Goal: Task Accomplishment & Management: Manage account settings

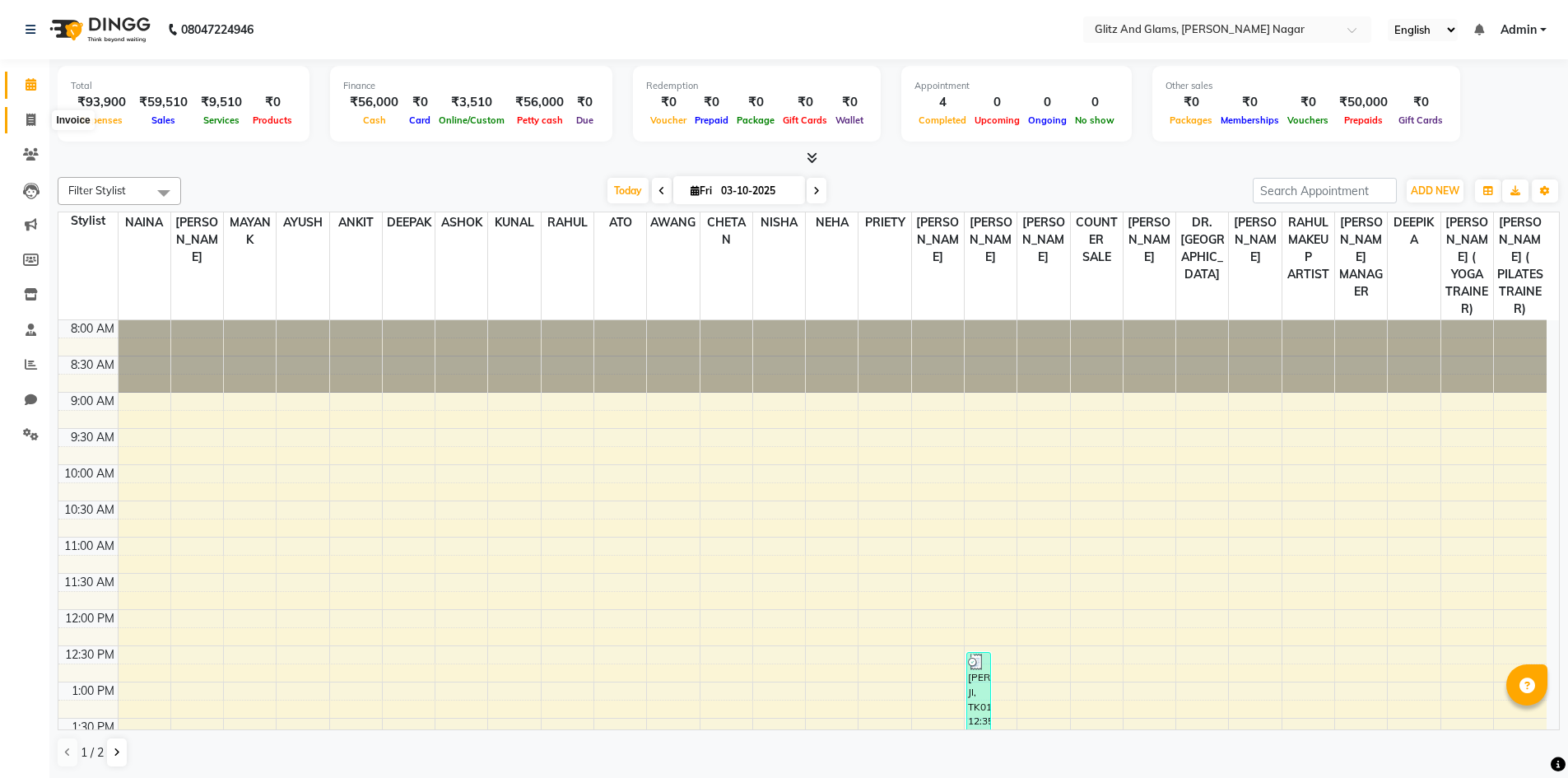
drag, startPoint x: 0, startPoint y: 0, endPoint x: 31, endPoint y: 130, distance: 133.6
click at [30, 129] on span at bounding box center [31, 120] width 29 height 19
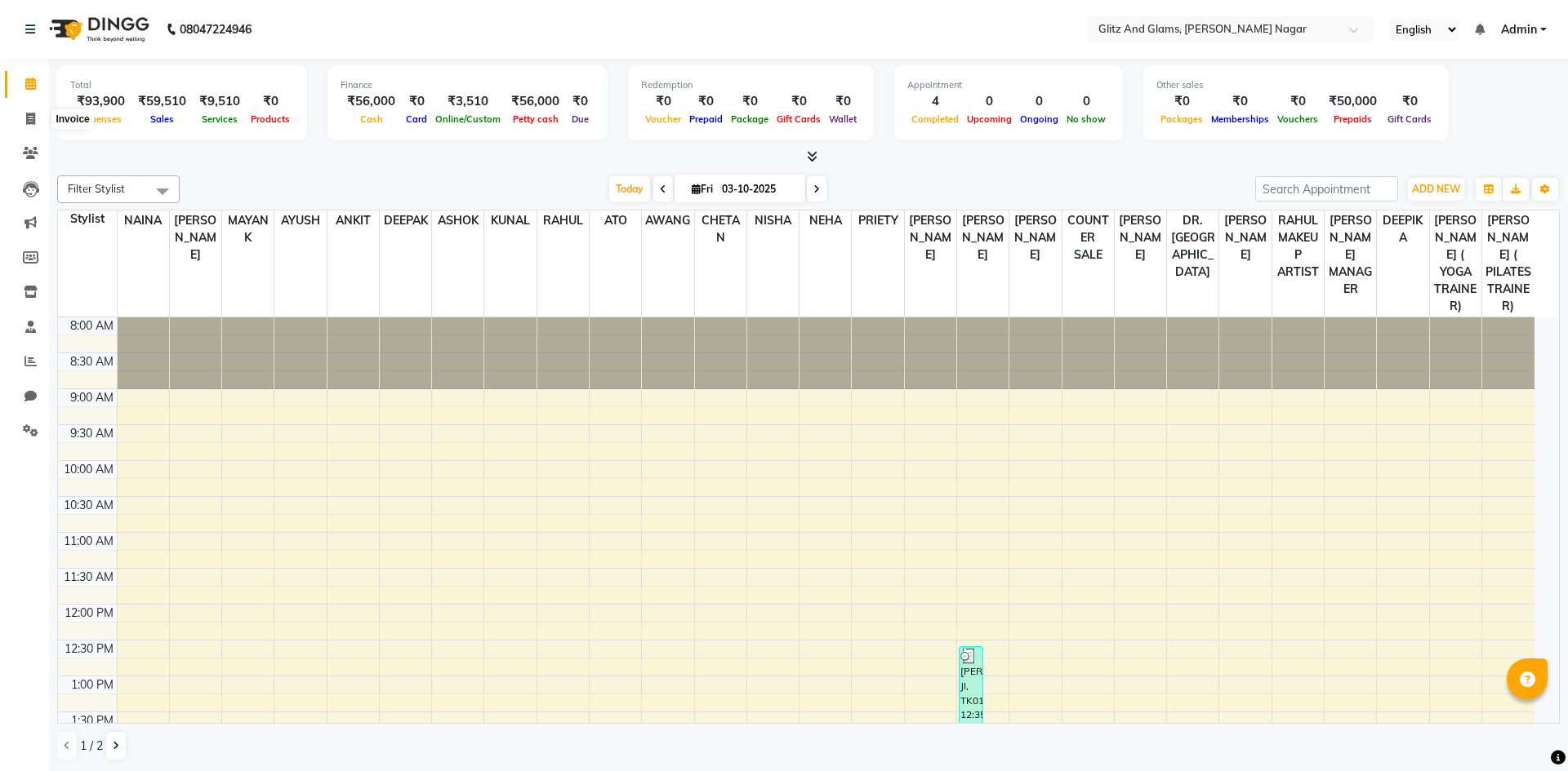
select select "service"
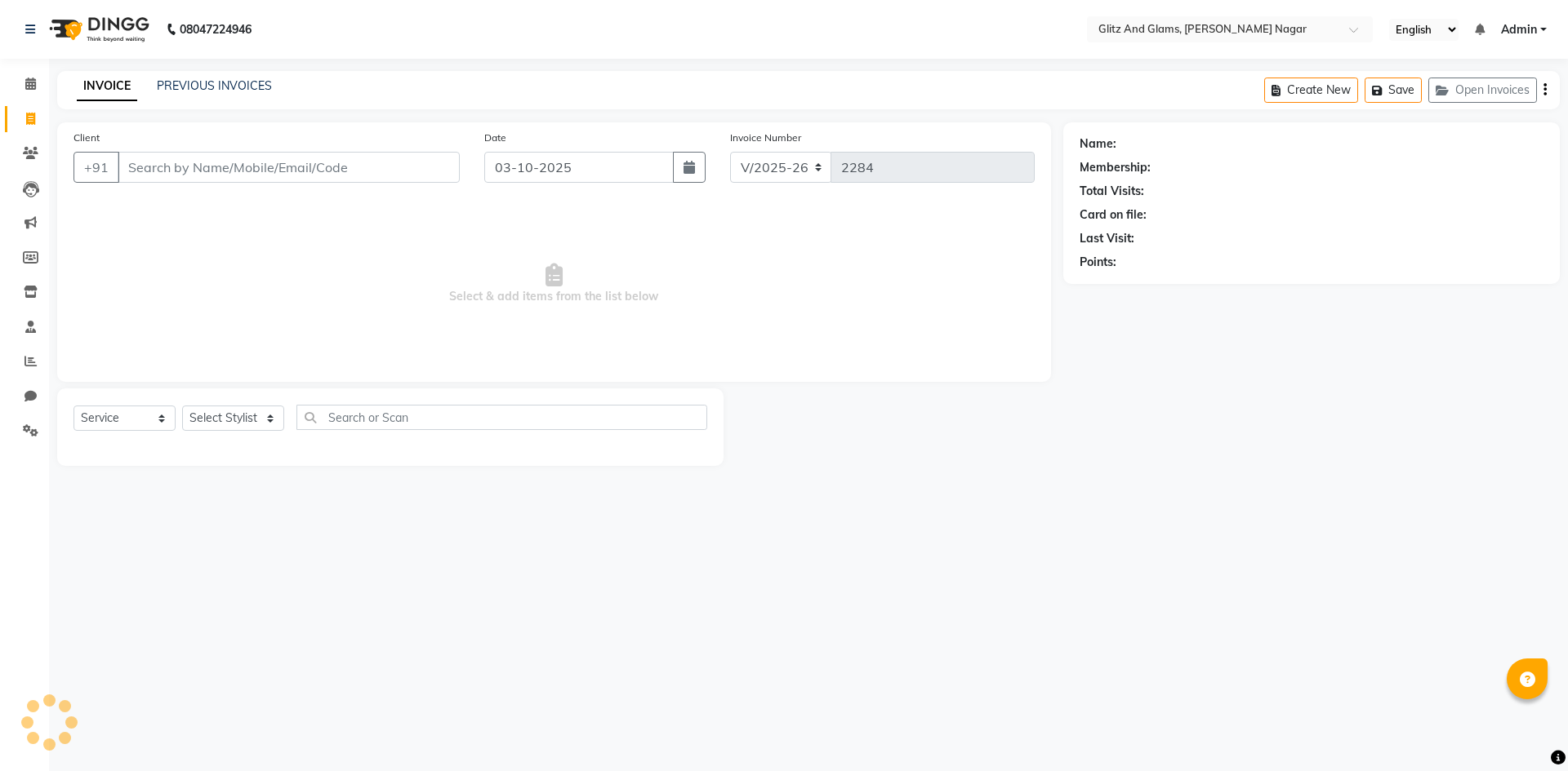
click at [198, 169] on input "Client" at bounding box center [289, 167] width 342 height 31
type input "9928623469"
click at [448, 164] on span "Add Client" at bounding box center [417, 168] width 64 height 17
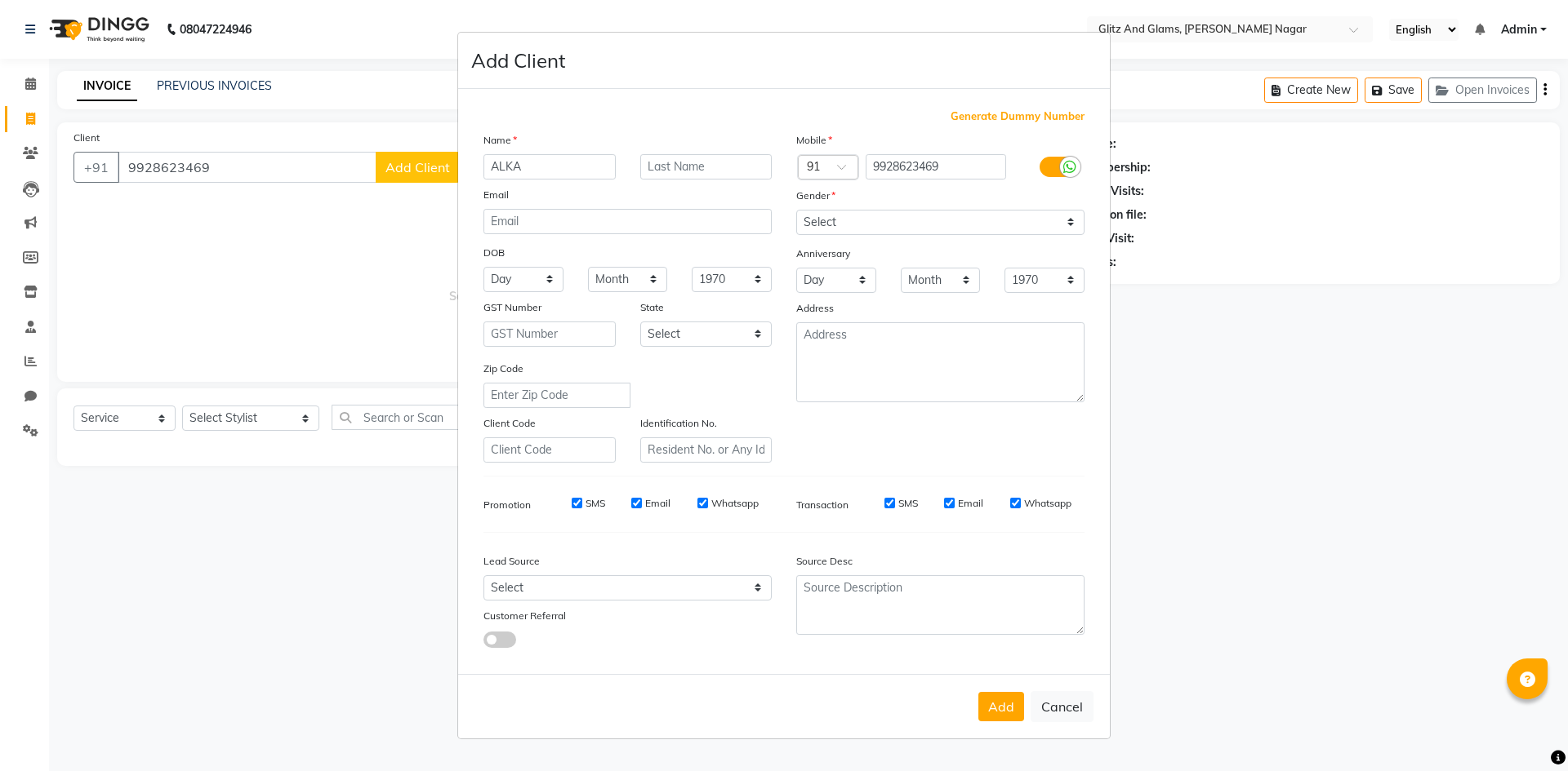
type input "ALKA"
type input "JI"
drag, startPoint x: 905, startPoint y: 221, endPoint x: 898, endPoint y: 228, distance: 9.9
click at [905, 221] on select "Select [DEMOGRAPHIC_DATA] [DEMOGRAPHIC_DATA] Other Prefer Not To Say" at bounding box center [940, 222] width 288 height 25
select select "[DEMOGRAPHIC_DATA]"
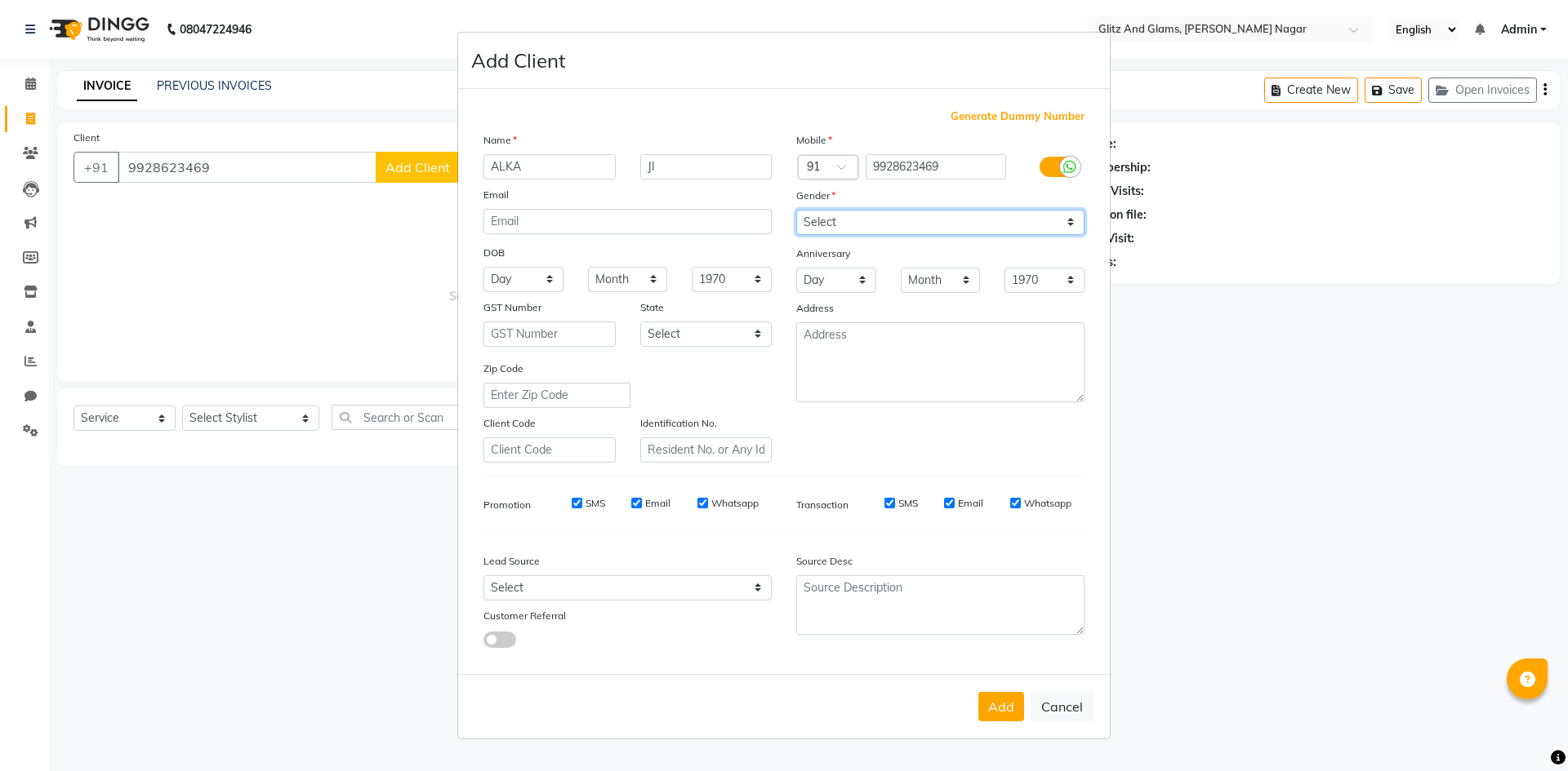
click at [797, 209] on select "Select [DEMOGRAPHIC_DATA] [DEMOGRAPHIC_DATA] Other Prefer Not To Say" at bounding box center [940, 222] width 288 height 25
click at [1020, 710] on button "Add" at bounding box center [1001, 706] width 46 height 29
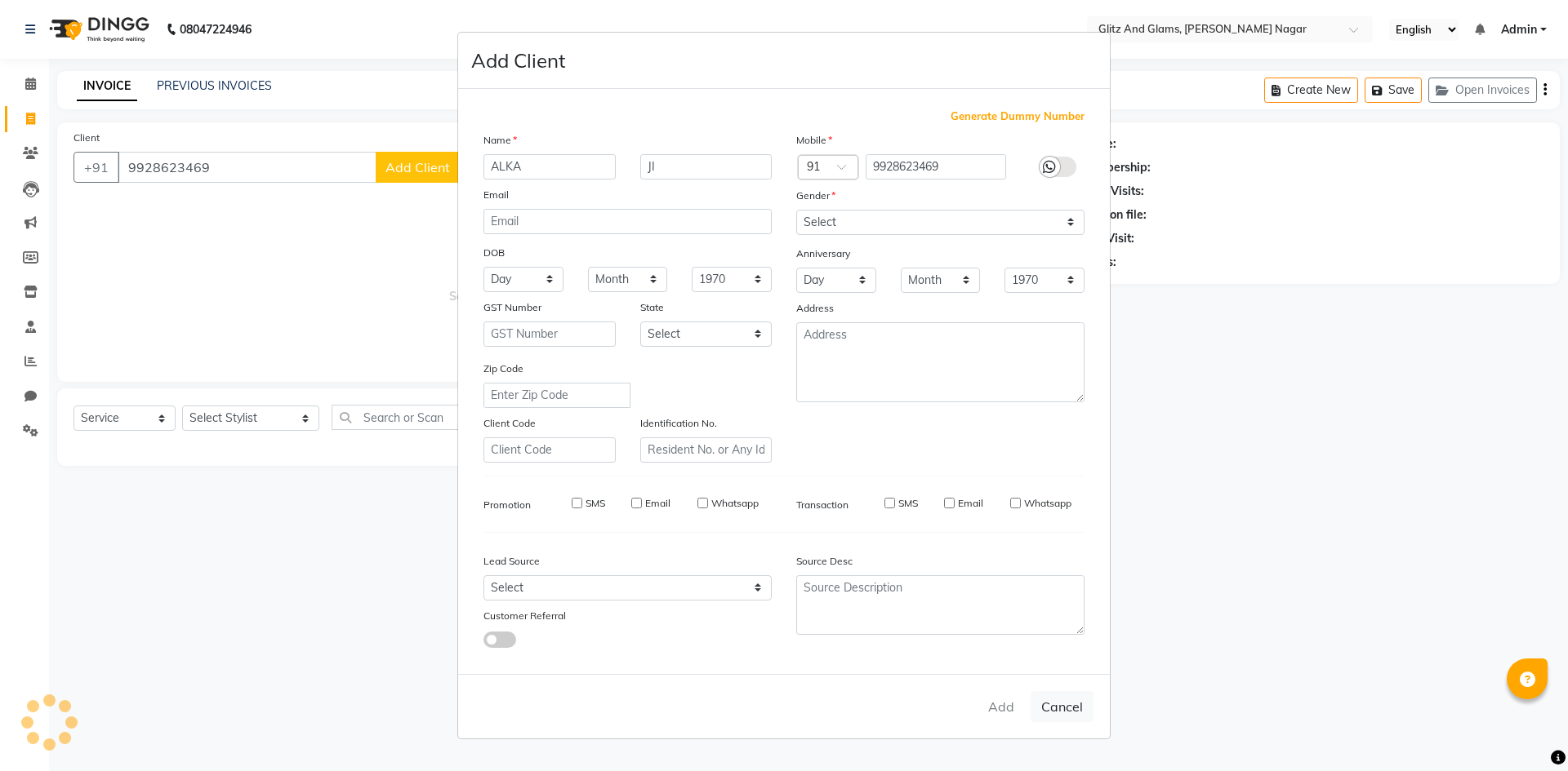
select select
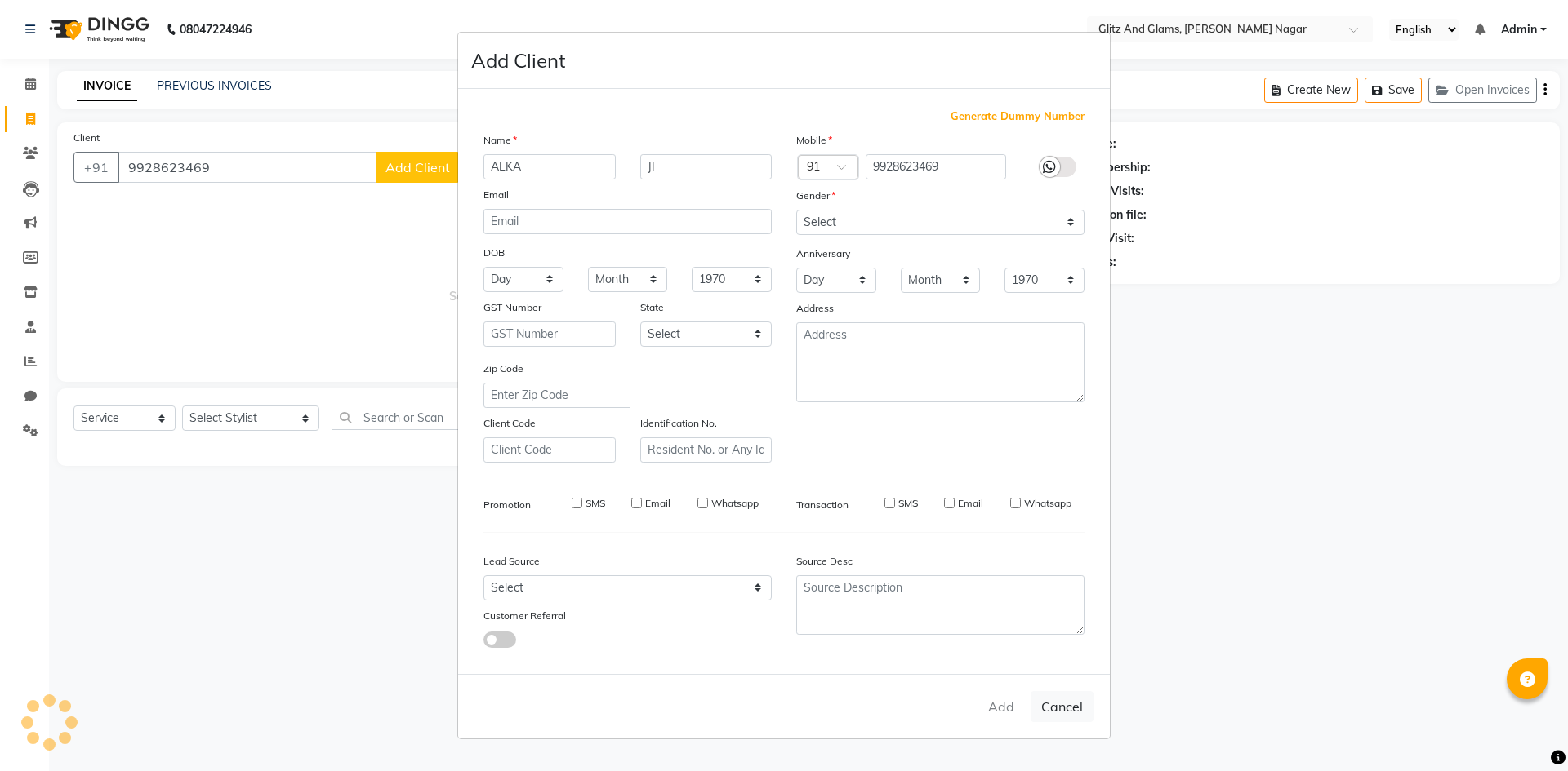
select select
checkbox input "false"
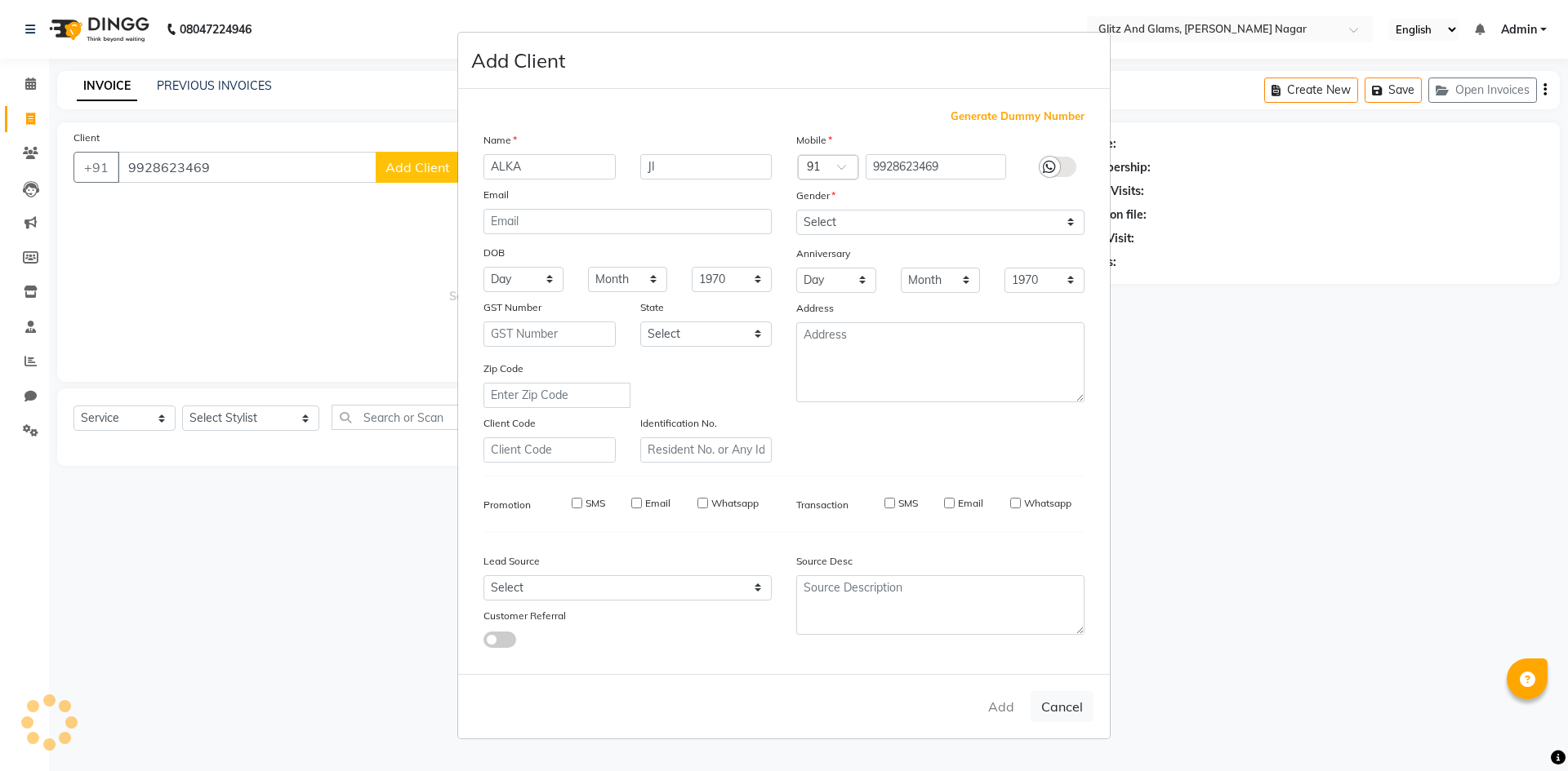
checkbox input "false"
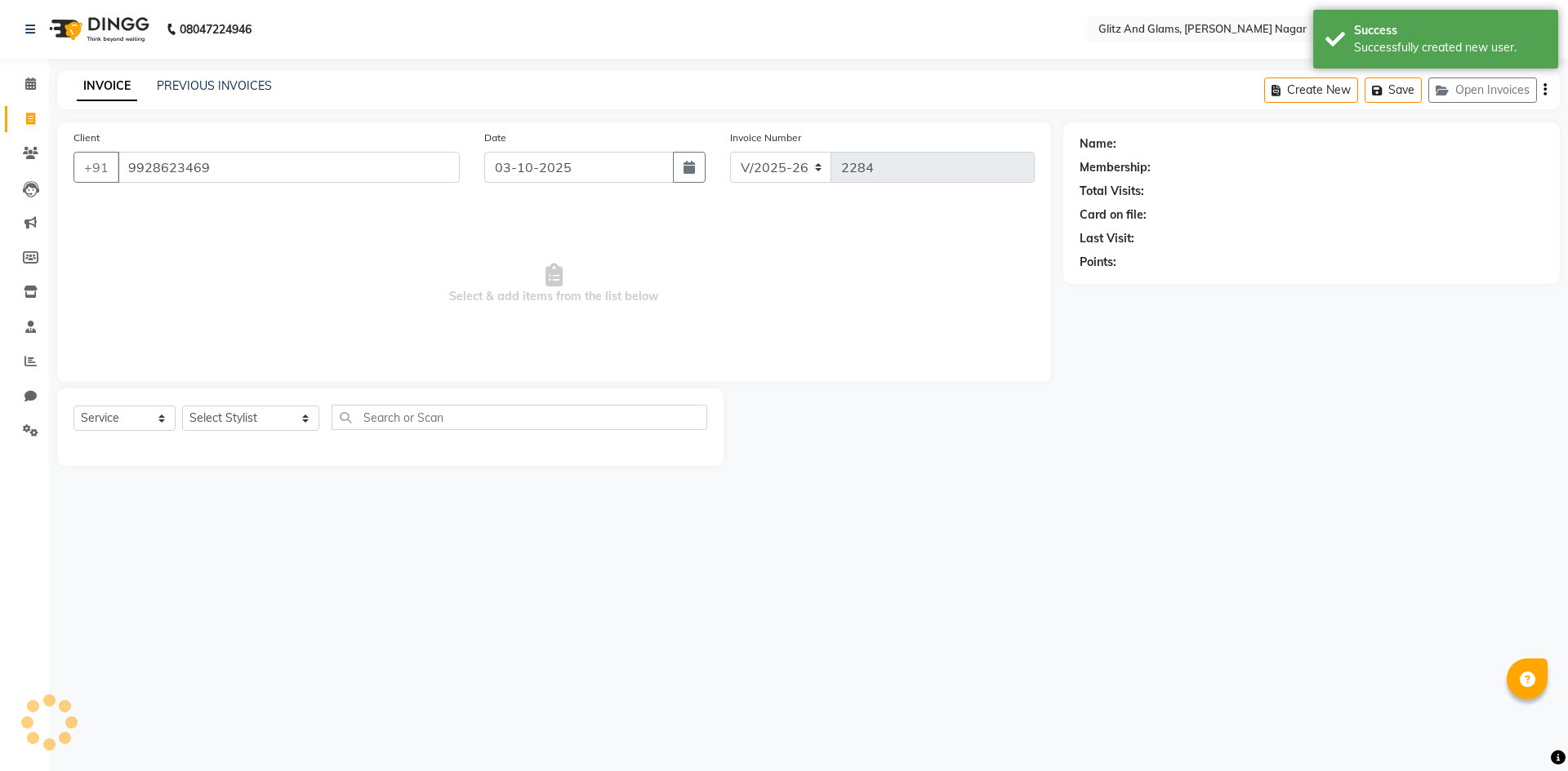
select select "1: Object"
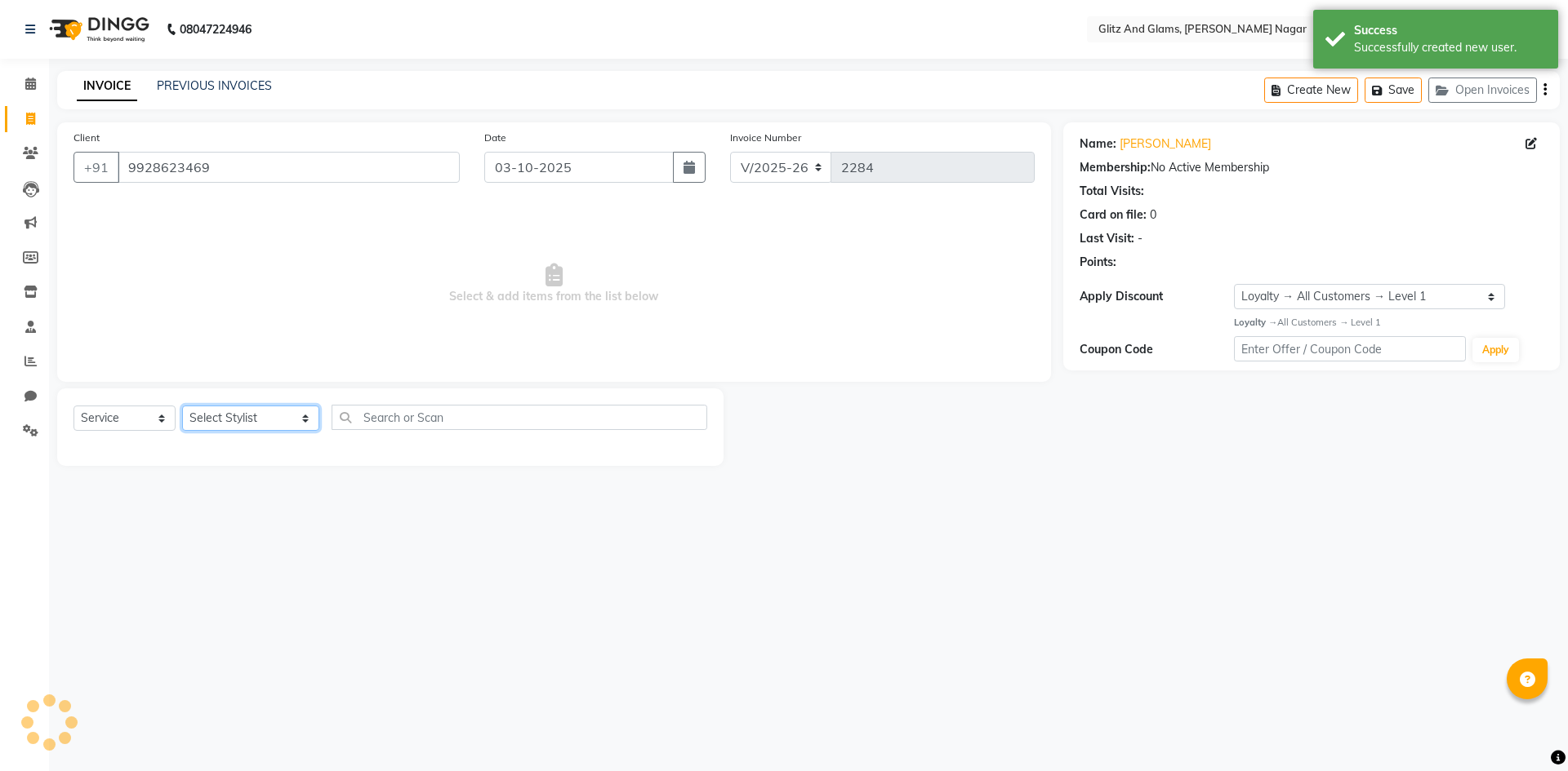
click at [203, 421] on select "Select Stylist [PERSON_NAME] [PERSON_NAME] ANKIT ASHOK ATO [PERSON_NAME] CHETAN…" at bounding box center [250, 418] width 137 height 25
select select "80527"
click at [182, 406] on select "Select Stylist [PERSON_NAME] [PERSON_NAME] ANKIT ASHOK ATO [PERSON_NAME] CHETAN…" at bounding box center [250, 418] width 137 height 25
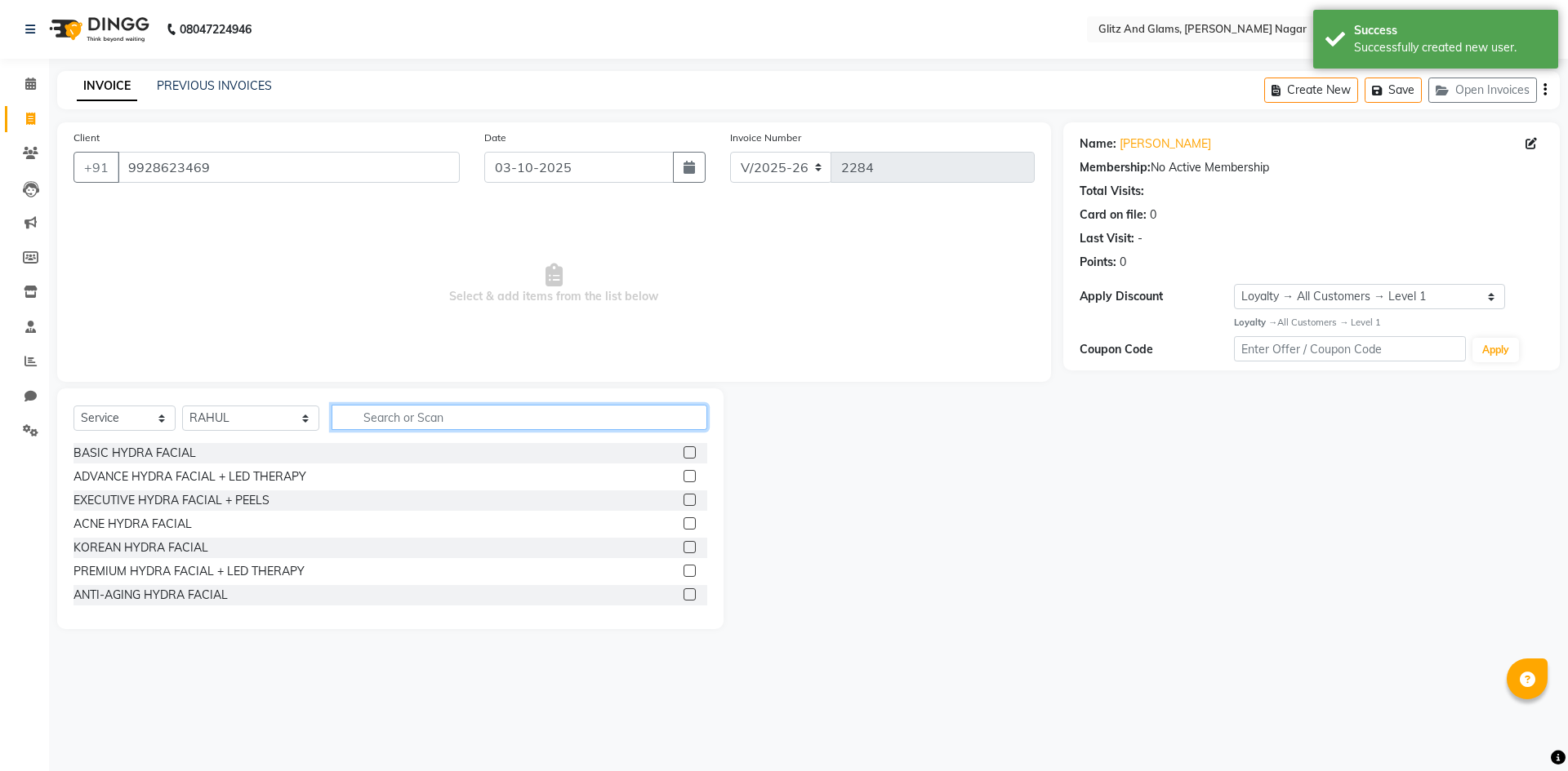
click at [398, 413] on input "text" at bounding box center [519, 417] width 376 height 25
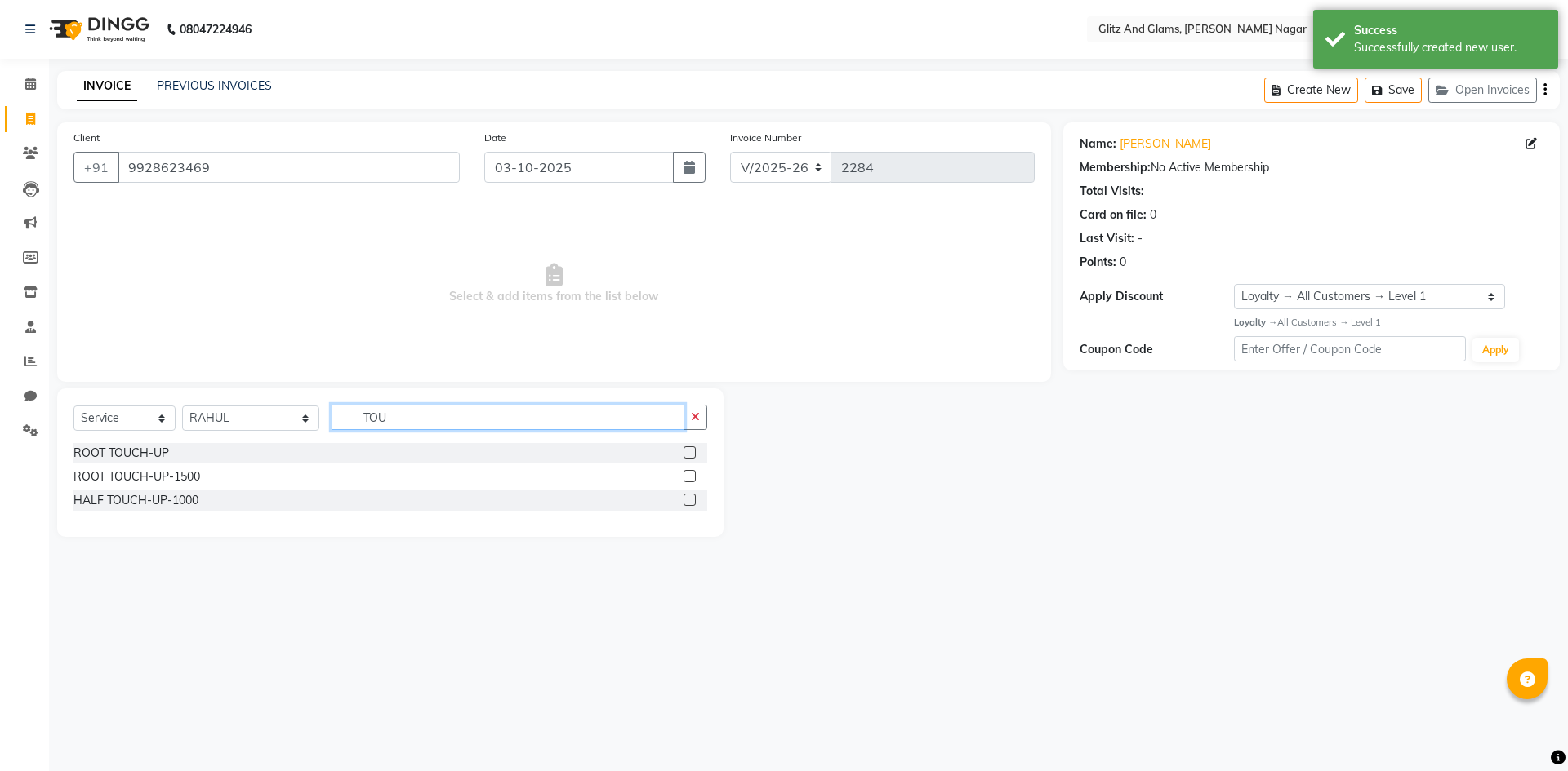
type input "TOU"
click at [692, 479] on label at bounding box center [690, 476] width 13 height 13
click at [692, 479] on input "checkbox" at bounding box center [689, 476] width 11 height 11
checkbox input "true"
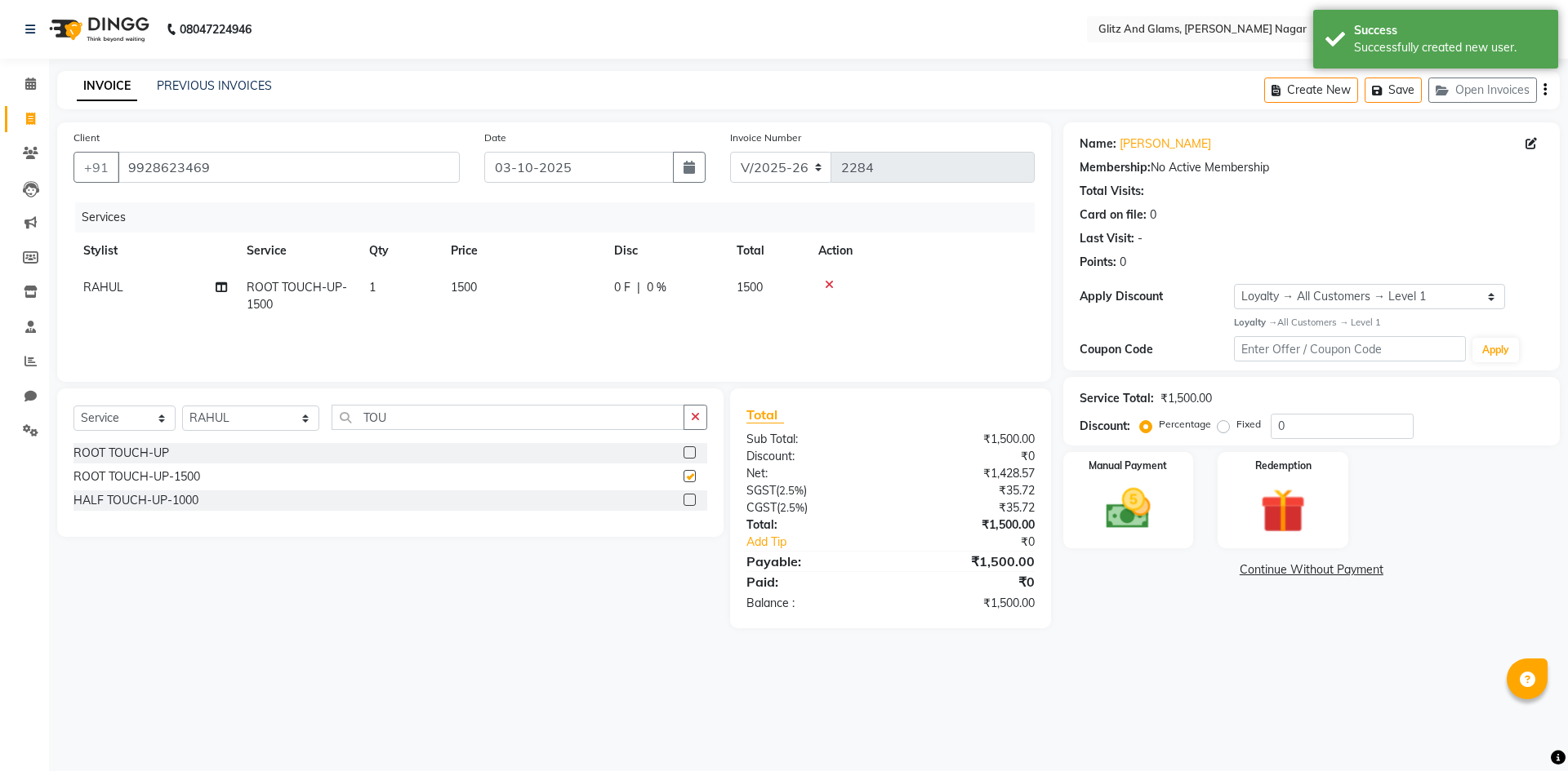
drag, startPoint x: 692, startPoint y: 421, endPoint x: 675, endPoint y: 421, distance: 17.0
click at [692, 423] on button "button" at bounding box center [695, 417] width 23 height 25
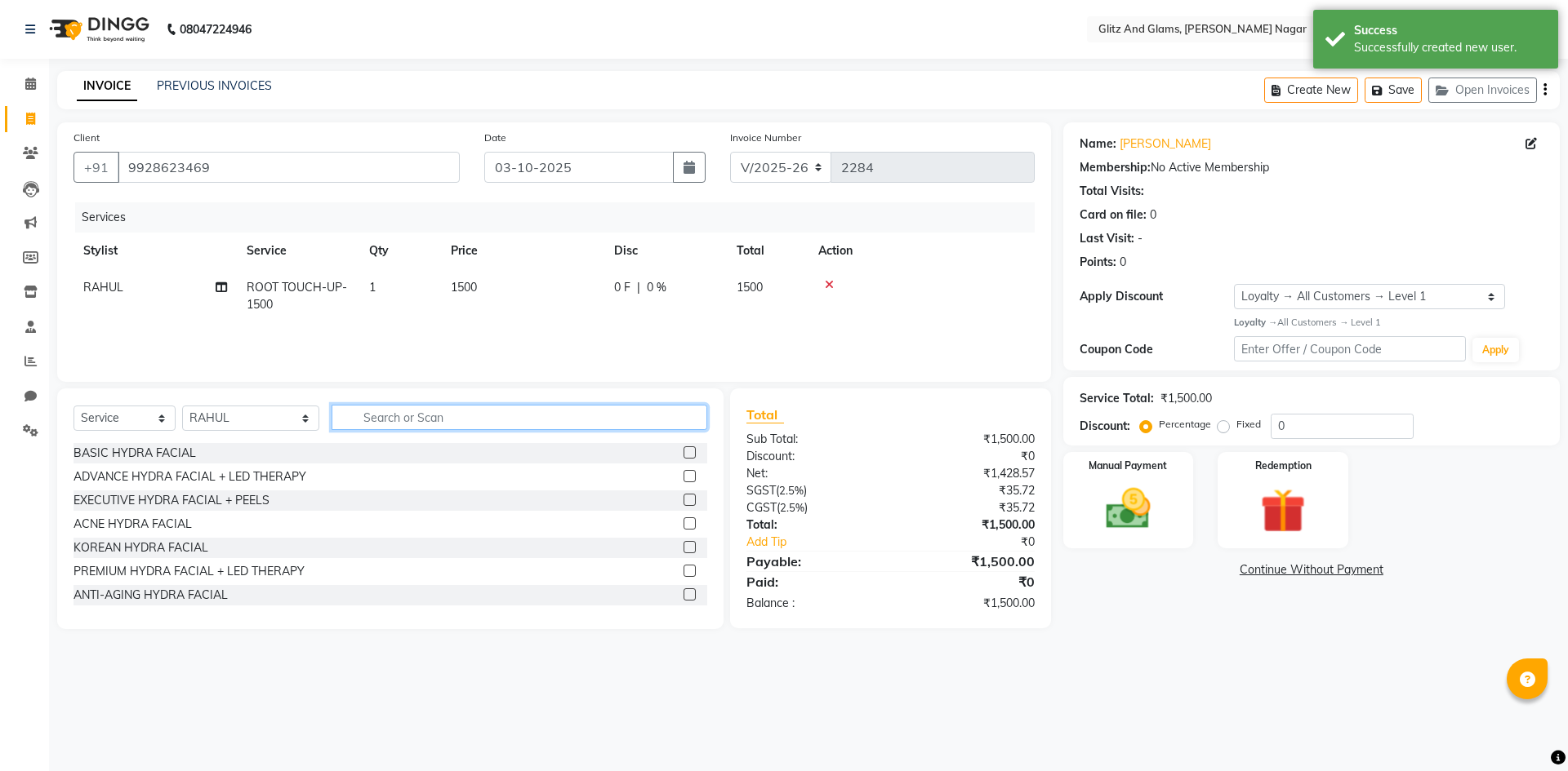
click at [647, 414] on input "text" at bounding box center [519, 417] width 376 height 25
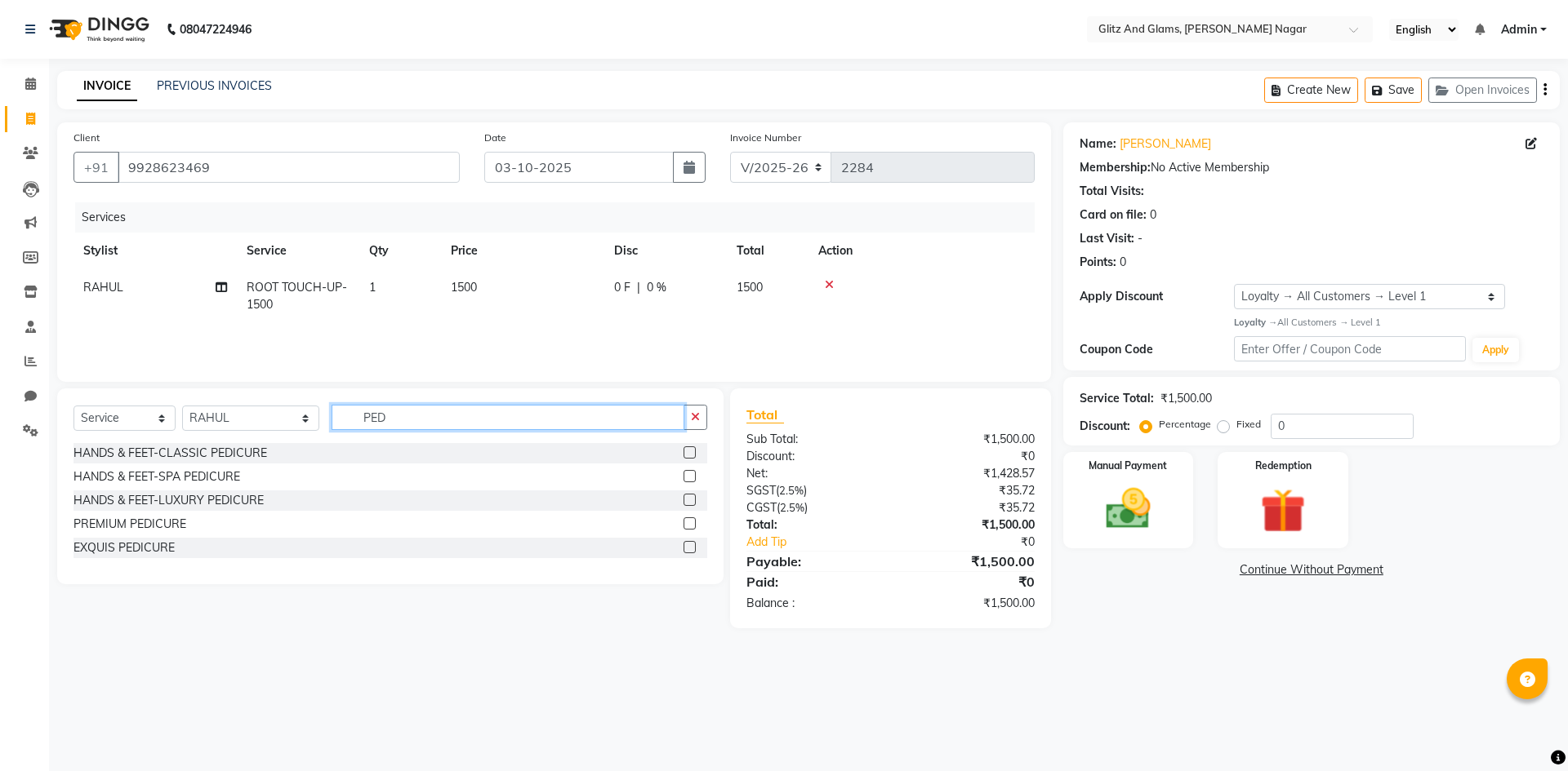
type input "PED"
click at [694, 453] on label at bounding box center [690, 452] width 13 height 13
click at [694, 453] on input "checkbox" at bounding box center [689, 453] width 11 height 11
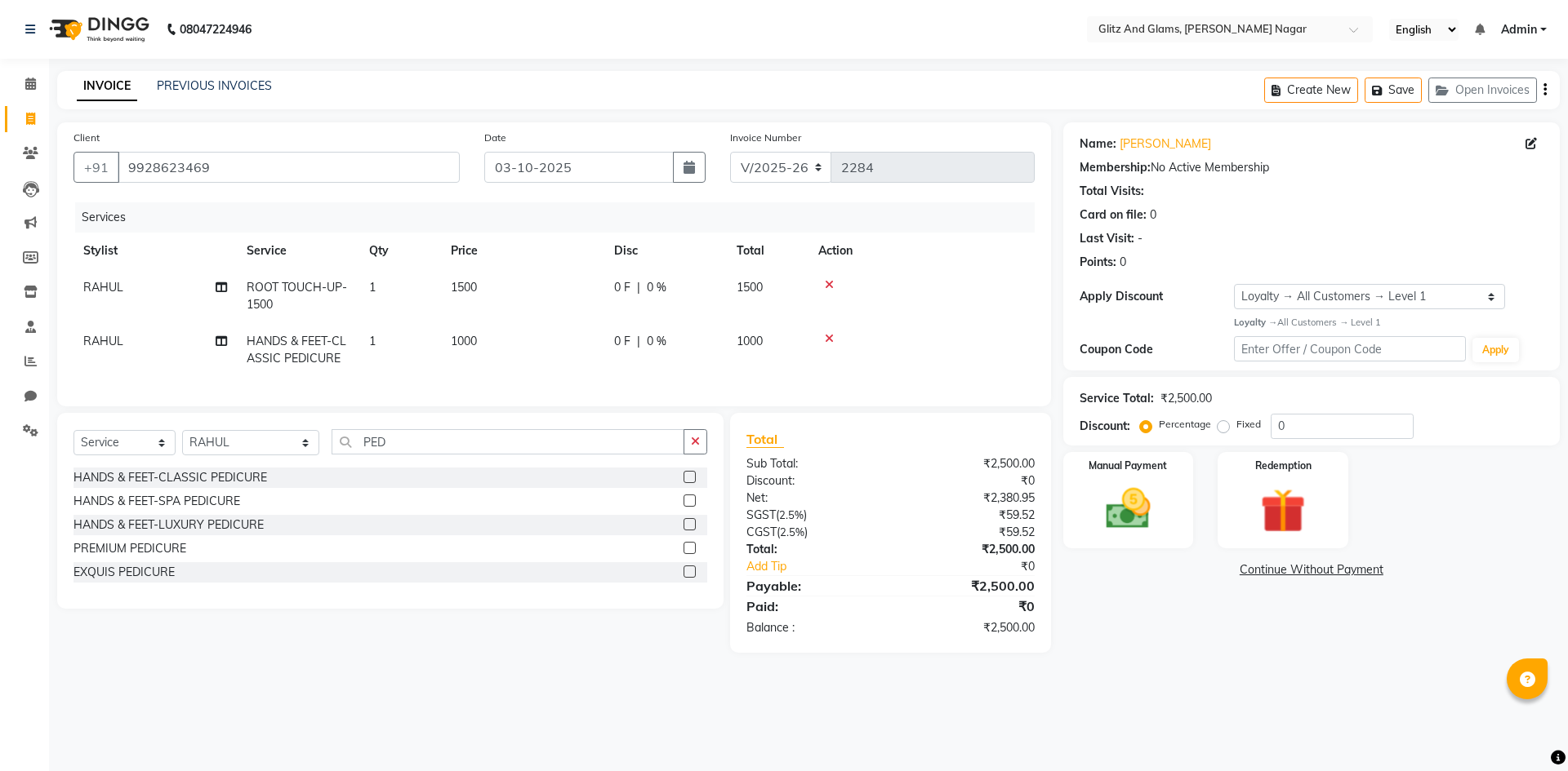
checkbox input "false"
click at [509, 363] on td "1000" at bounding box center [523, 350] width 164 height 54
select select "80527"
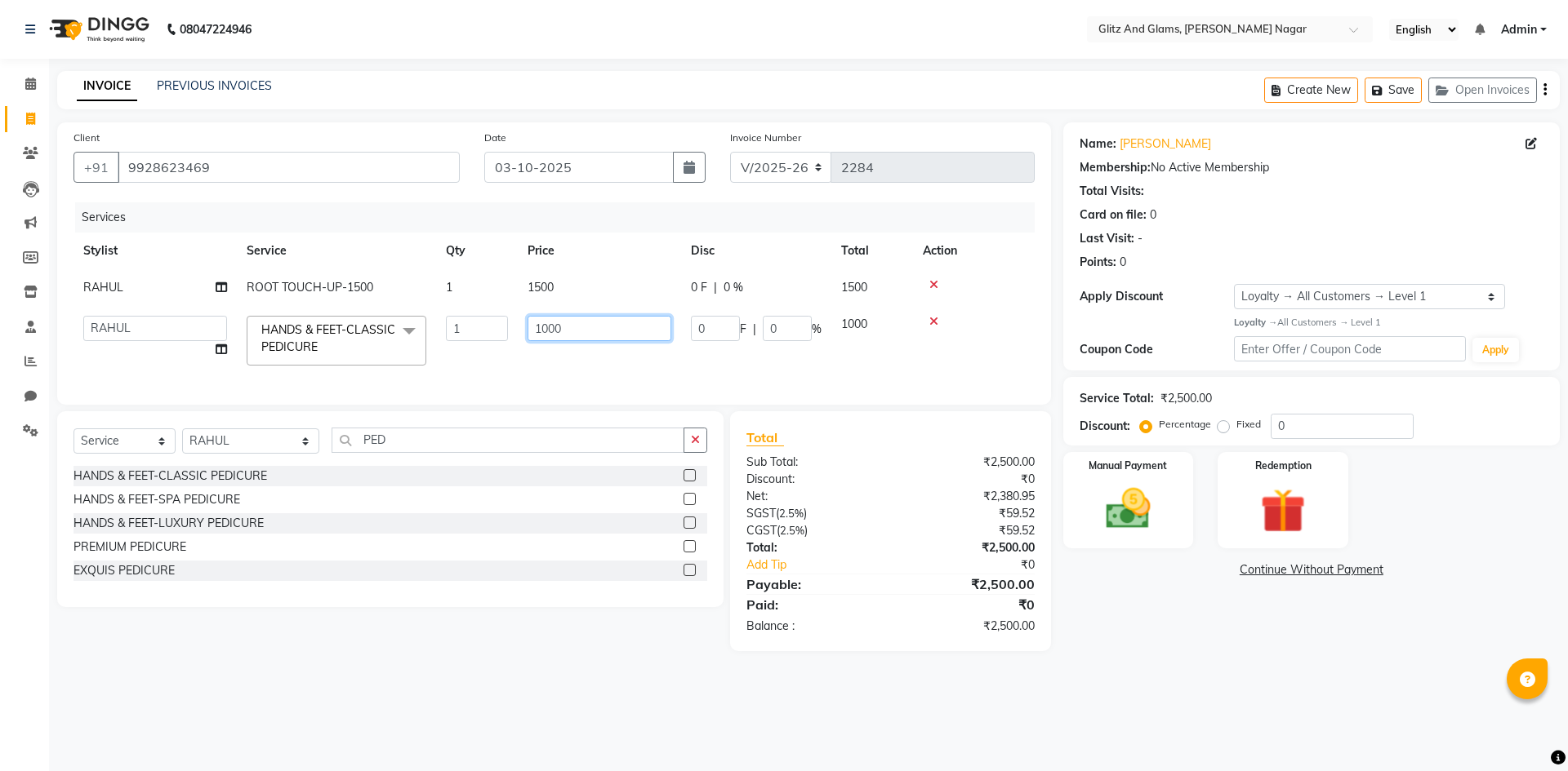
click at [545, 320] on input "1000" at bounding box center [599, 329] width 144 height 25
click at [545, 320] on input "1000" at bounding box center [599, 329] width 144 height 25
type input "800"
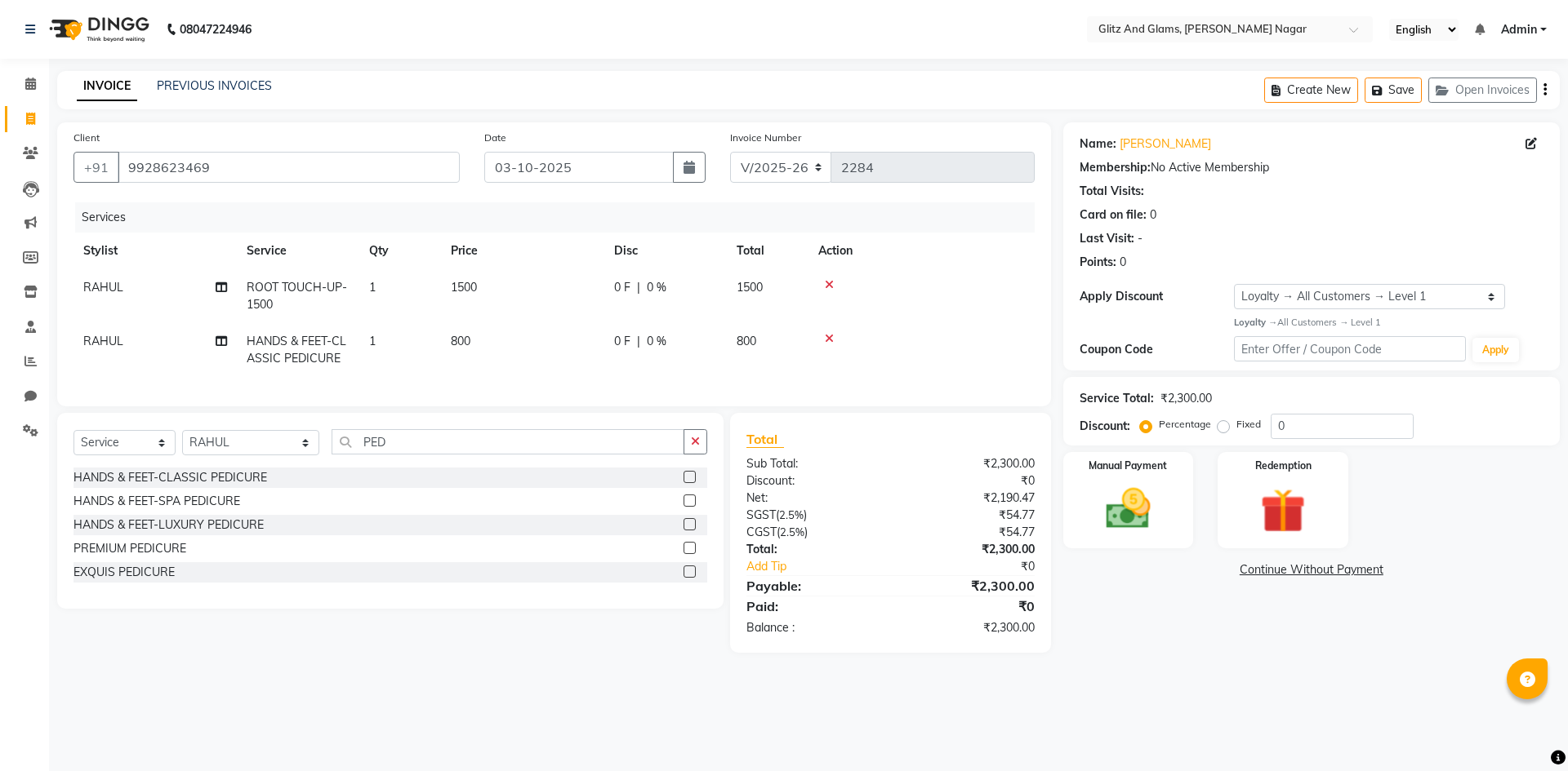
click at [561, 288] on td "1500" at bounding box center [523, 296] width 164 height 54
select select "80527"
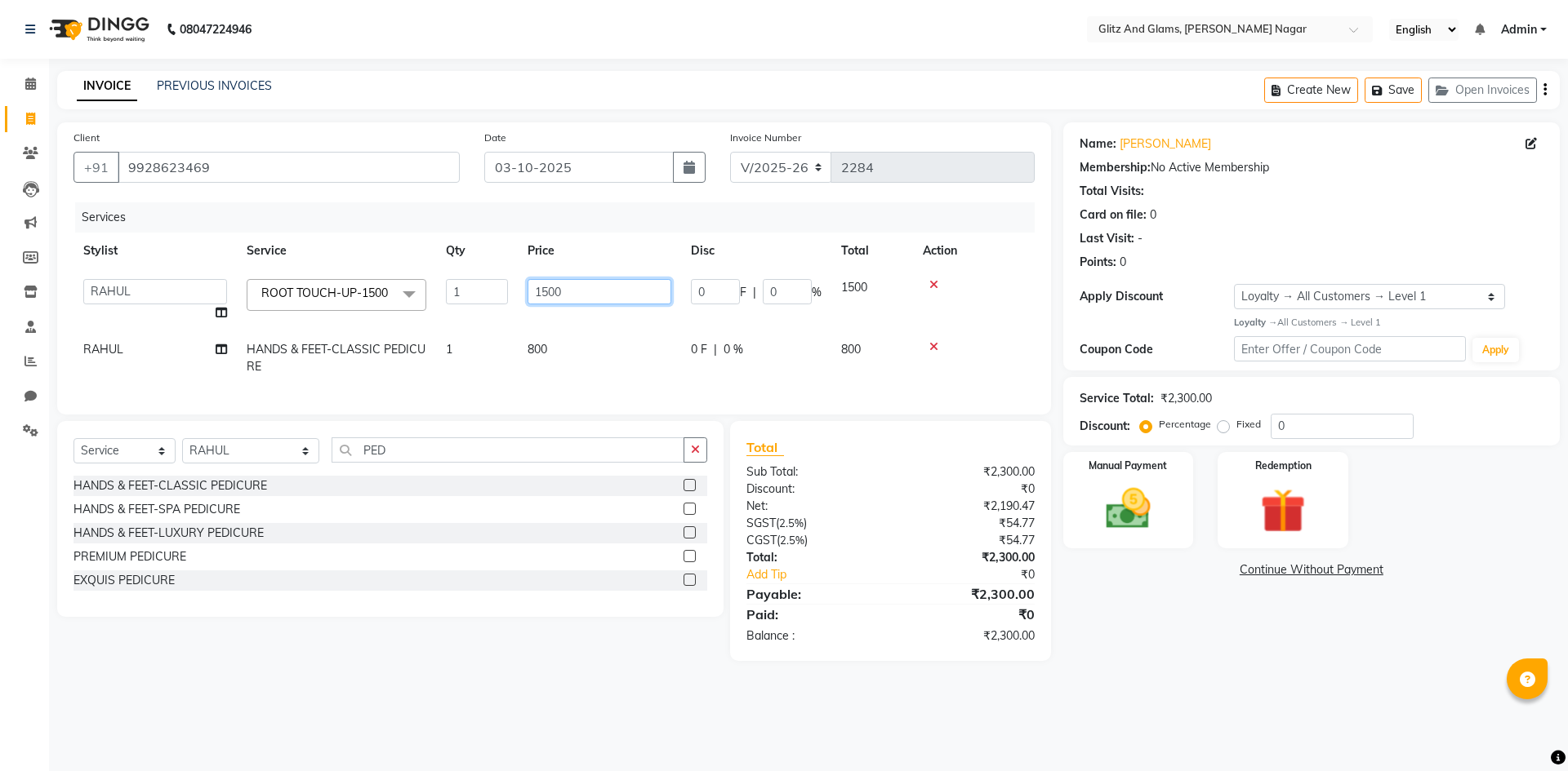
click at [556, 283] on input "1500" at bounding box center [599, 292] width 144 height 25
type input "1200"
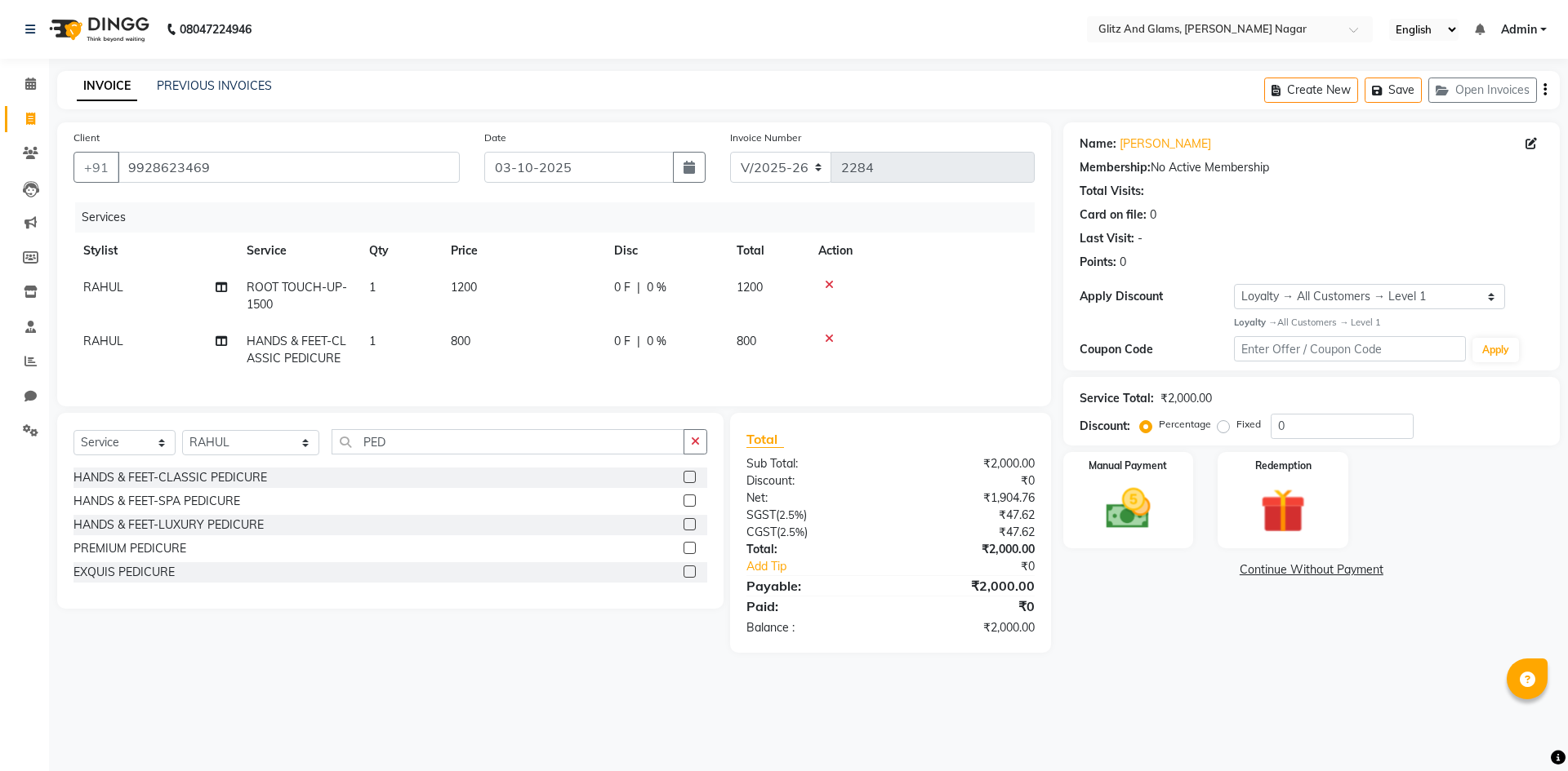
click at [156, 338] on td "RAHUL" at bounding box center [155, 350] width 164 height 54
select select "80527"
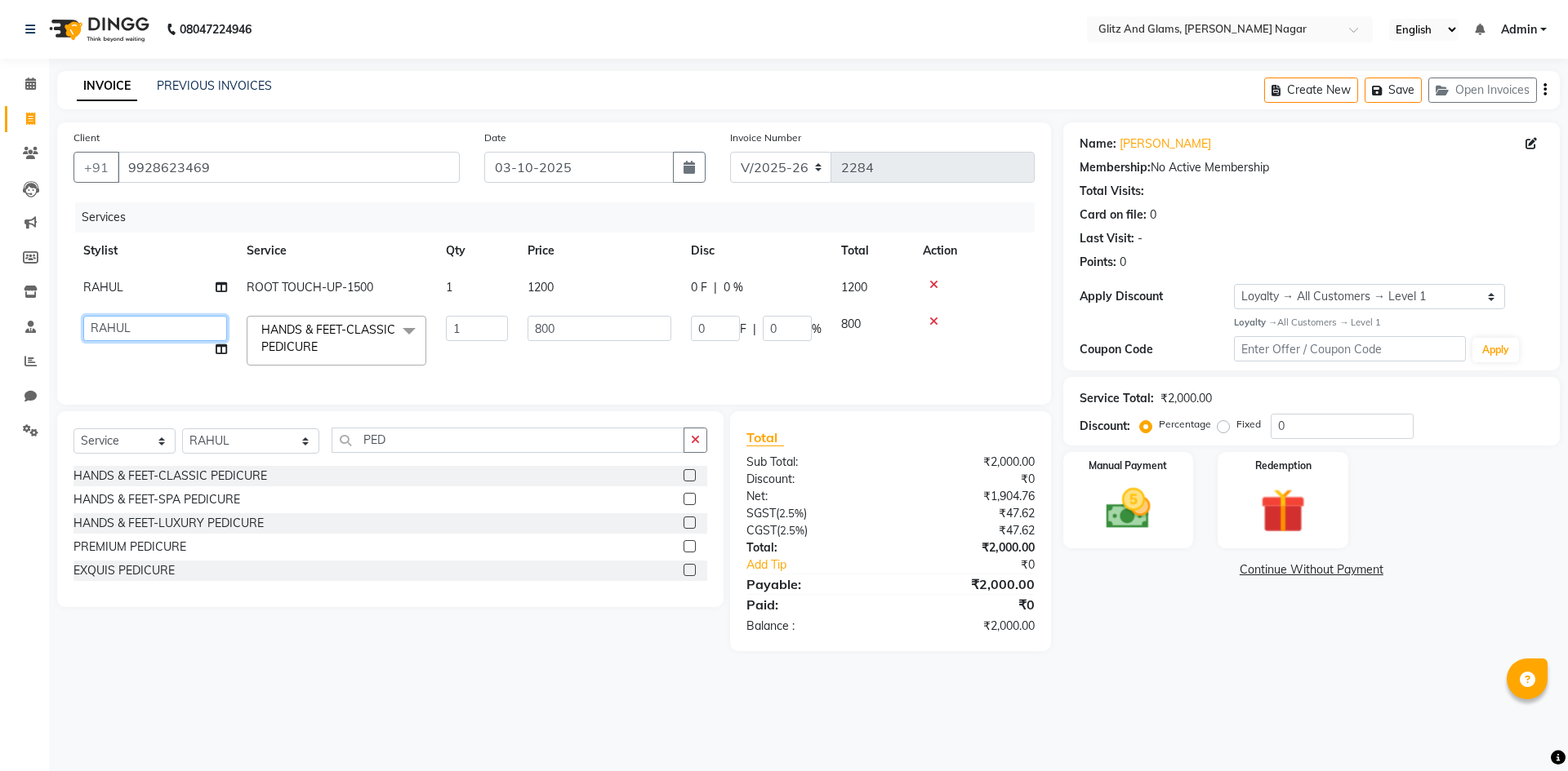
click at [158, 339] on select "[PERSON_NAME] [PERSON_NAME] ANKIT ASHOK ATO [PERSON_NAME] COUNTER SALE [PERSON_…" at bounding box center [155, 329] width 144 height 25
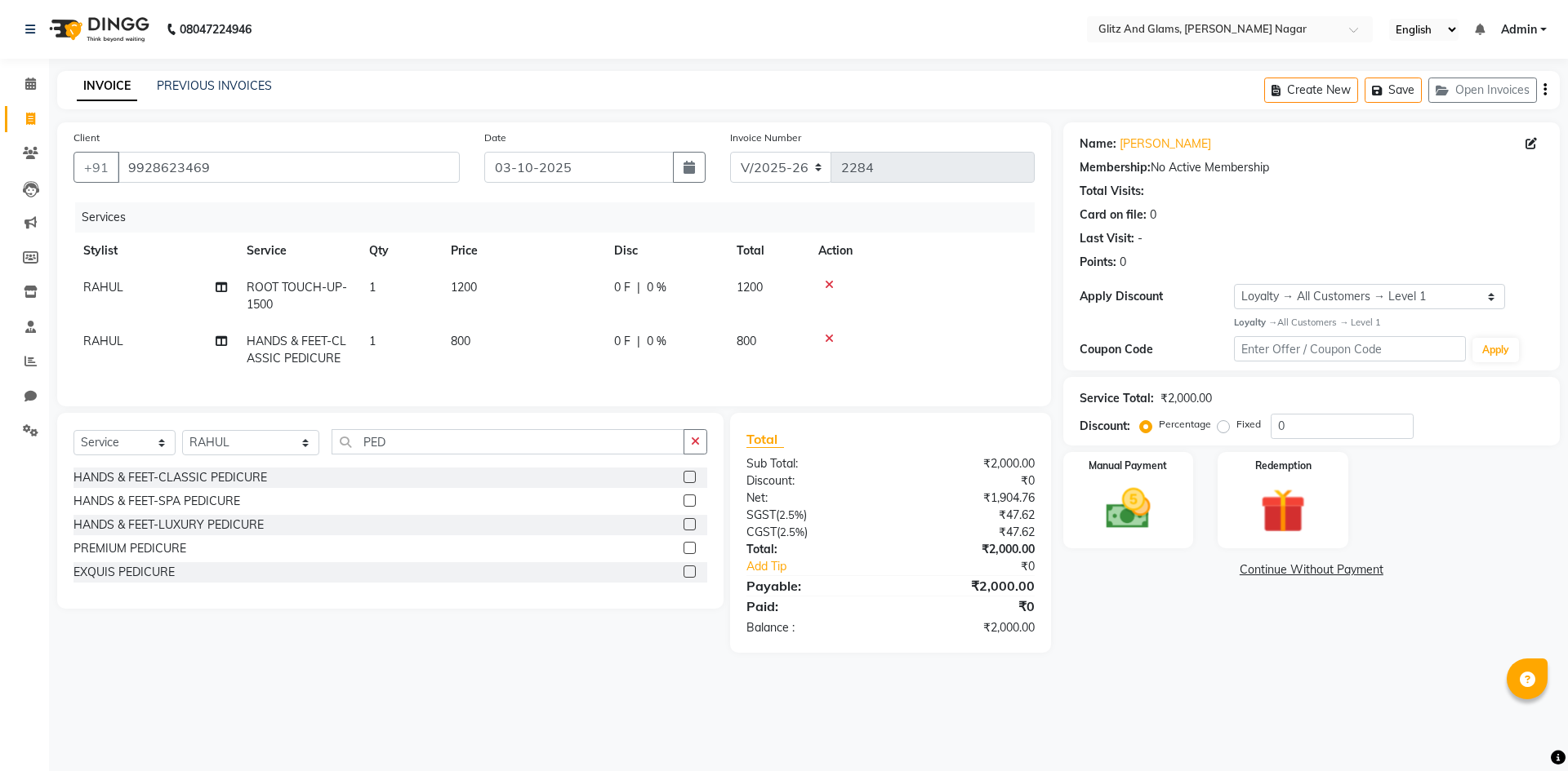
click at [174, 315] on tbody "[PERSON_NAME] TOUCH-UP-1500 1 1200 0 F | 0 % 1200 RAHUL HANDS & FEET-CLASSIC PE…" at bounding box center [554, 323] width 961 height 108
click at [164, 334] on td "RAHUL" at bounding box center [155, 350] width 164 height 54
select select "80527"
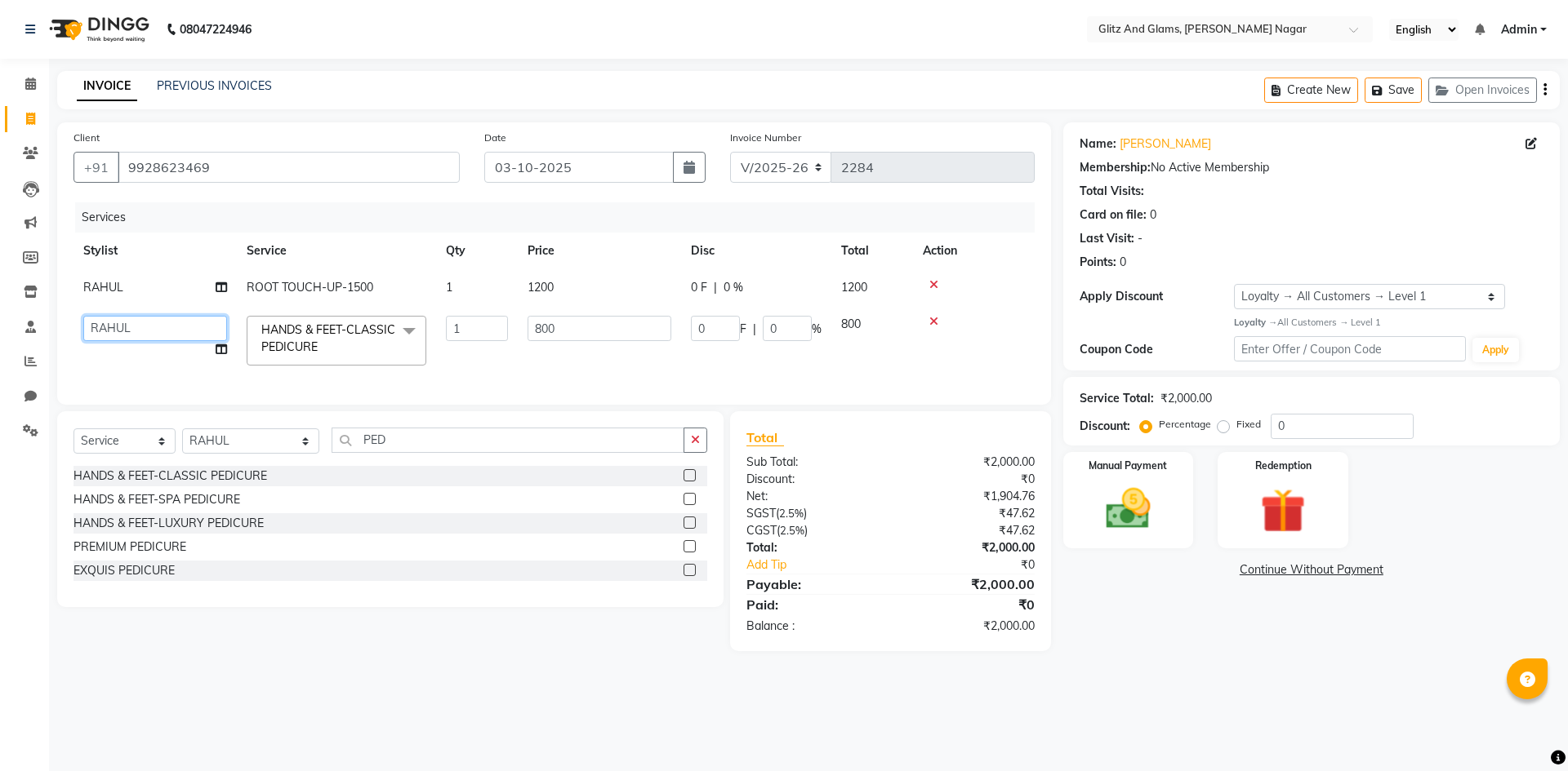
click at [164, 334] on select "[PERSON_NAME] [PERSON_NAME] ANKIT ASHOK ATO [PERSON_NAME] COUNTER SALE [PERSON_…" at bounding box center [155, 329] width 144 height 25
select select "80529"
click at [1152, 490] on img at bounding box center [1128, 509] width 76 height 54
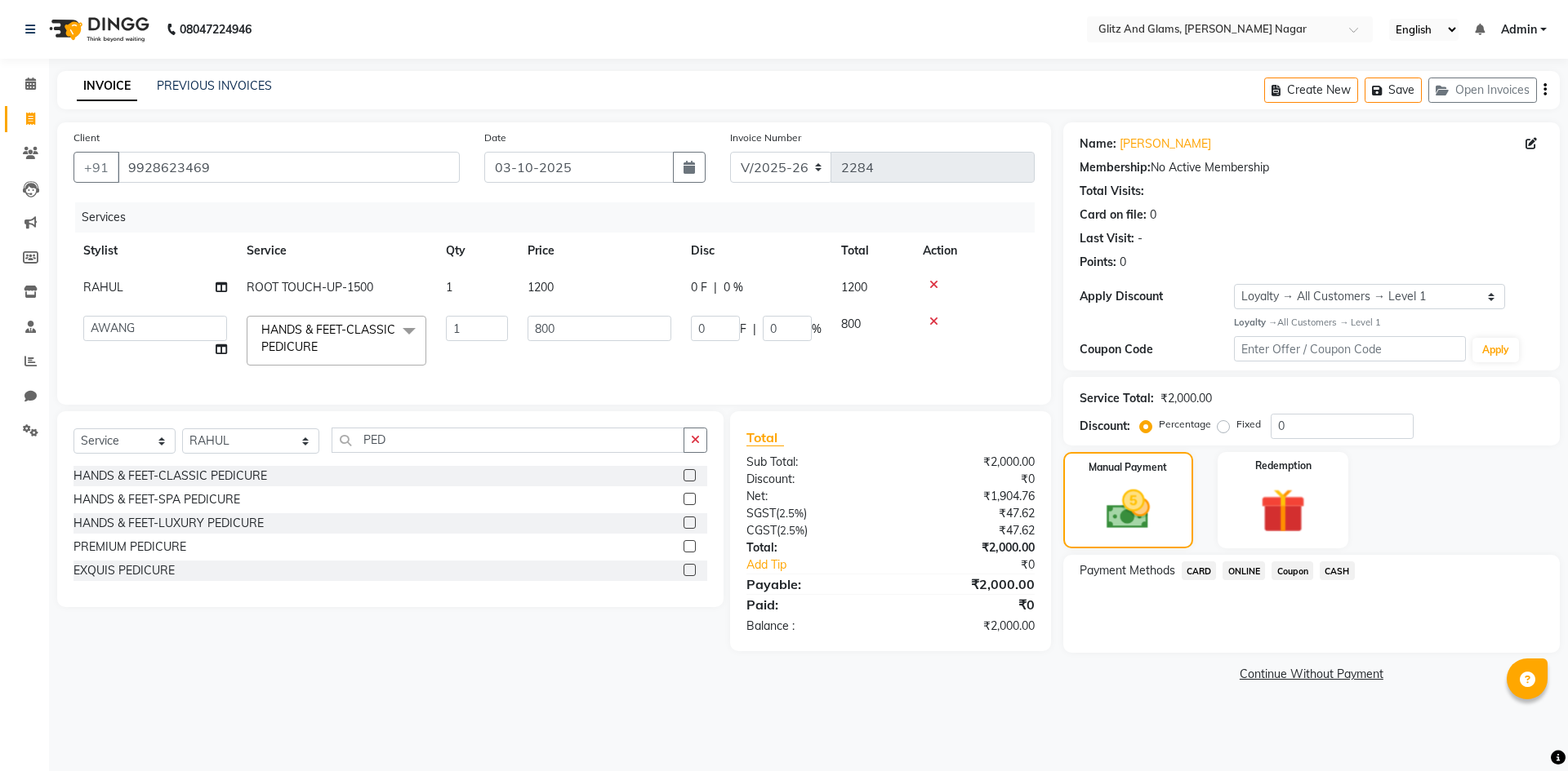
click at [1333, 572] on span "CASH" at bounding box center [1338, 571] width 35 height 18
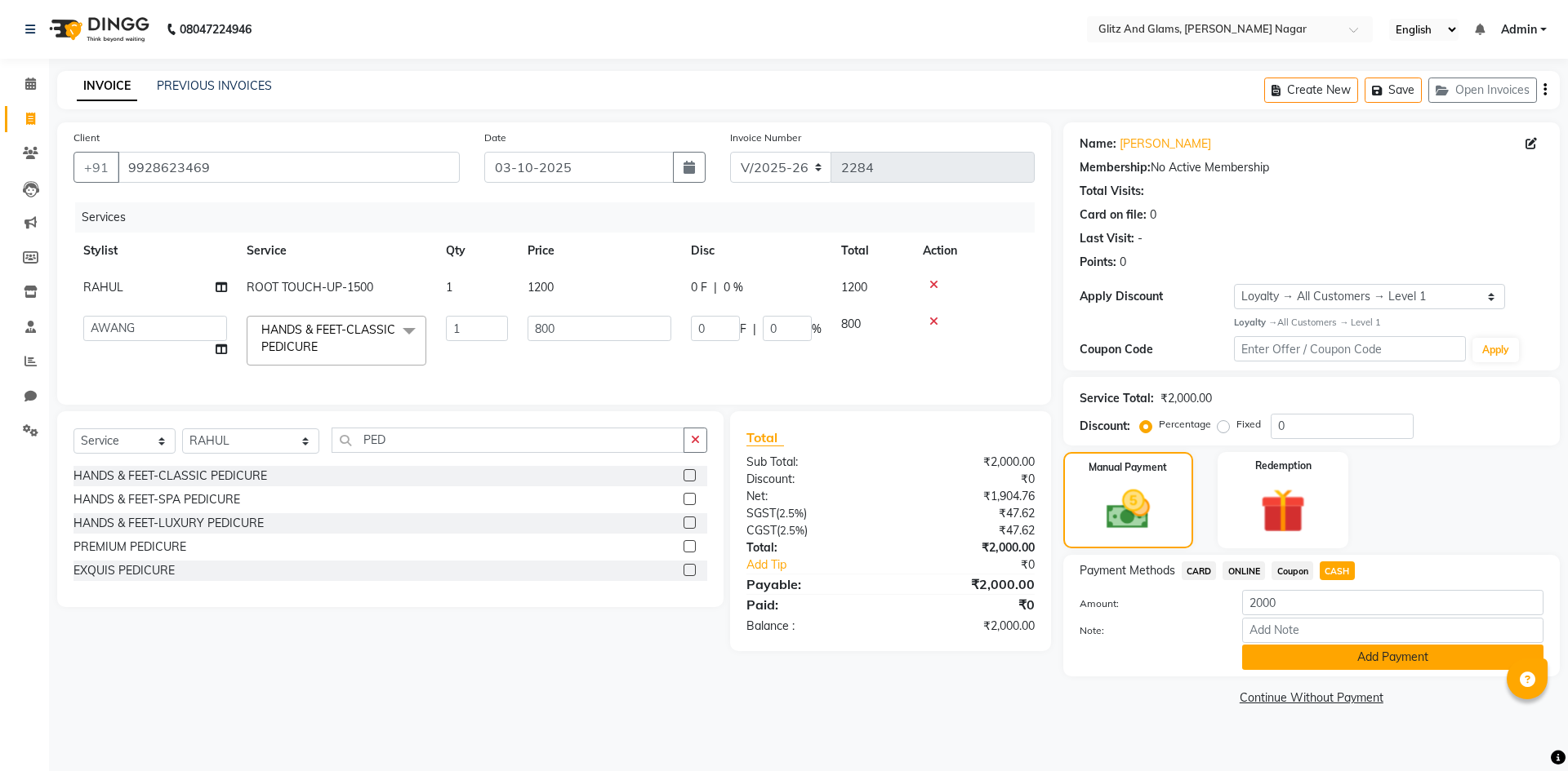
click at [1314, 656] on button "Add Payment" at bounding box center [1393, 658] width 301 height 25
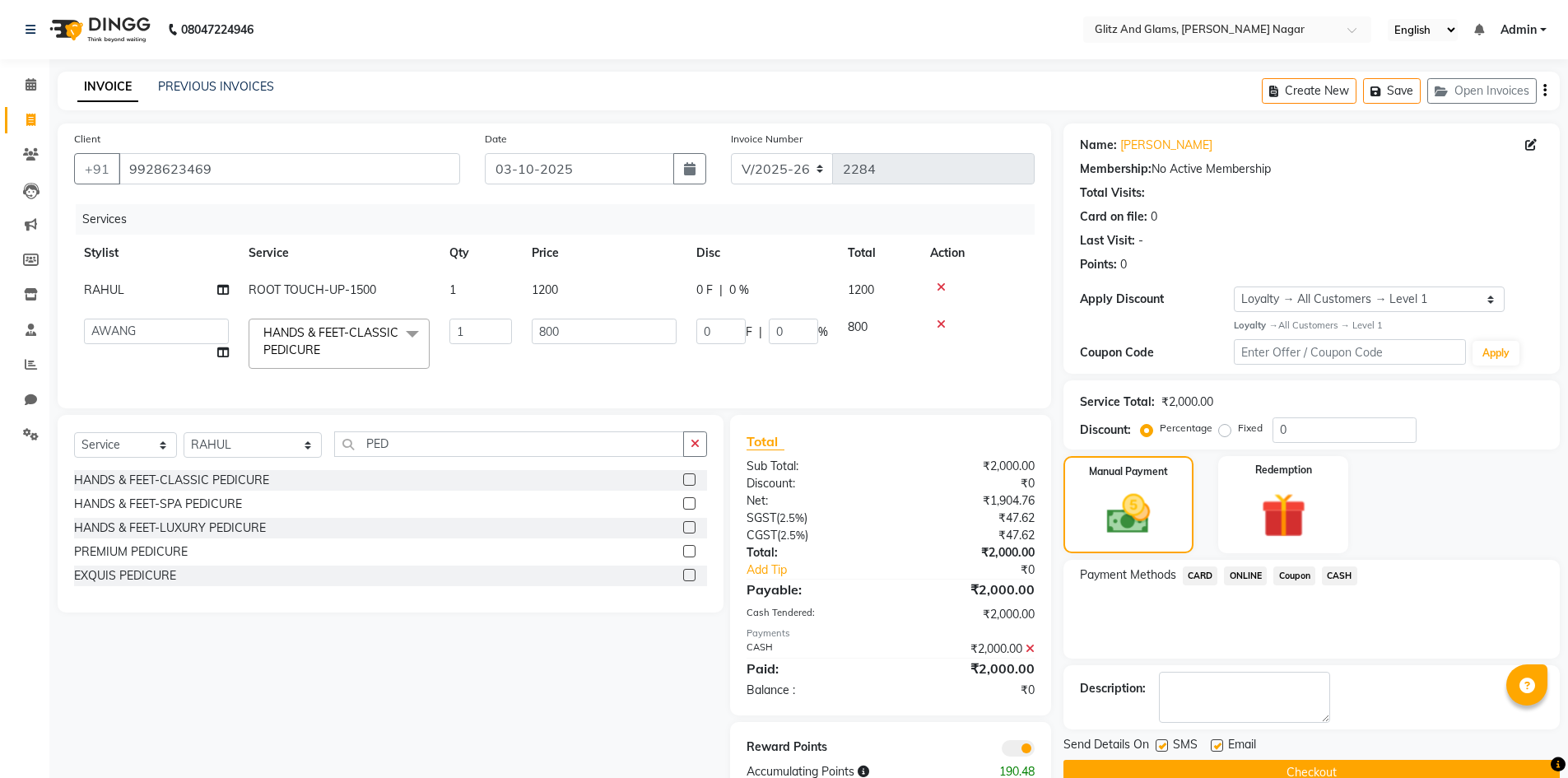
scroll to position [56, 0]
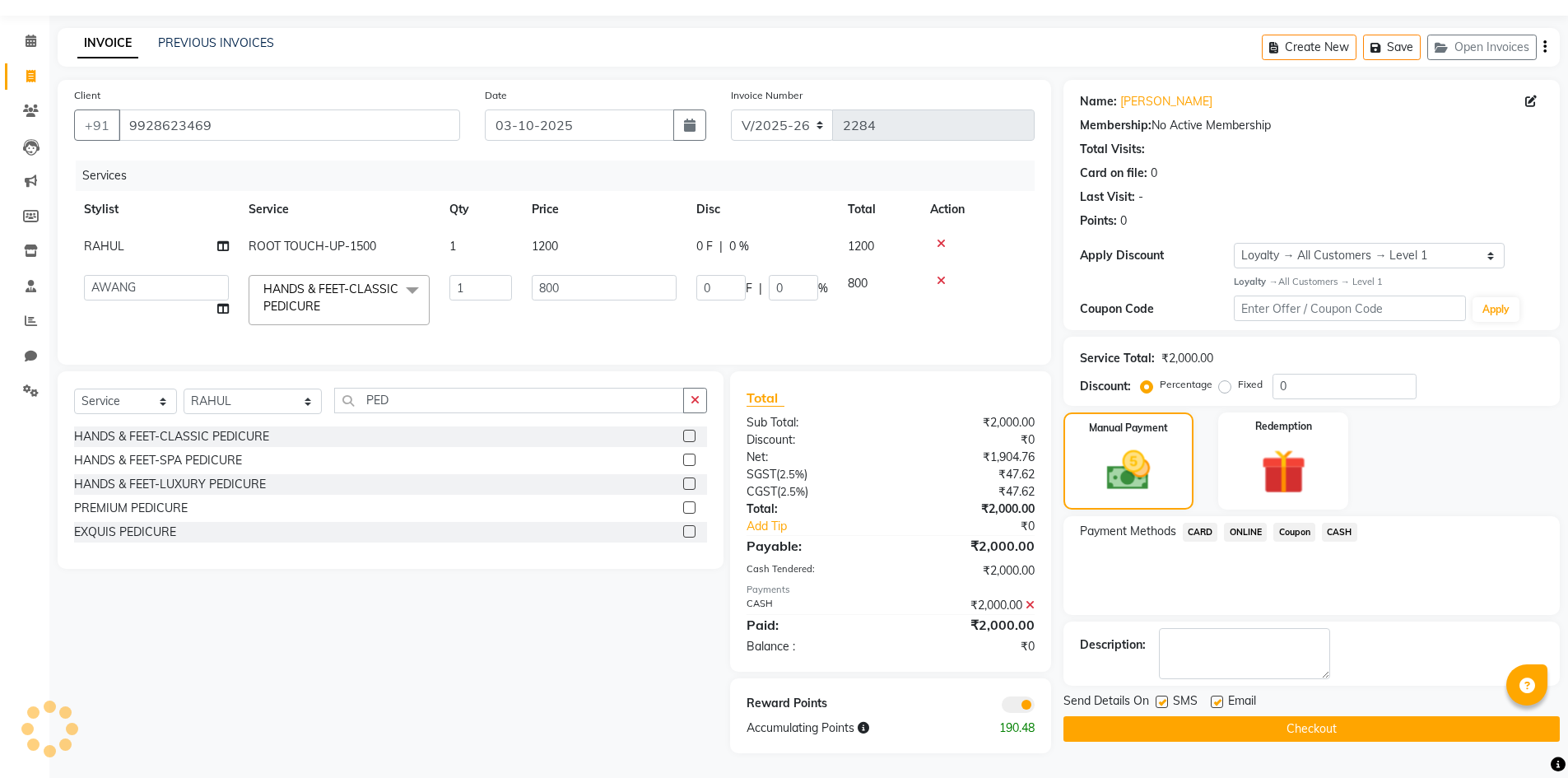
click at [1330, 727] on button "Checkout" at bounding box center [1312, 729] width 497 height 25
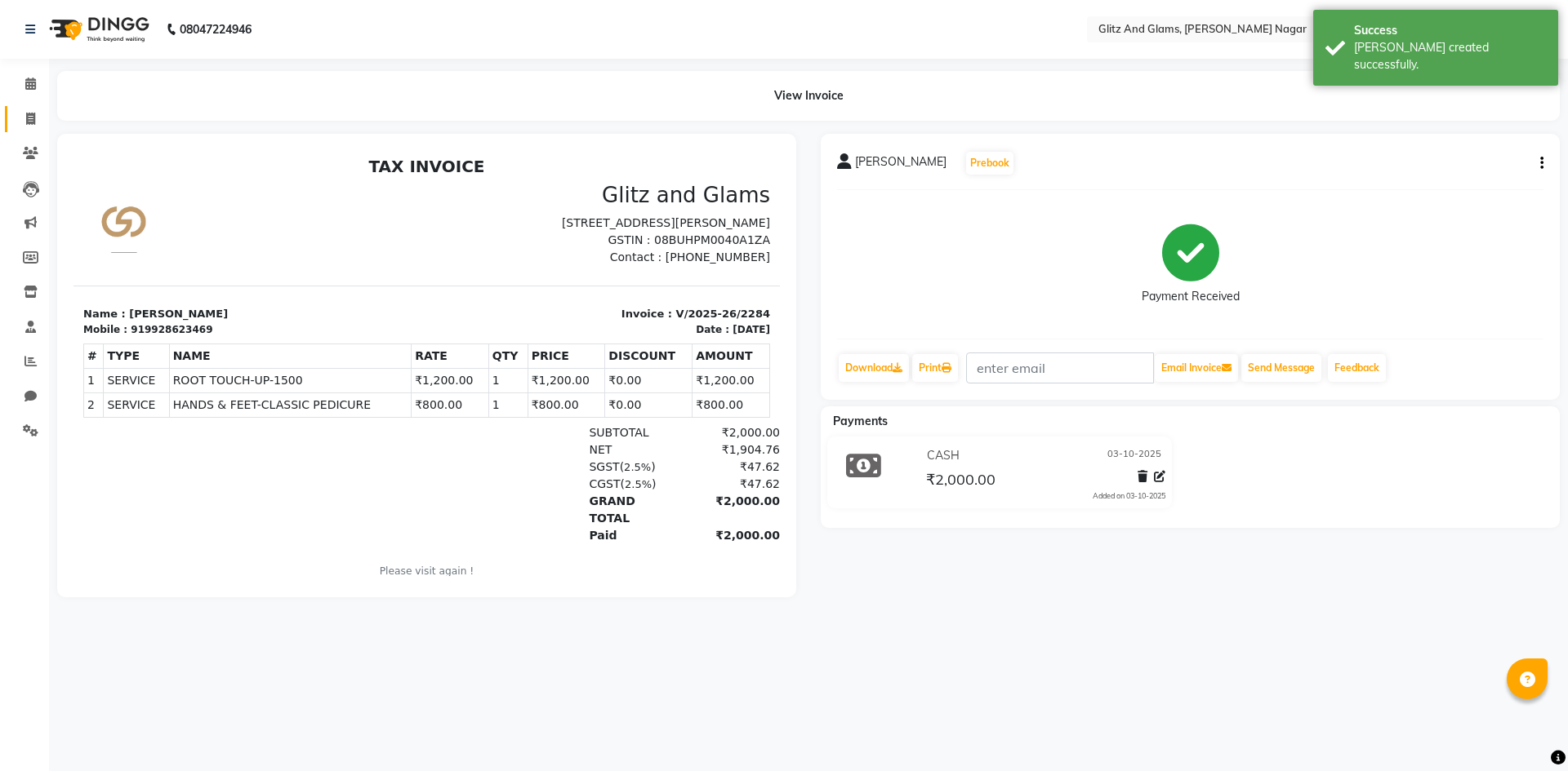
click at [19, 129] on link "Invoice" at bounding box center [24, 119] width 39 height 27
select select "service"
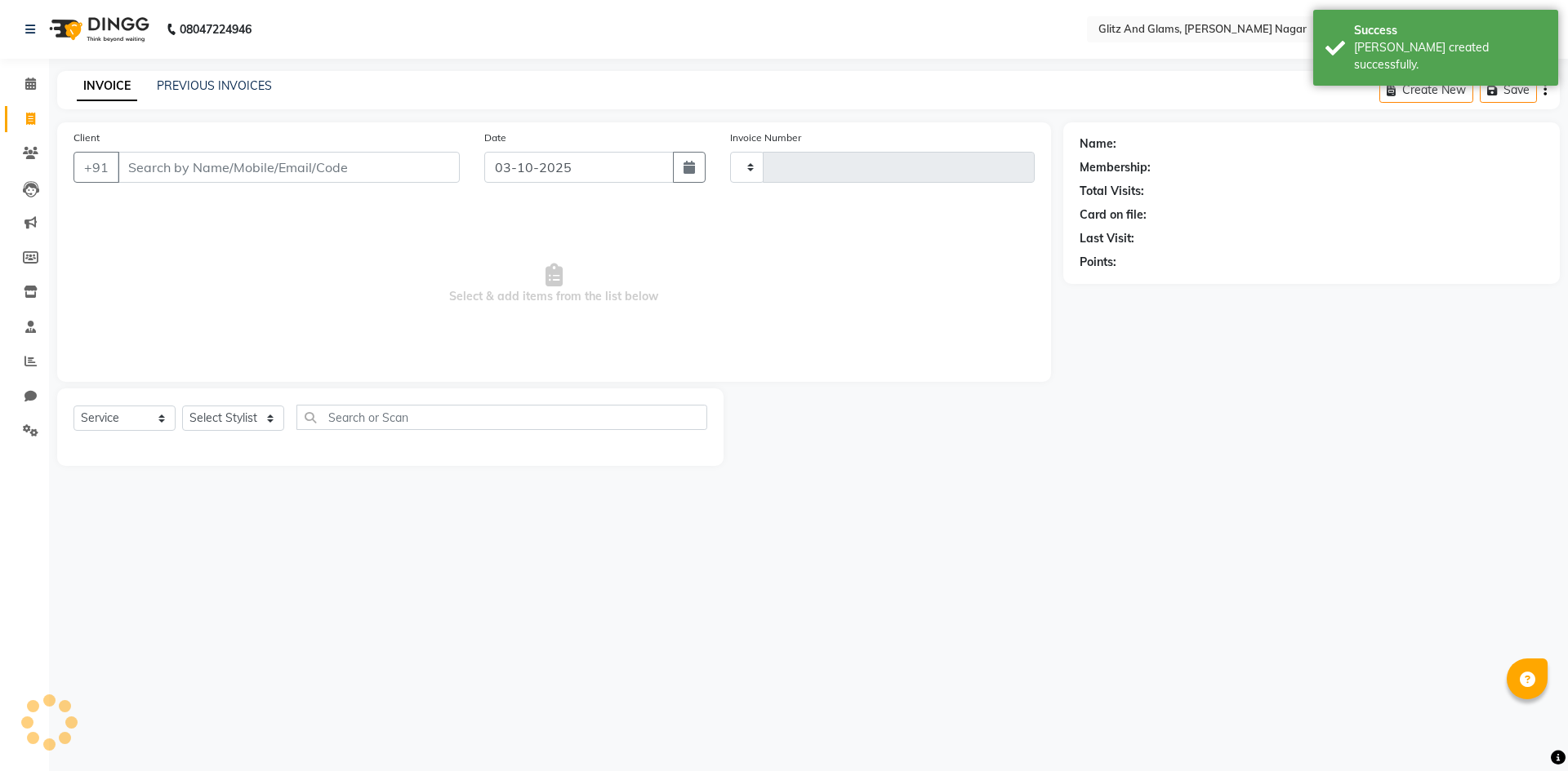
type input "2285"
select select "8316"
click at [153, 159] on input "Client" at bounding box center [289, 167] width 342 height 31
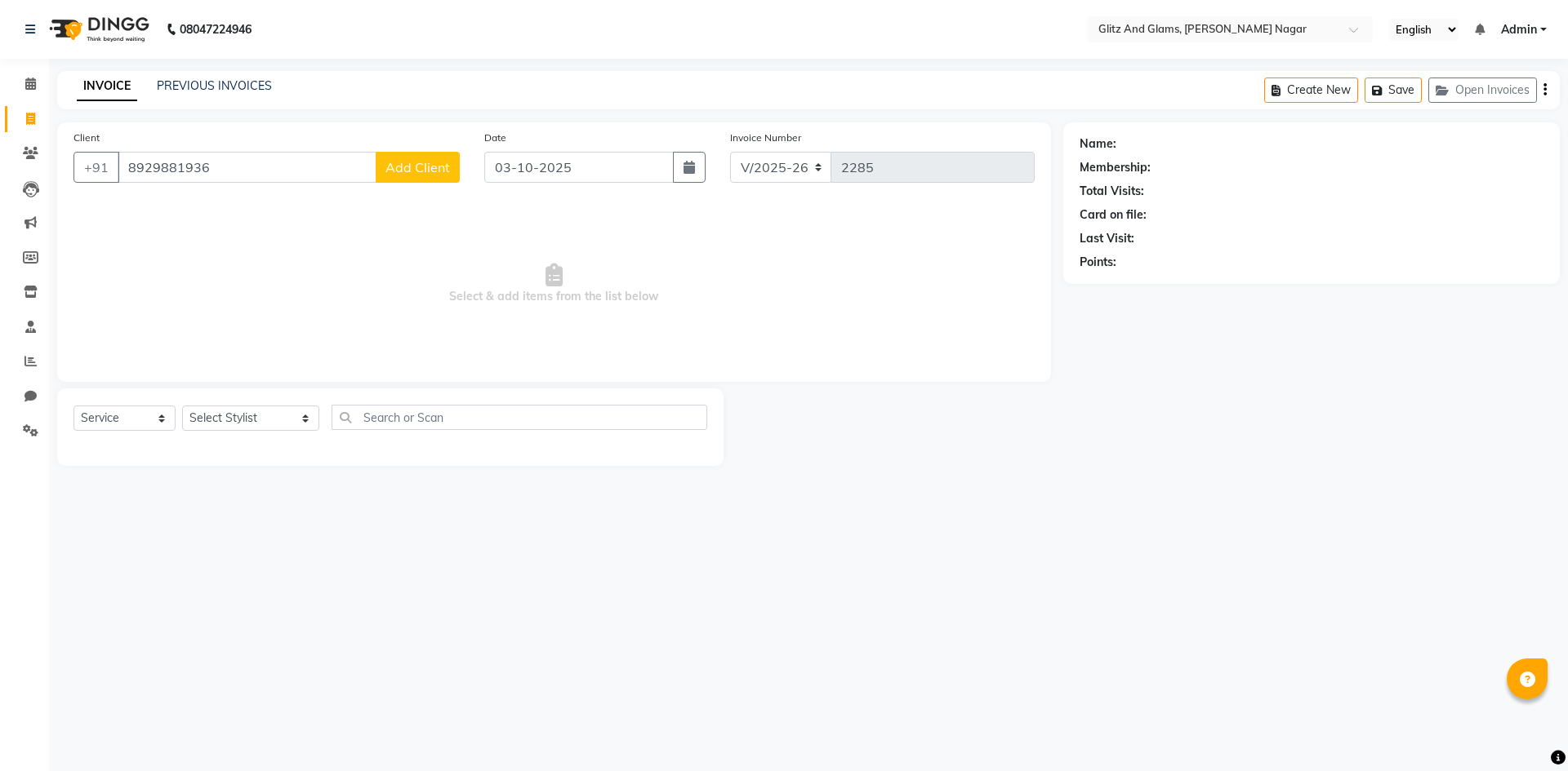
type input "8929881936"
click at [420, 169] on span "Add Client" at bounding box center [417, 168] width 64 height 17
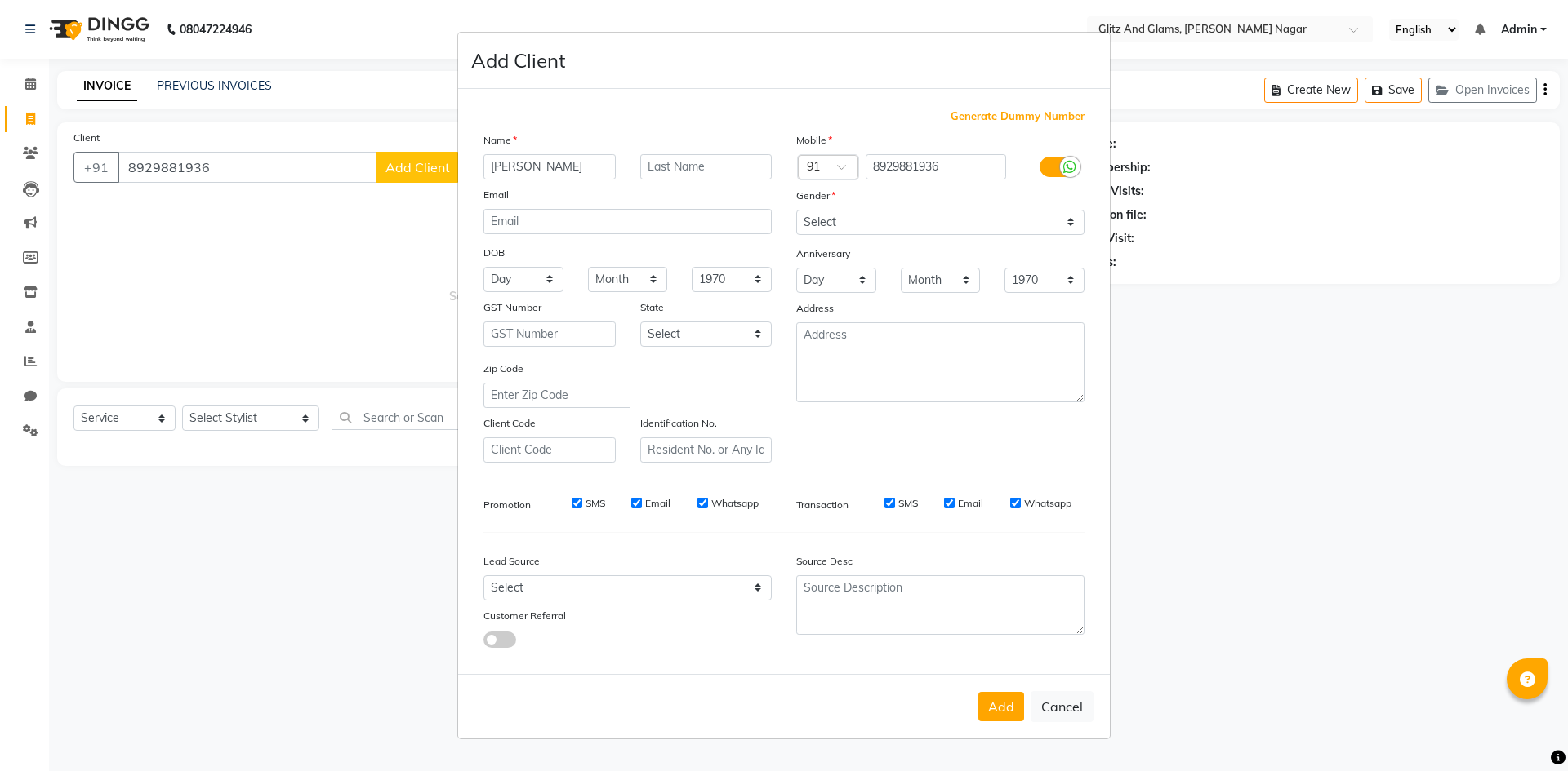
type input "[PERSON_NAME]"
type input "JI"
click at [1074, 713] on button "Cancel" at bounding box center [1061, 707] width 63 height 31
select select
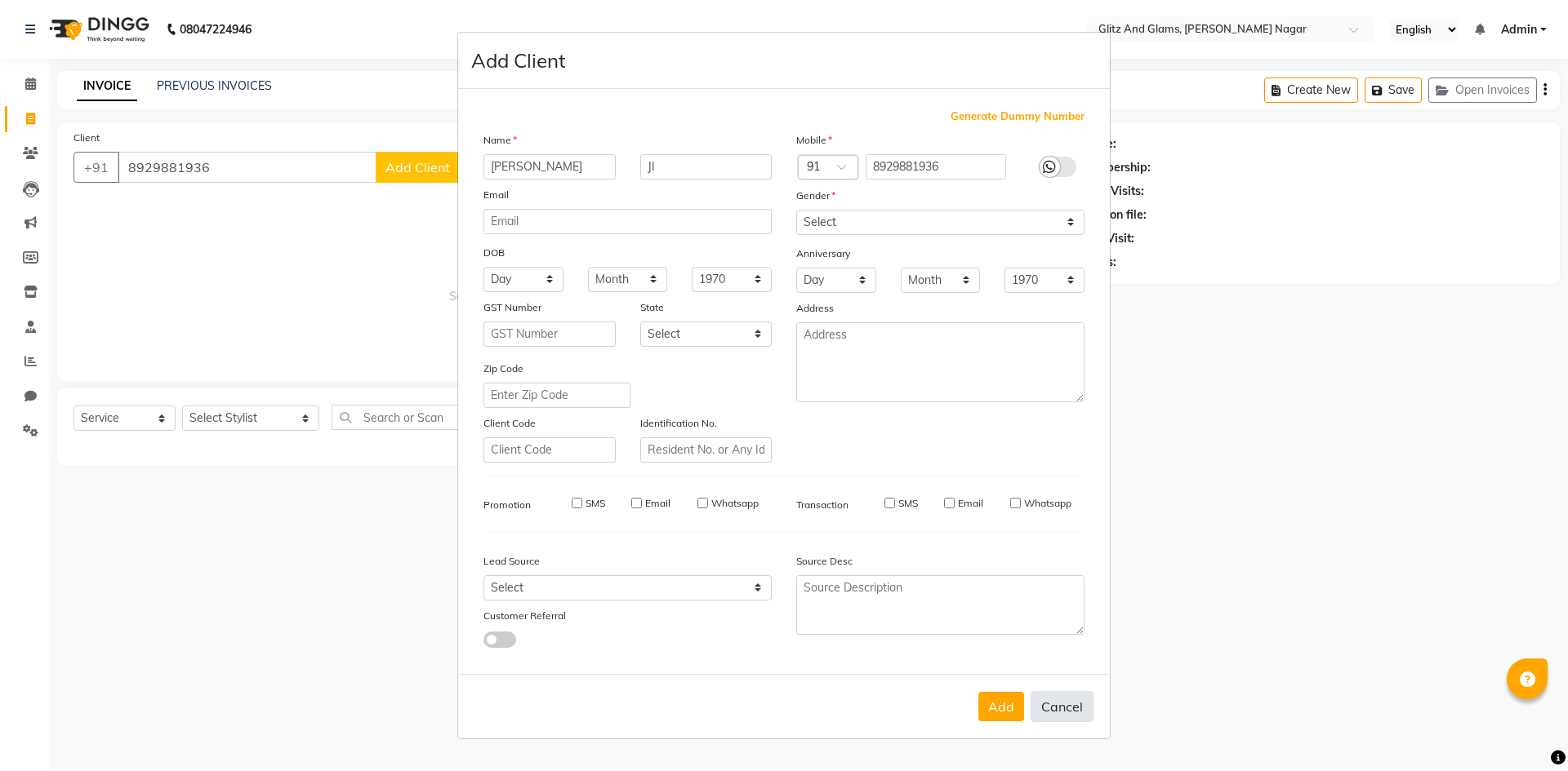
select select
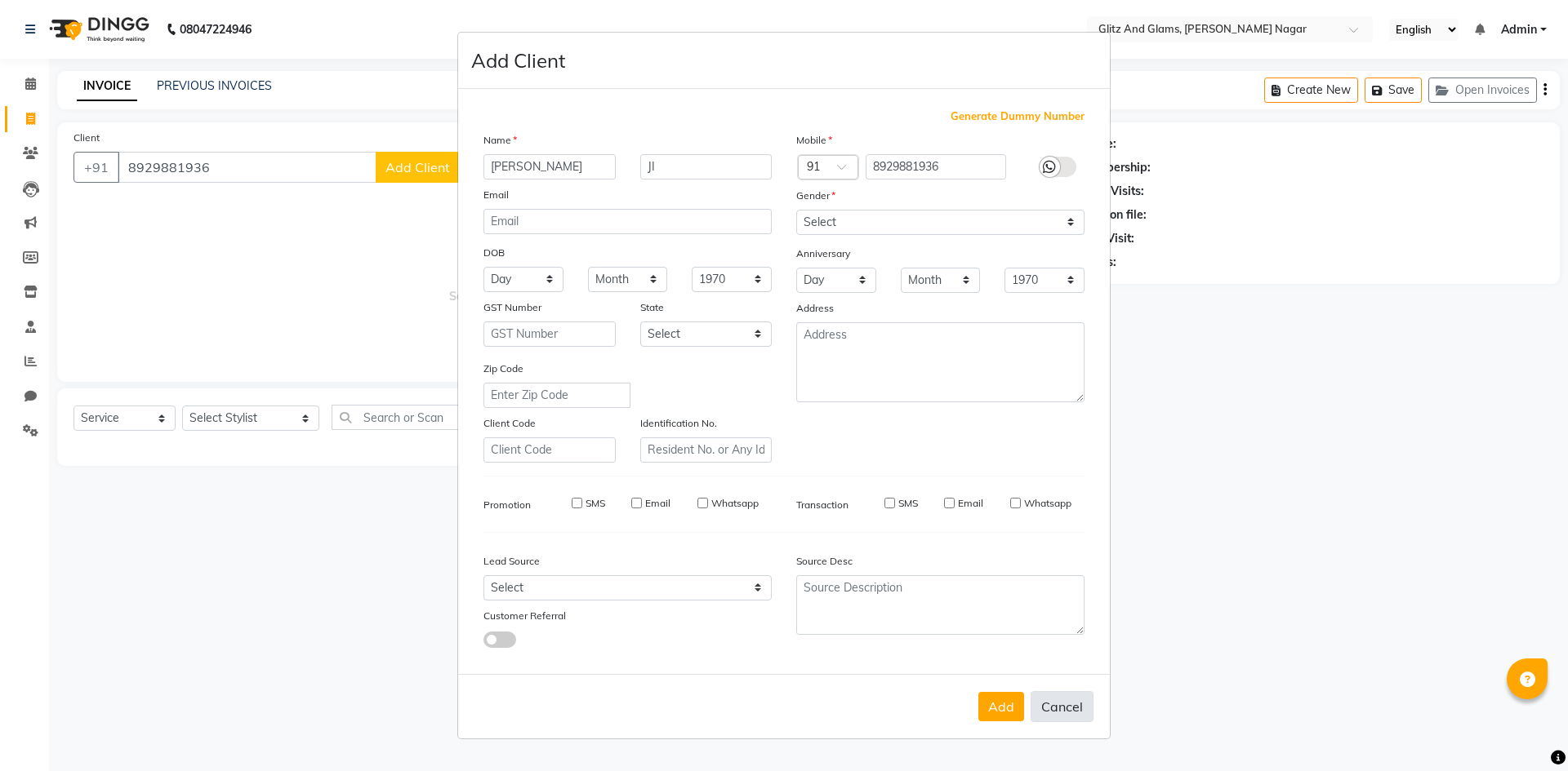
checkbox input "false"
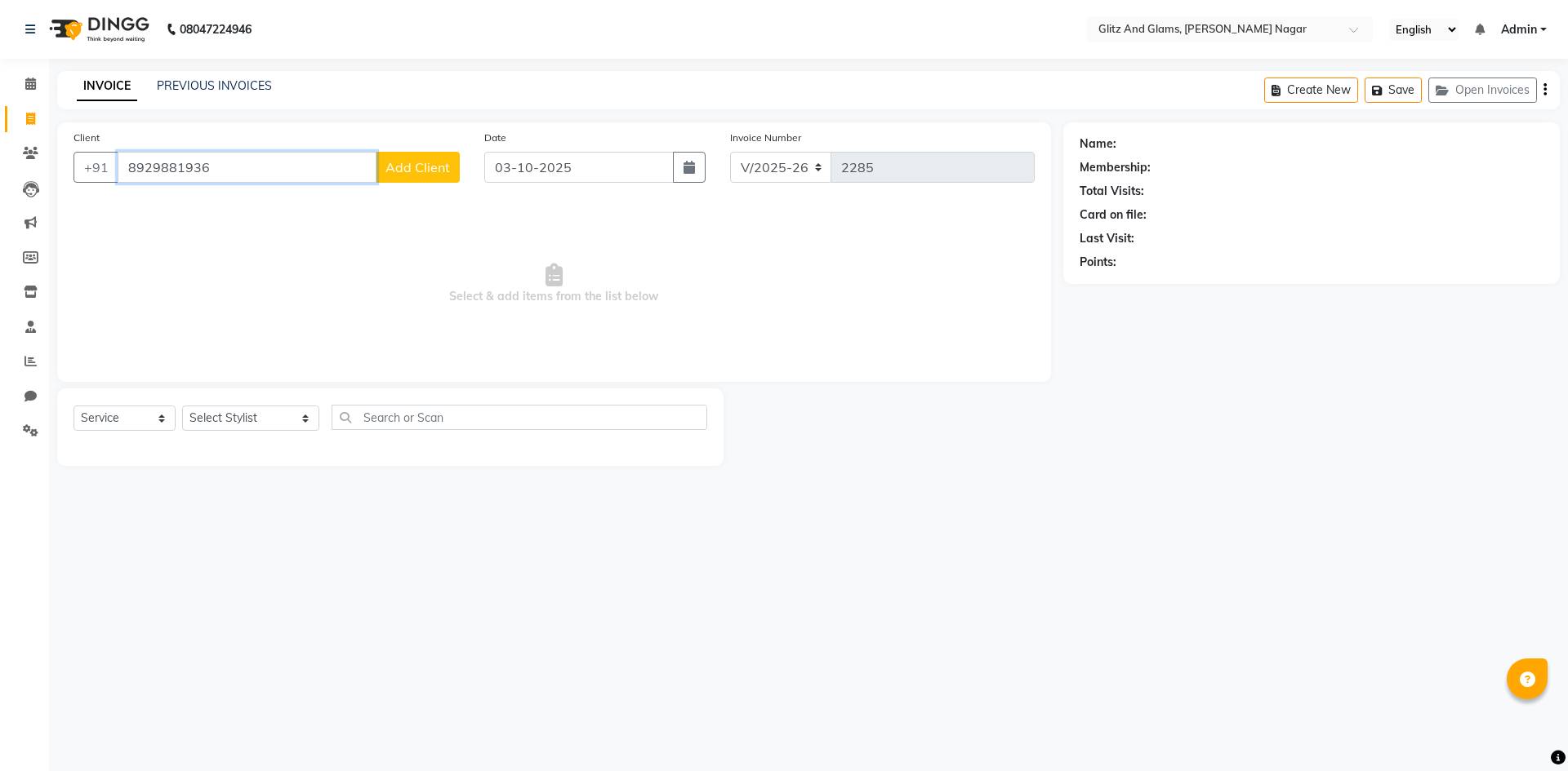
click at [147, 178] on input "8929881936" at bounding box center [247, 167] width 259 height 31
click at [184, 212] on span "[PERSON_NAME]" at bounding box center [190, 205] width 105 height 17
type input "8928981936"
select select "1: Object"
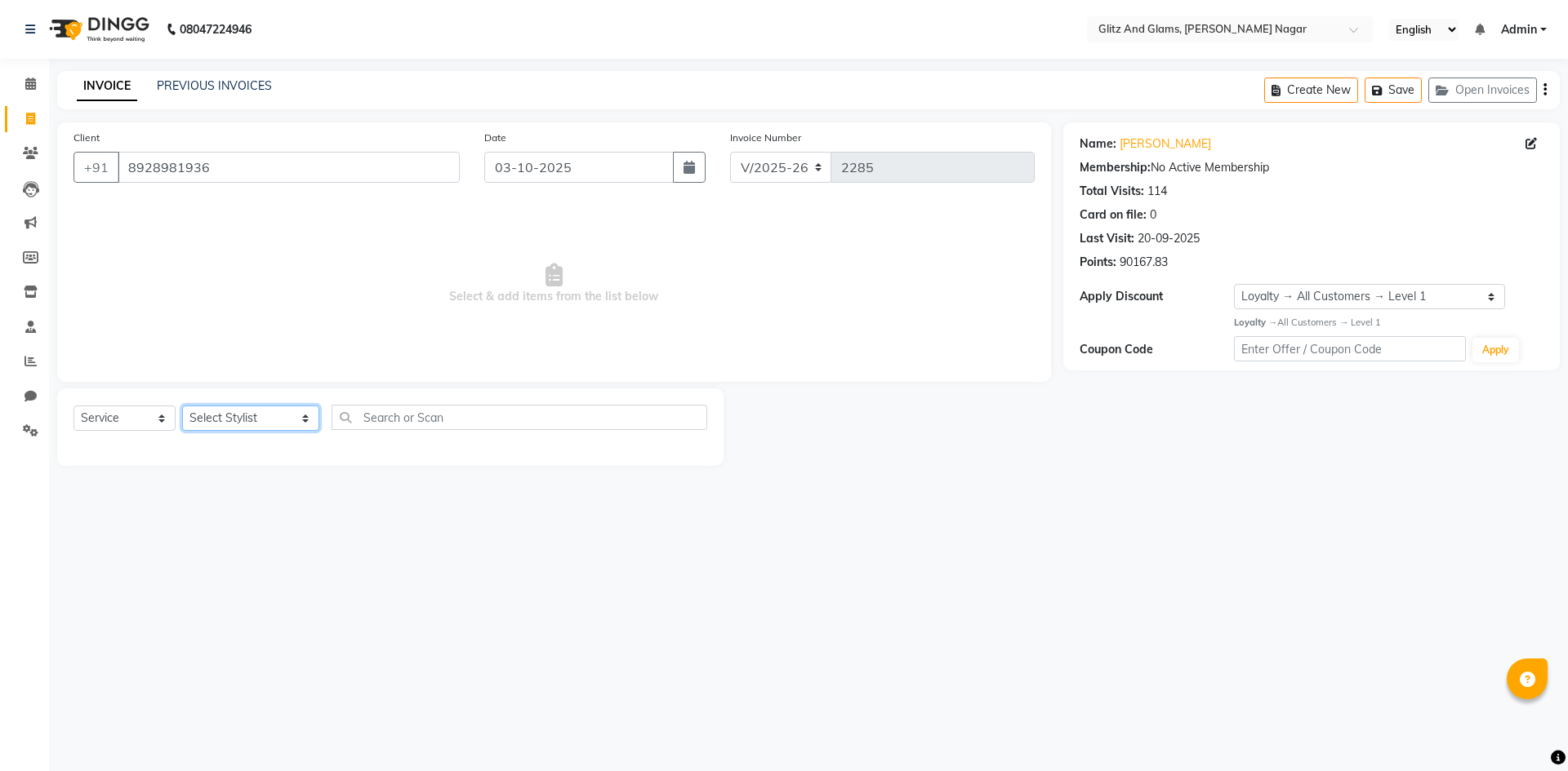
click at [247, 424] on select "Select Stylist [PERSON_NAME] [PERSON_NAME] ANKIT ASHOK ATO [PERSON_NAME] CHETAN…" at bounding box center [250, 418] width 137 height 25
select select "80534"
click at [182, 406] on select "Select Stylist [PERSON_NAME] [PERSON_NAME] ANKIT ASHOK ATO [PERSON_NAME] CHETAN…" at bounding box center [250, 418] width 137 height 25
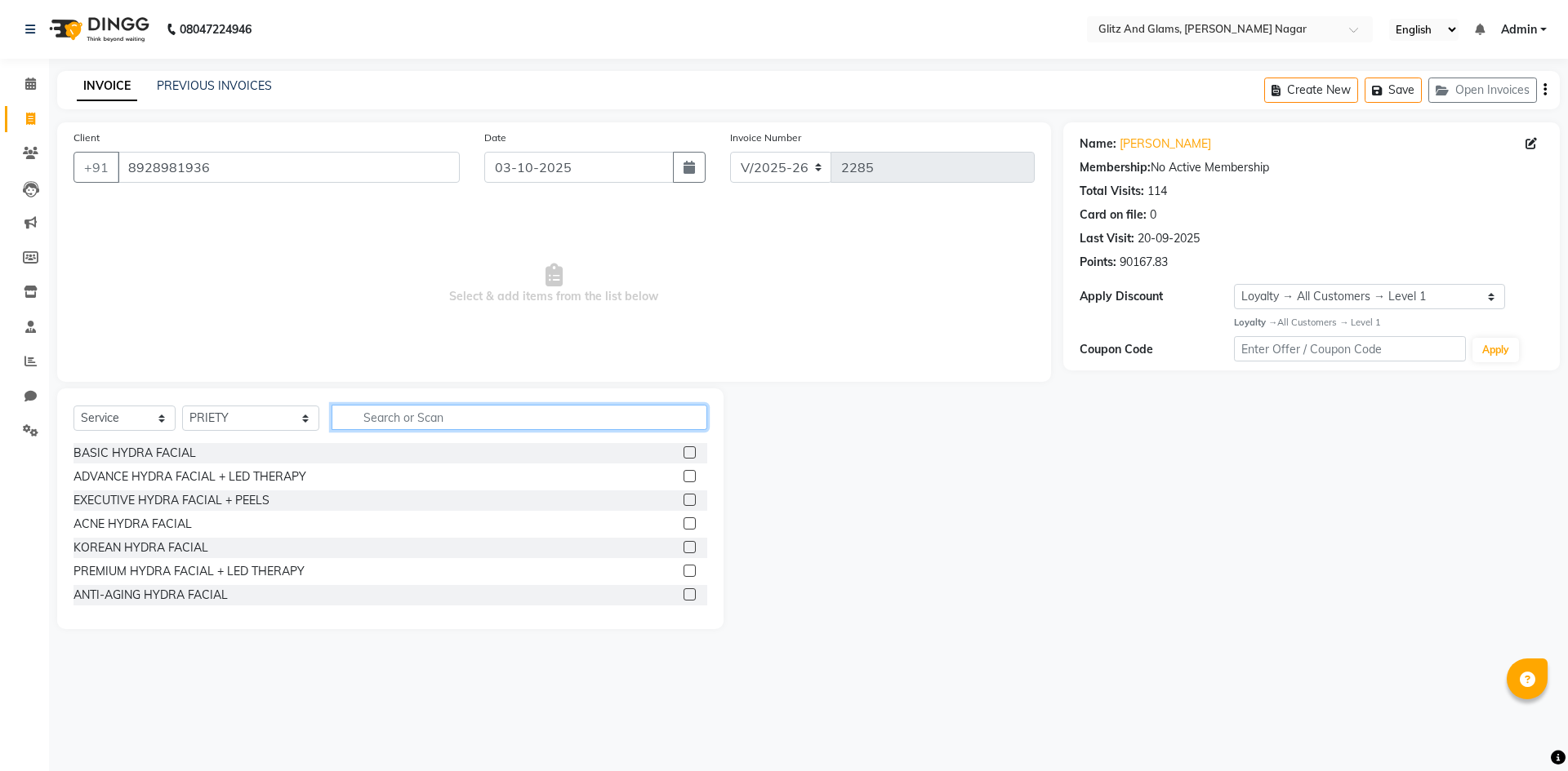
click at [394, 410] on input "text" at bounding box center [519, 417] width 376 height 25
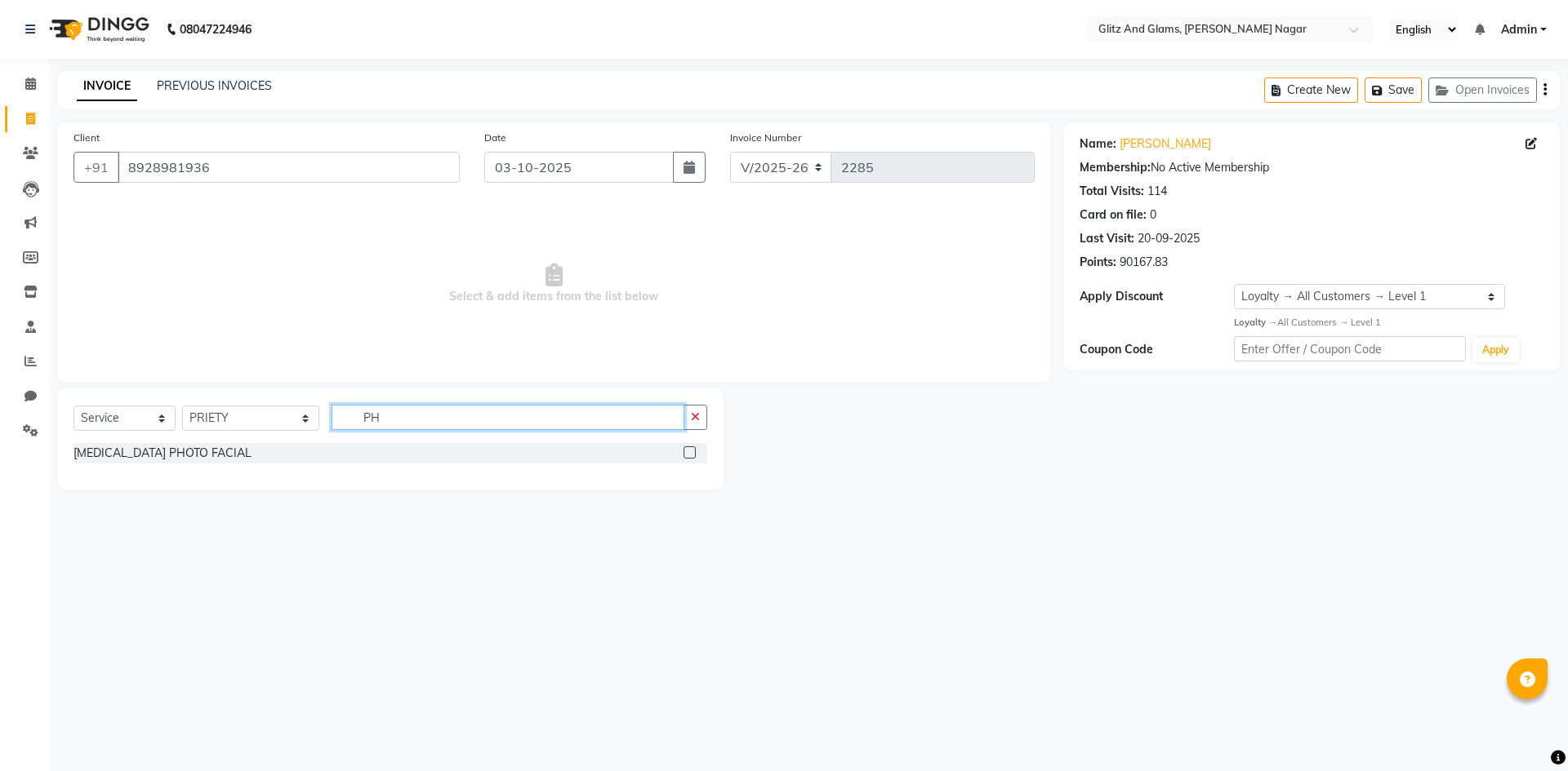
type input "PH"
click at [692, 452] on label at bounding box center [690, 452] width 13 height 13
click at [692, 452] on input "checkbox" at bounding box center [689, 453] width 11 height 11
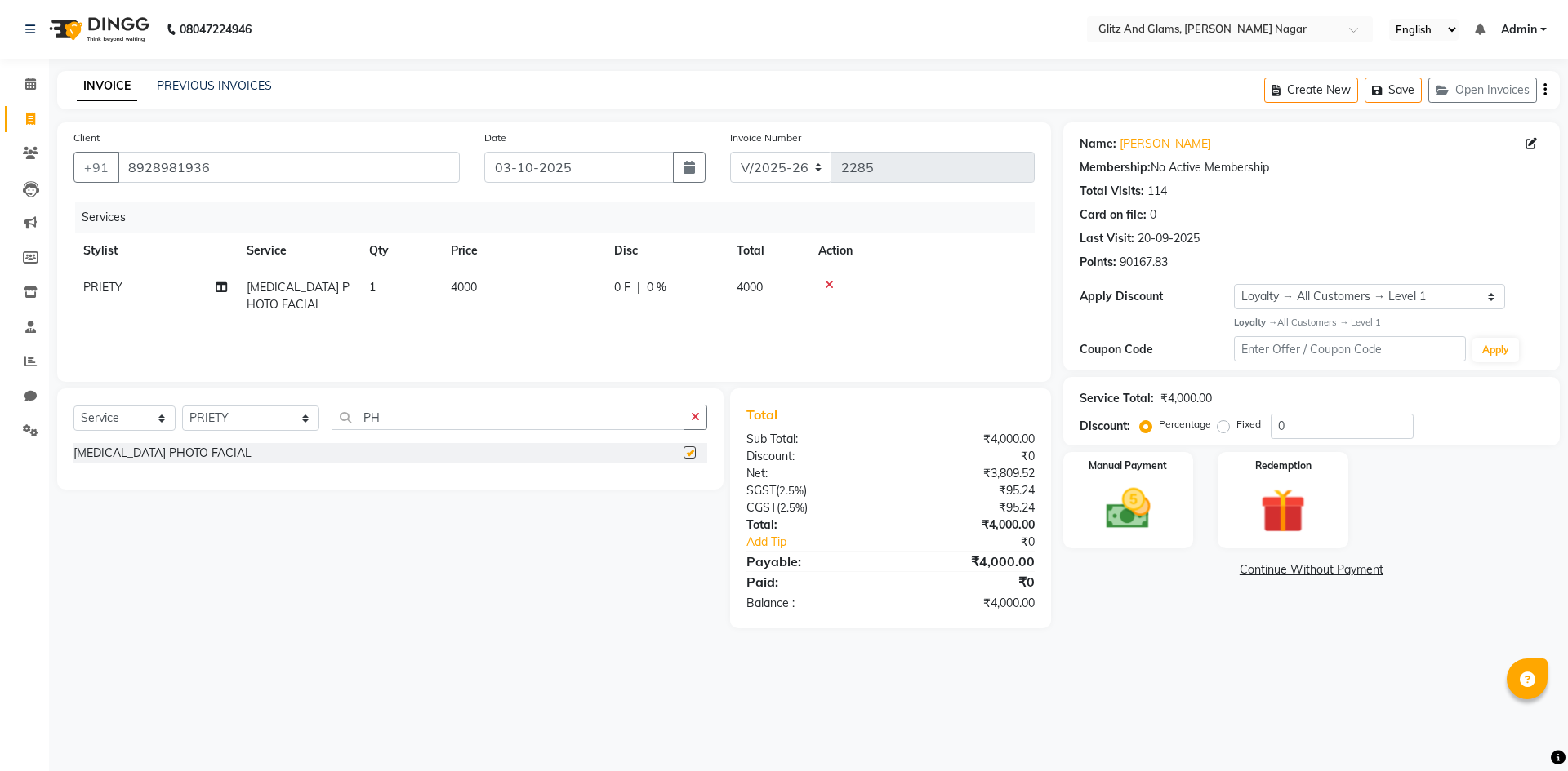
checkbox input "false"
click at [1135, 497] on img at bounding box center [1128, 509] width 76 height 54
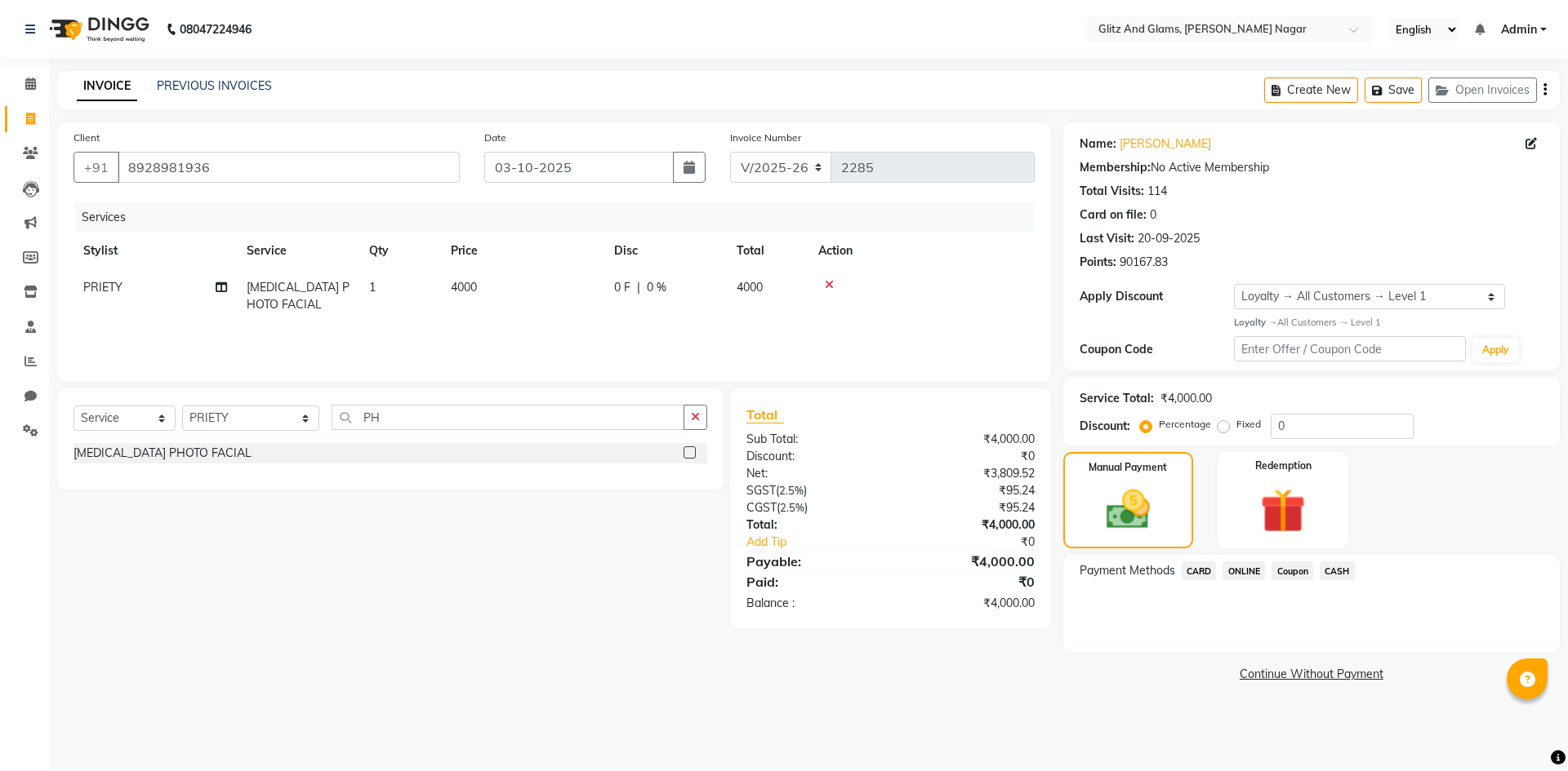
click at [1260, 572] on span "ONLINE" at bounding box center [1243, 571] width 43 height 18
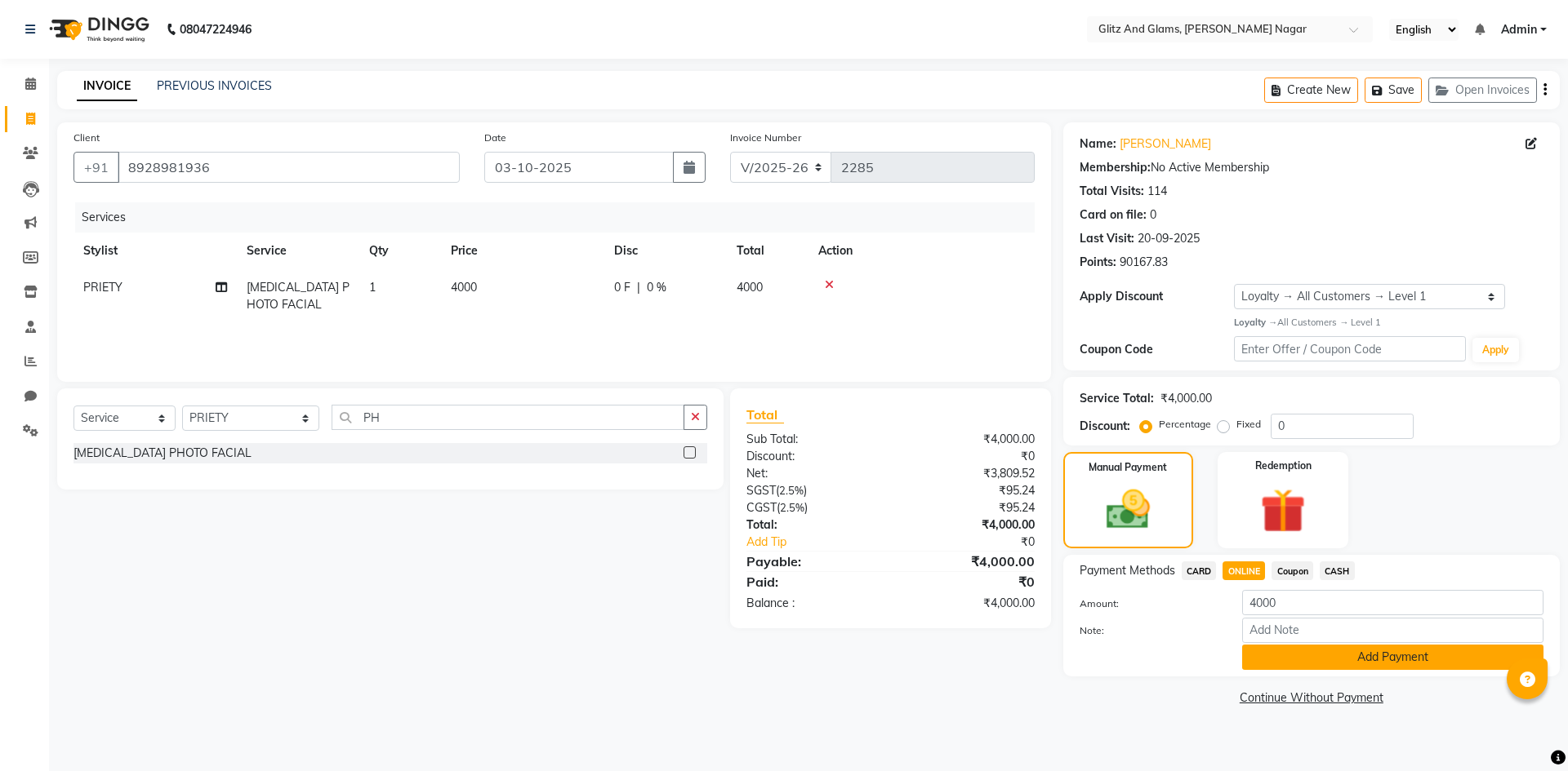
click at [1275, 659] on button "Add Payment" at bounding box center [1393, 658] width 301 height 25
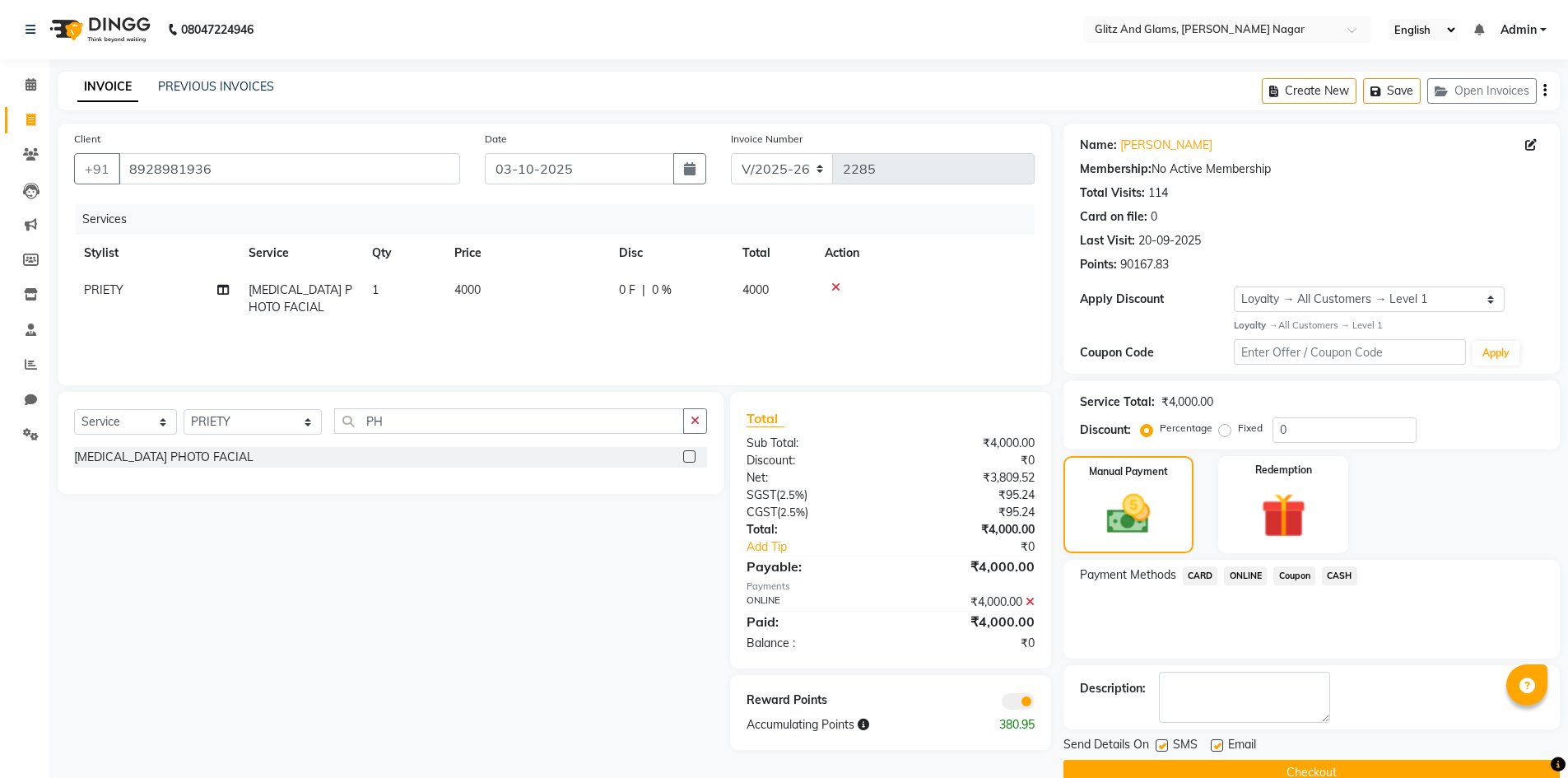
scroll to position [32, 0]
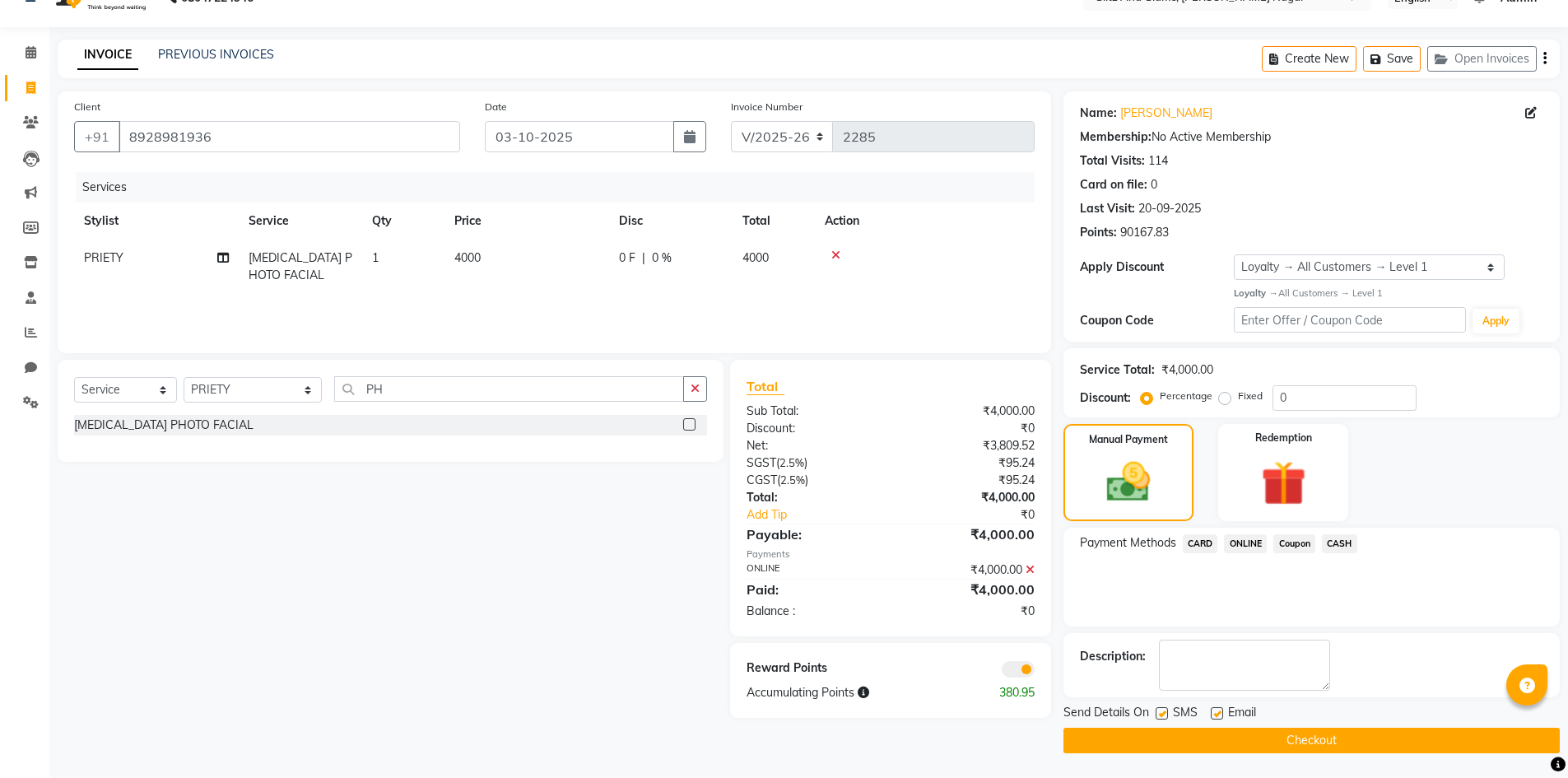
click at [1278, 741] on button "Checkout" at bounding box center [1312, 741] width 497 height 25
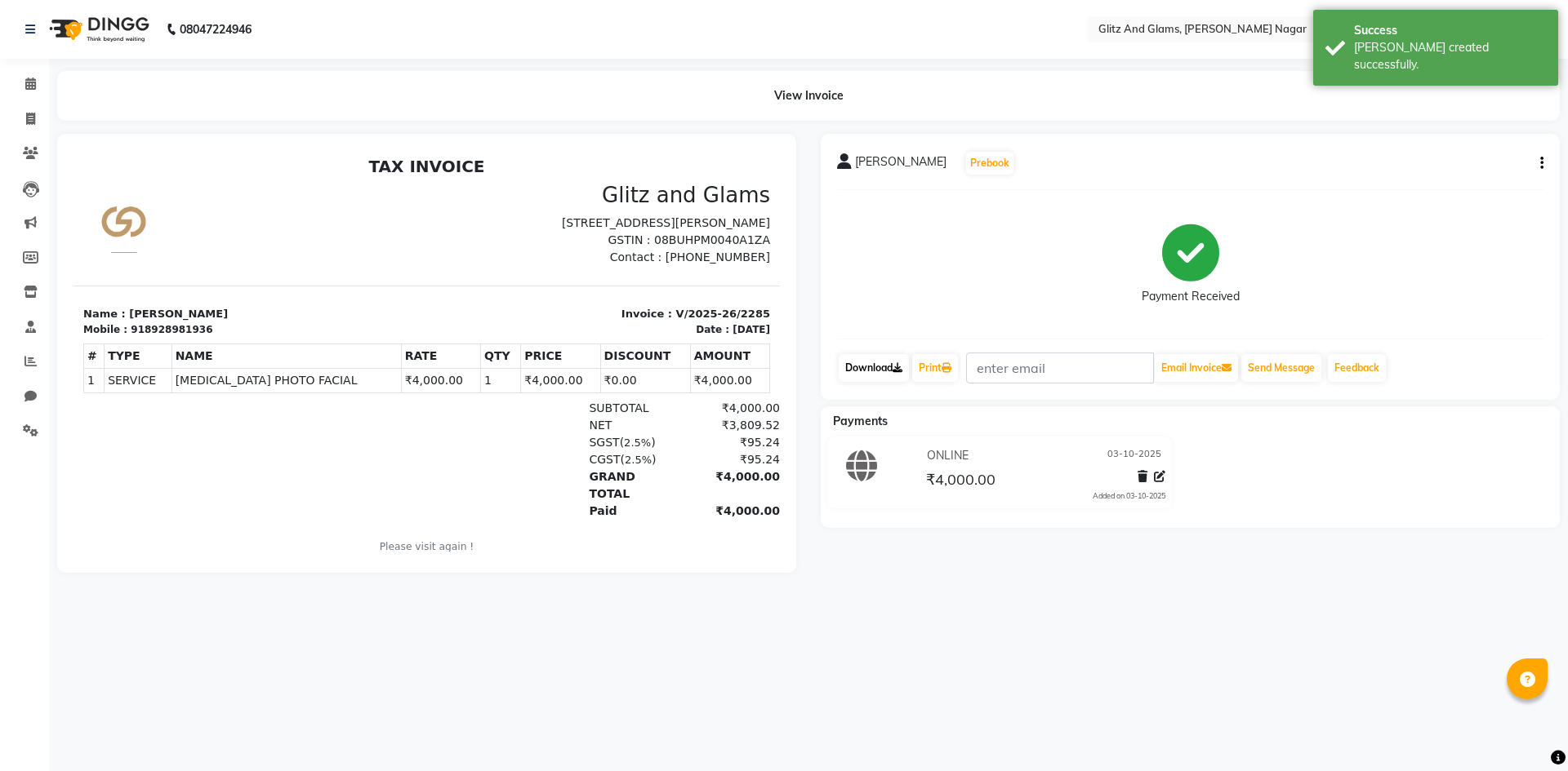
click at [885, 373] on link "Download" at bounding box center [874, 368] width 70 height 28
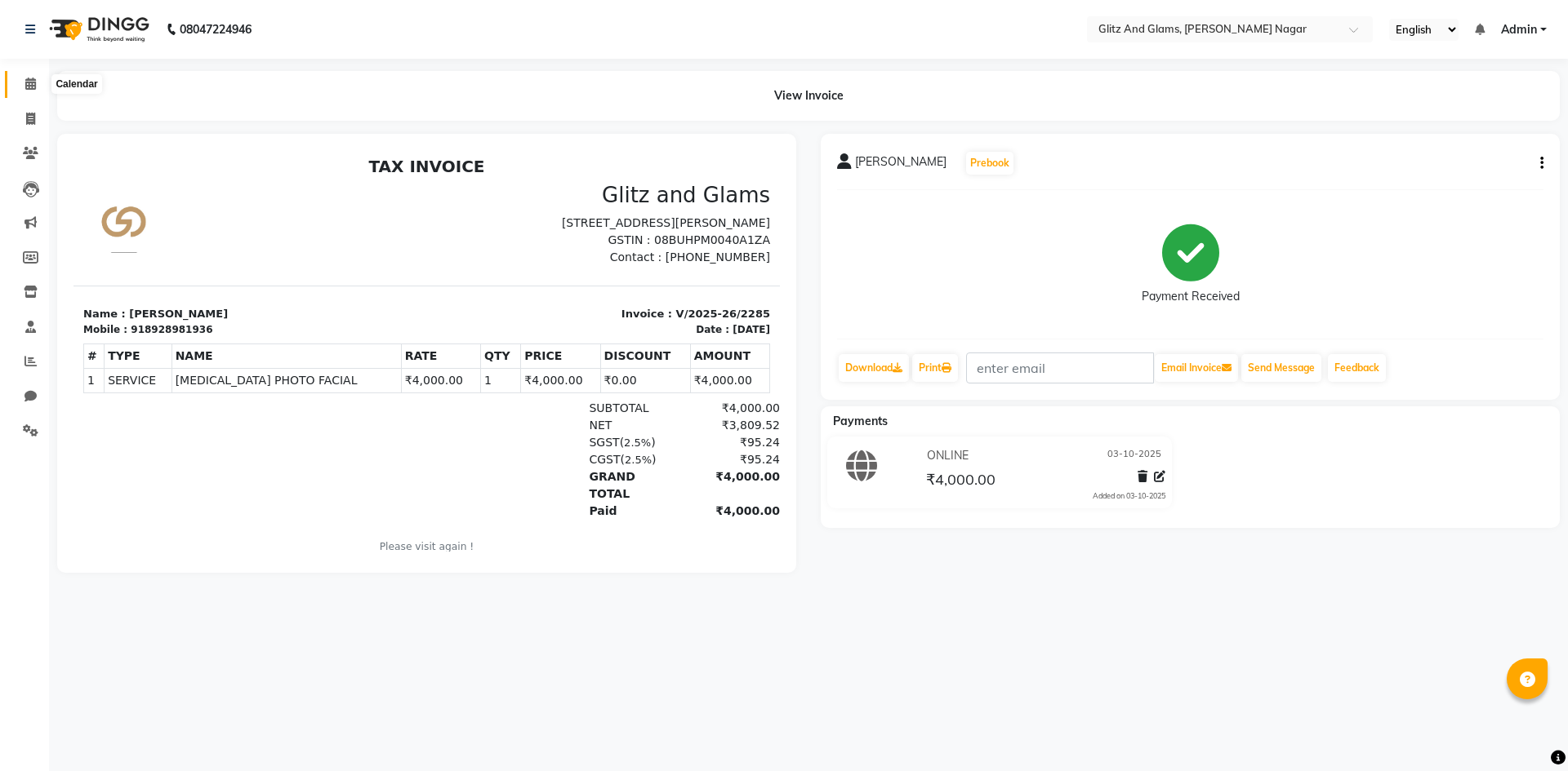
click at [27, 81] on icon at bounding box center [30, 83] width 11 height 13
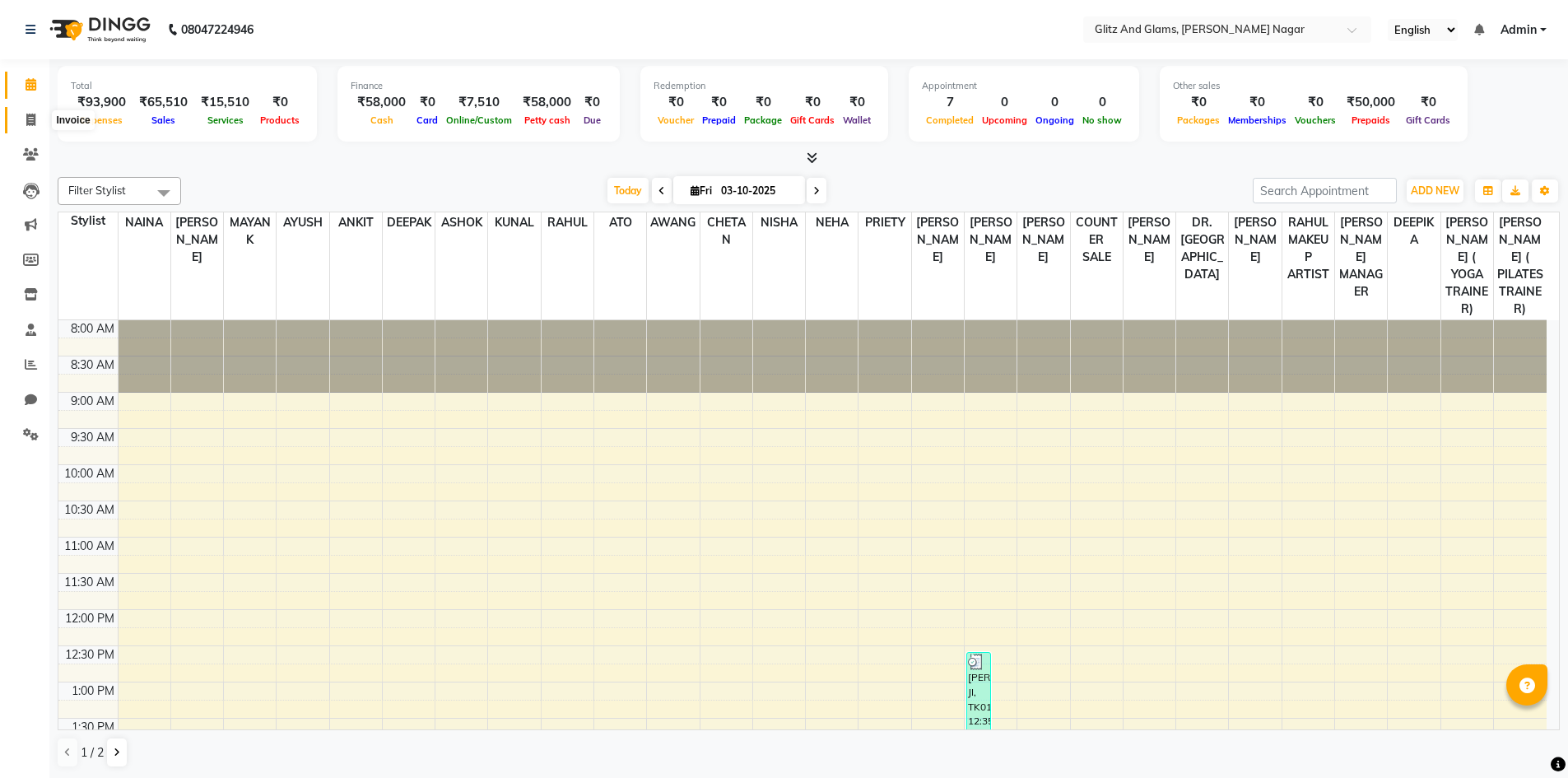
click at [26, 122] on icon at bounding box center [30, 120] width 9 height 13
select select "service"
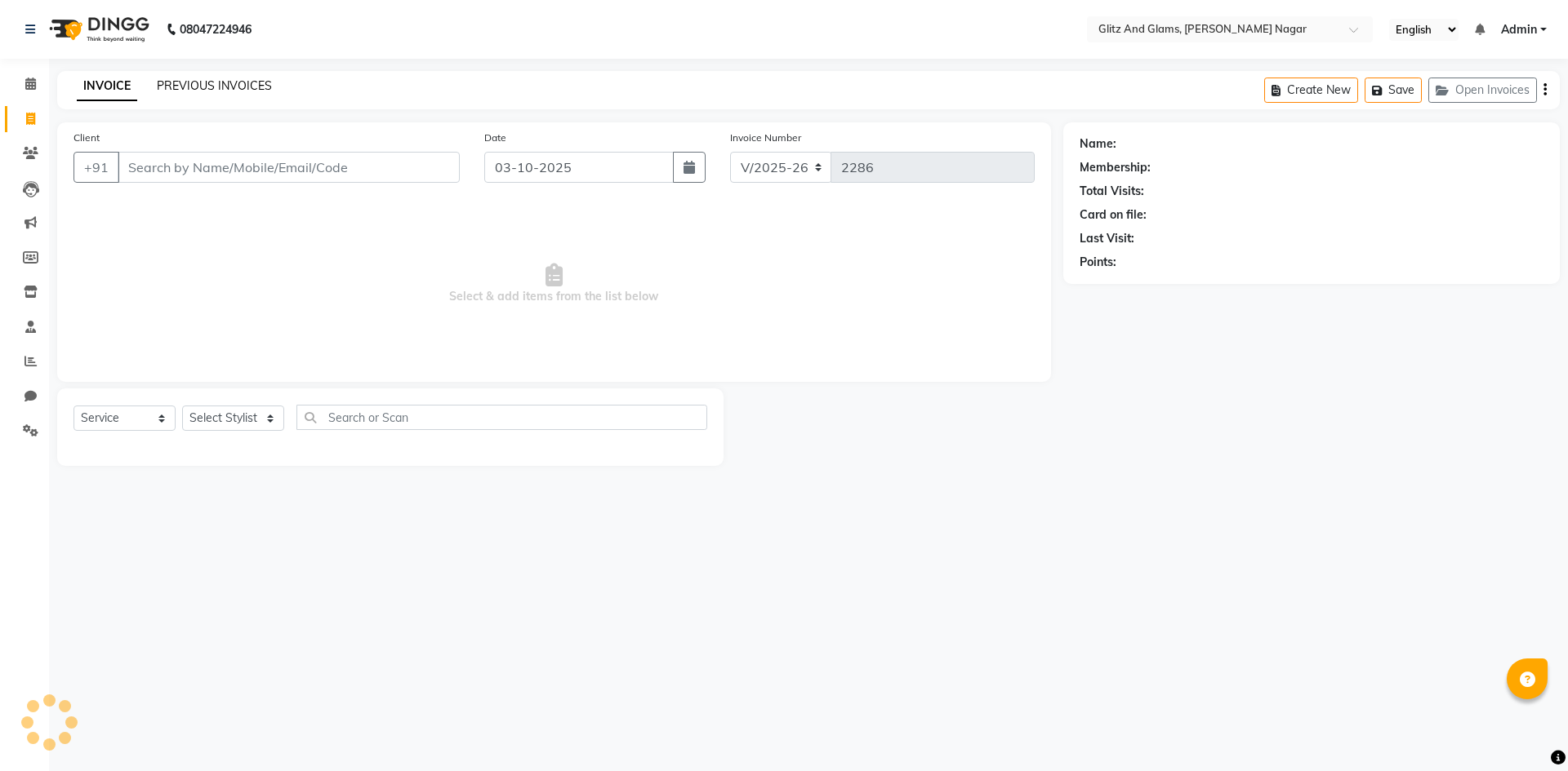
click at [247, 87] on link "PREVIOUS INVOICES" at bounding box center [215, 86] width 115 height 15
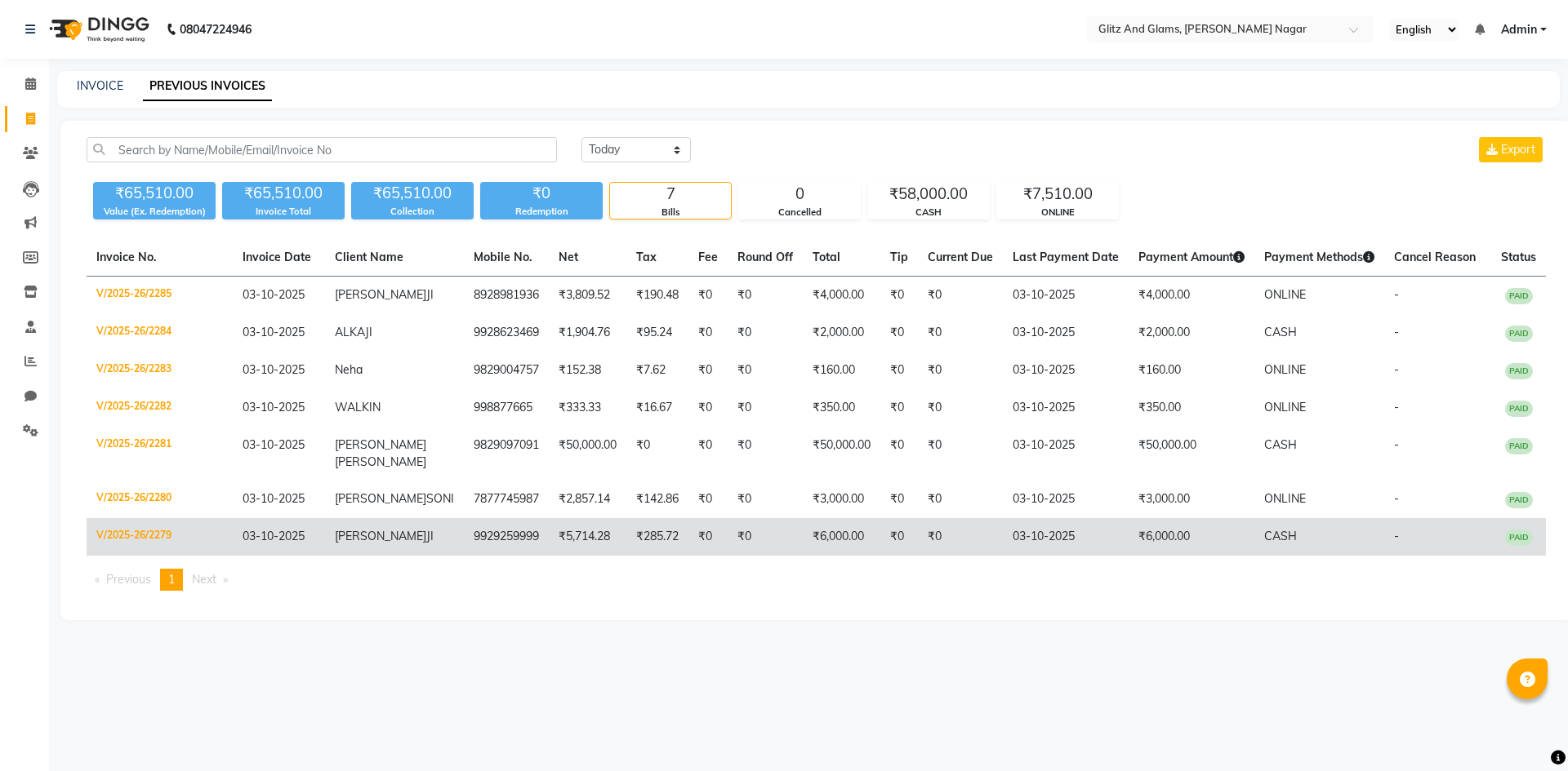
click at [1129, 548] on td "₹6,000.00" at bounding box center [1191, 537] width 126 height 38
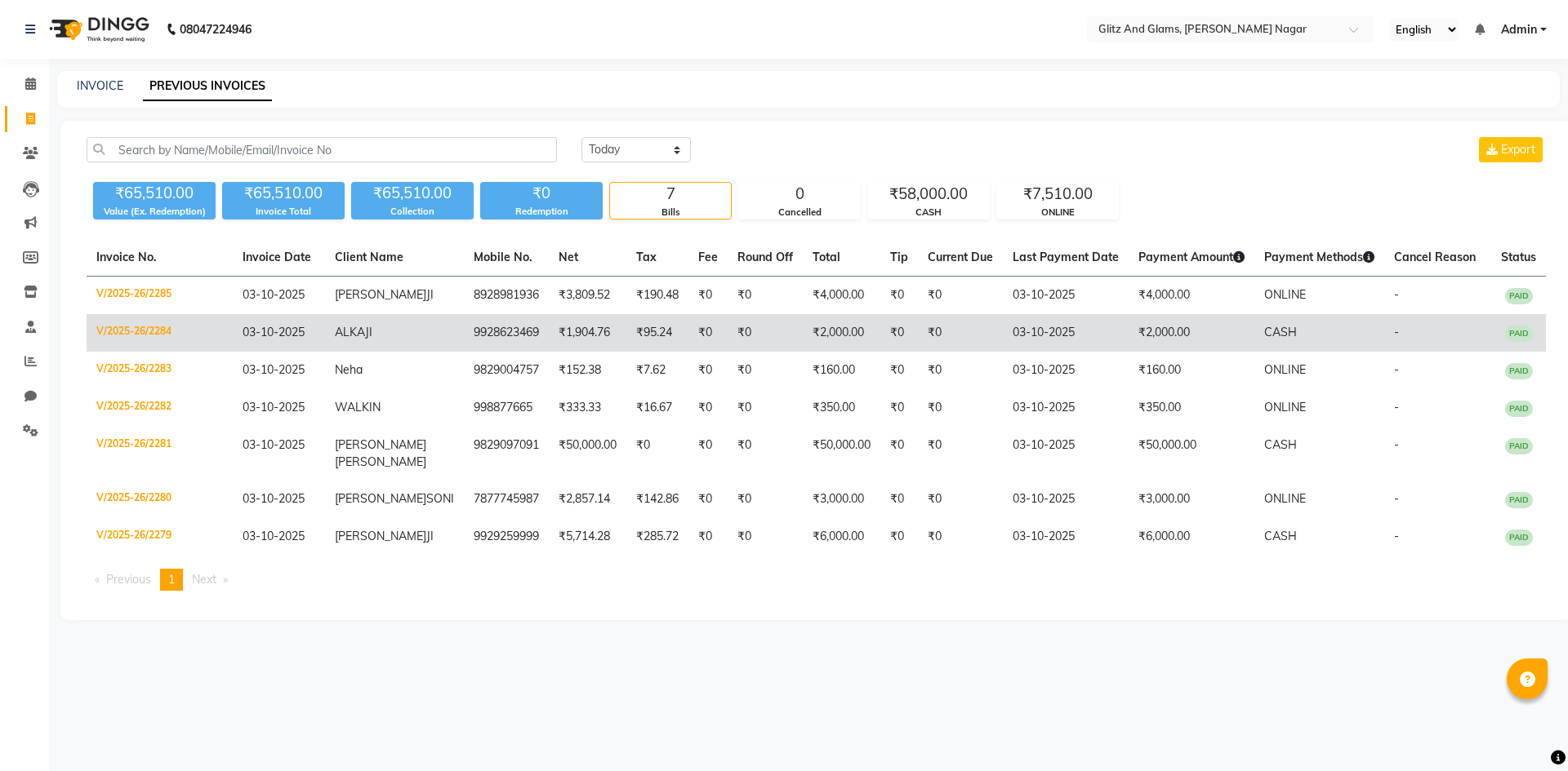
click at [1084, 336] on td "03-10-2025" at bounding box center [1065, 333] width 126 height 38
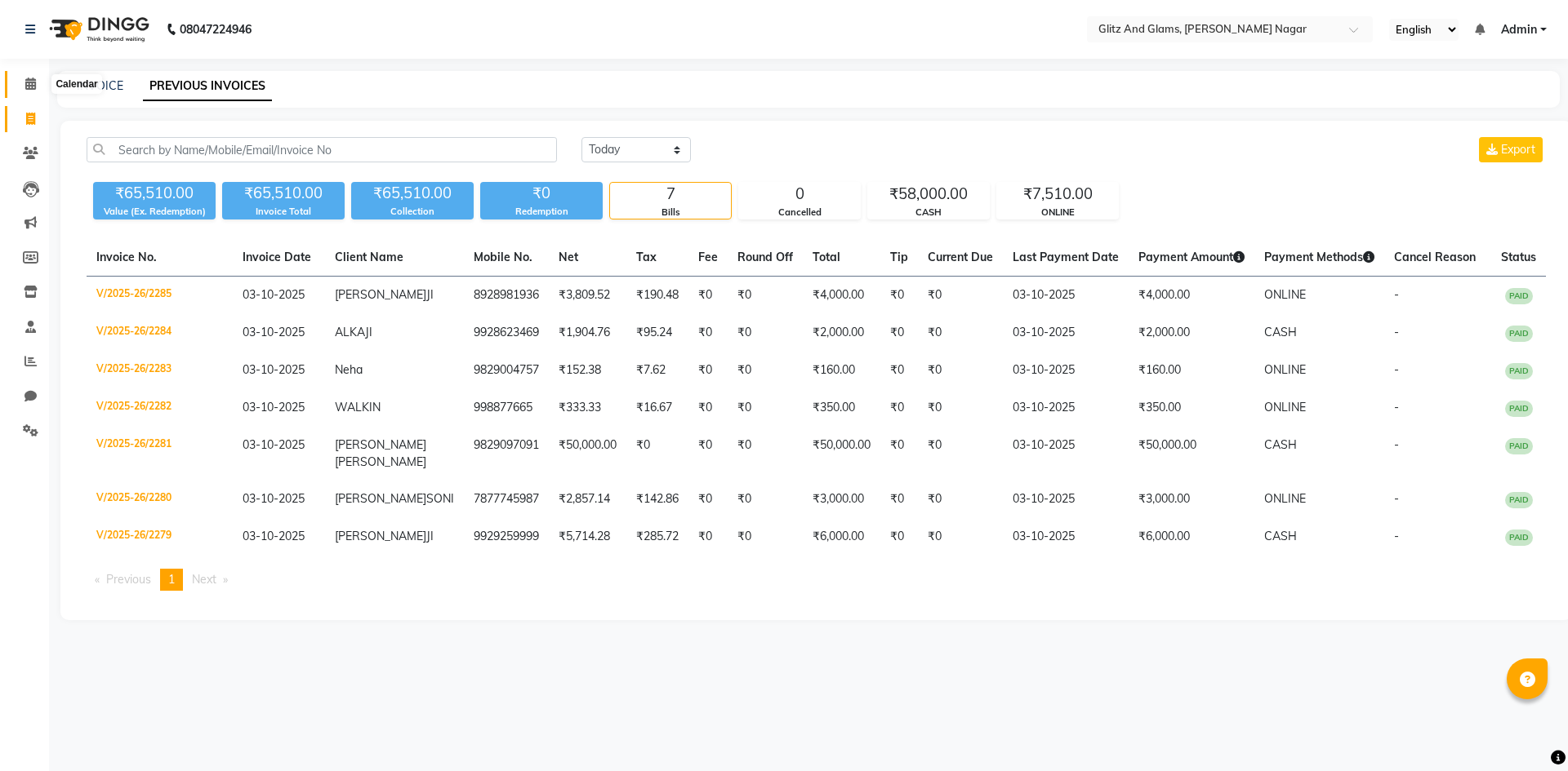
click at [27, 89] on icon at bounding box center [30, 83] width 11 height 13
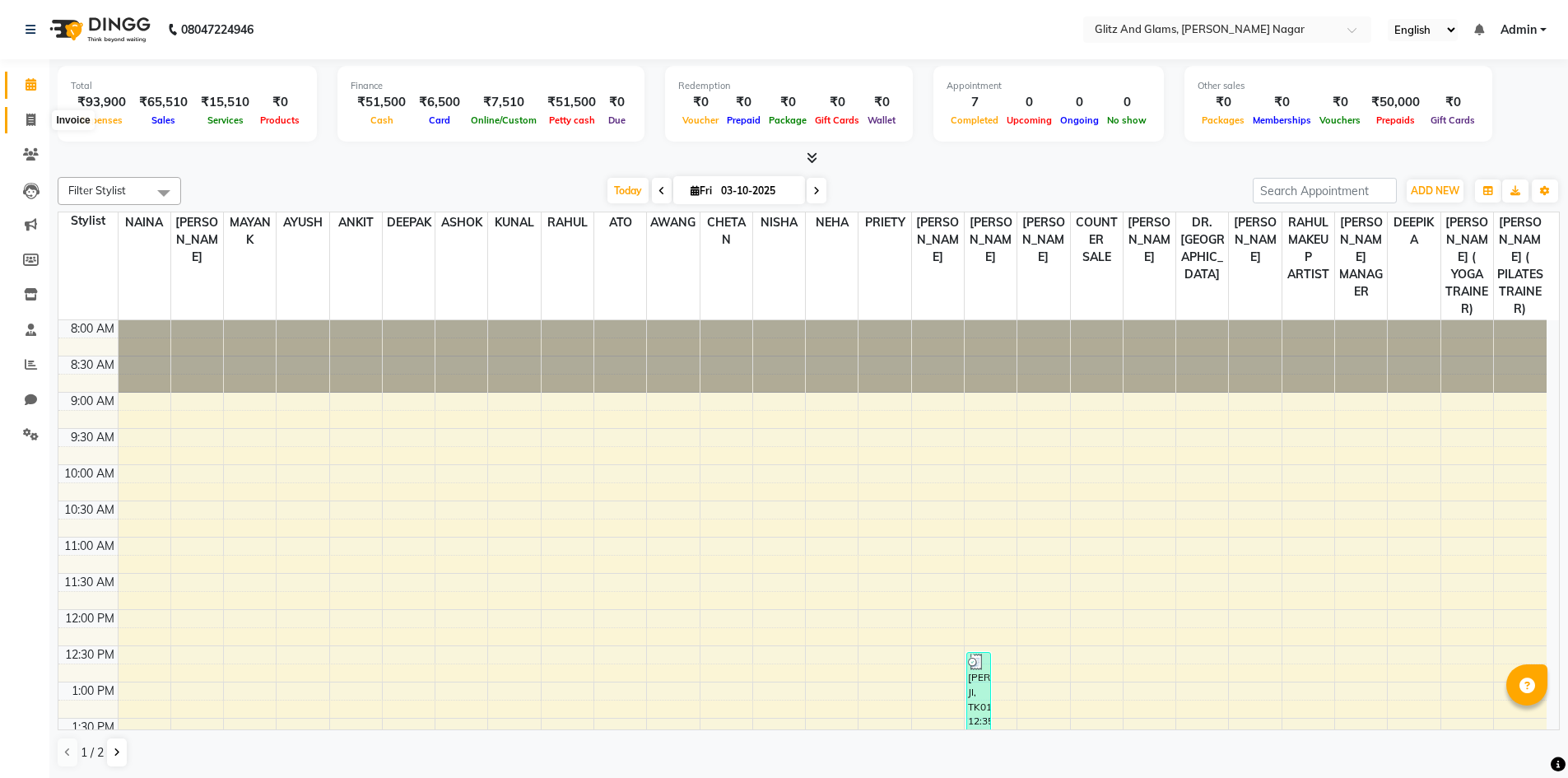
click at [31, 114] on icon at bounding box center [30, 120] width 9 height 13
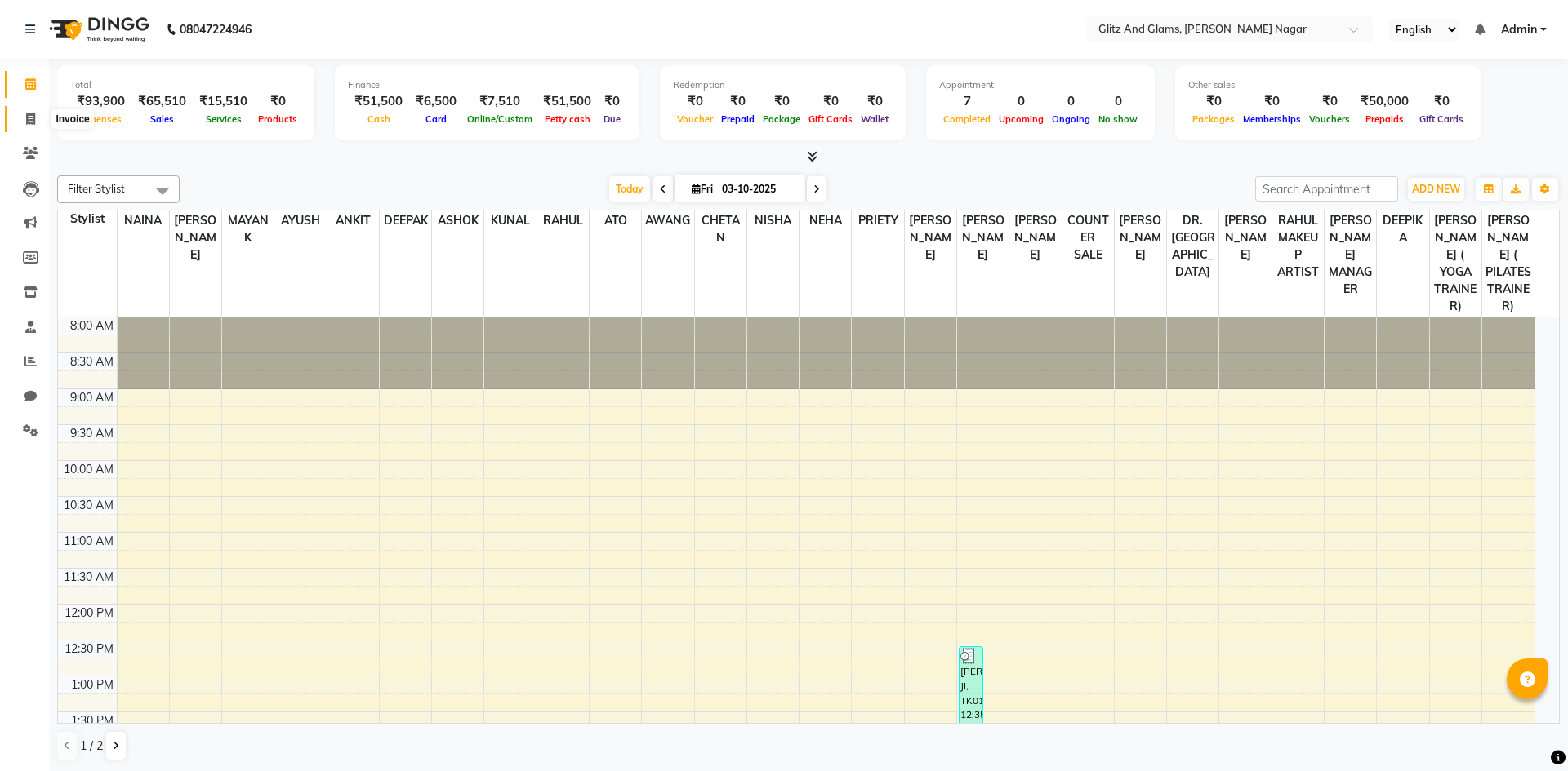
select select "service"
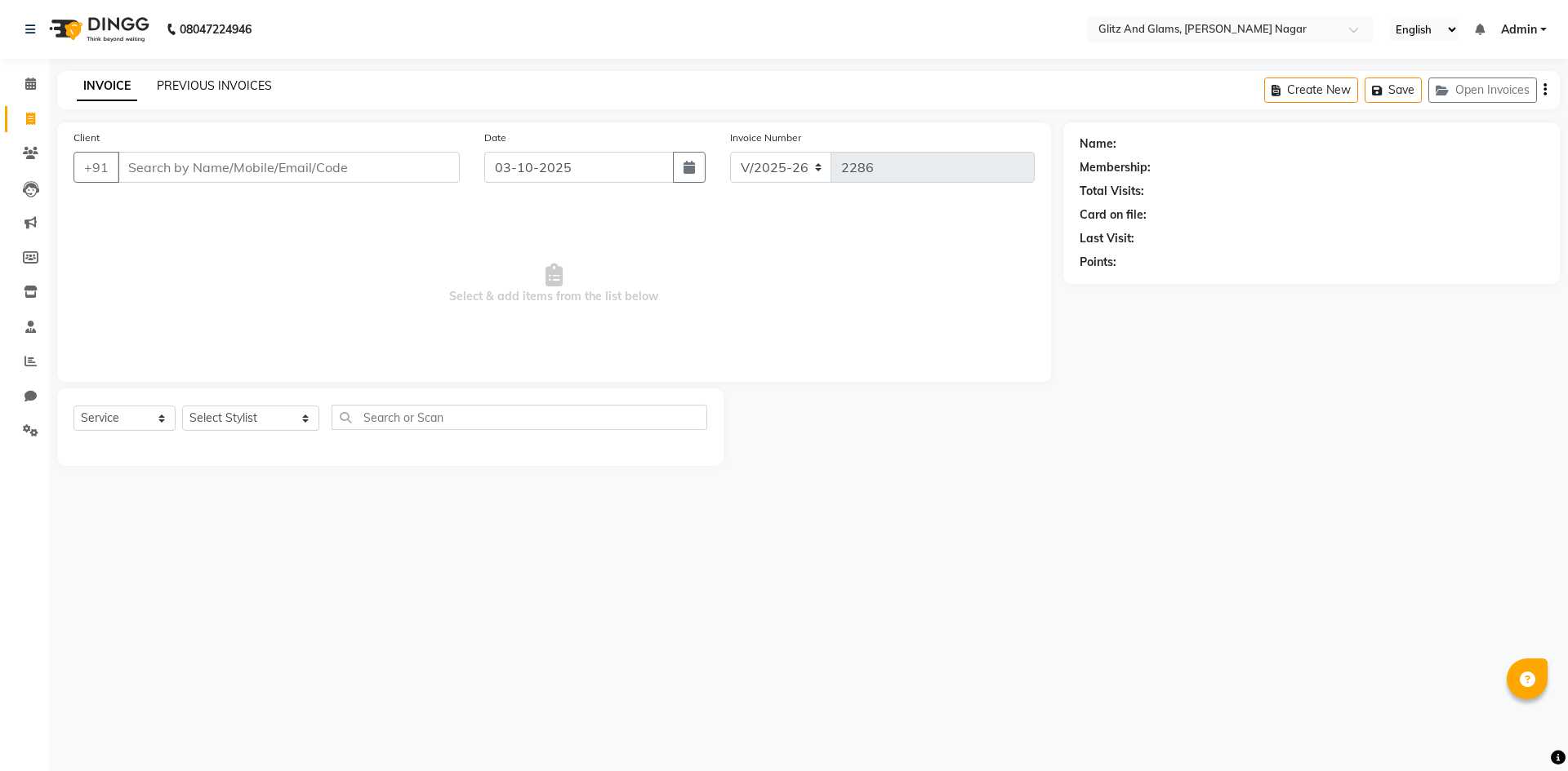
click at [219, 78] on link "PREVIOUS INVOICES" at bounding box center [215, 86] width 115 height 15
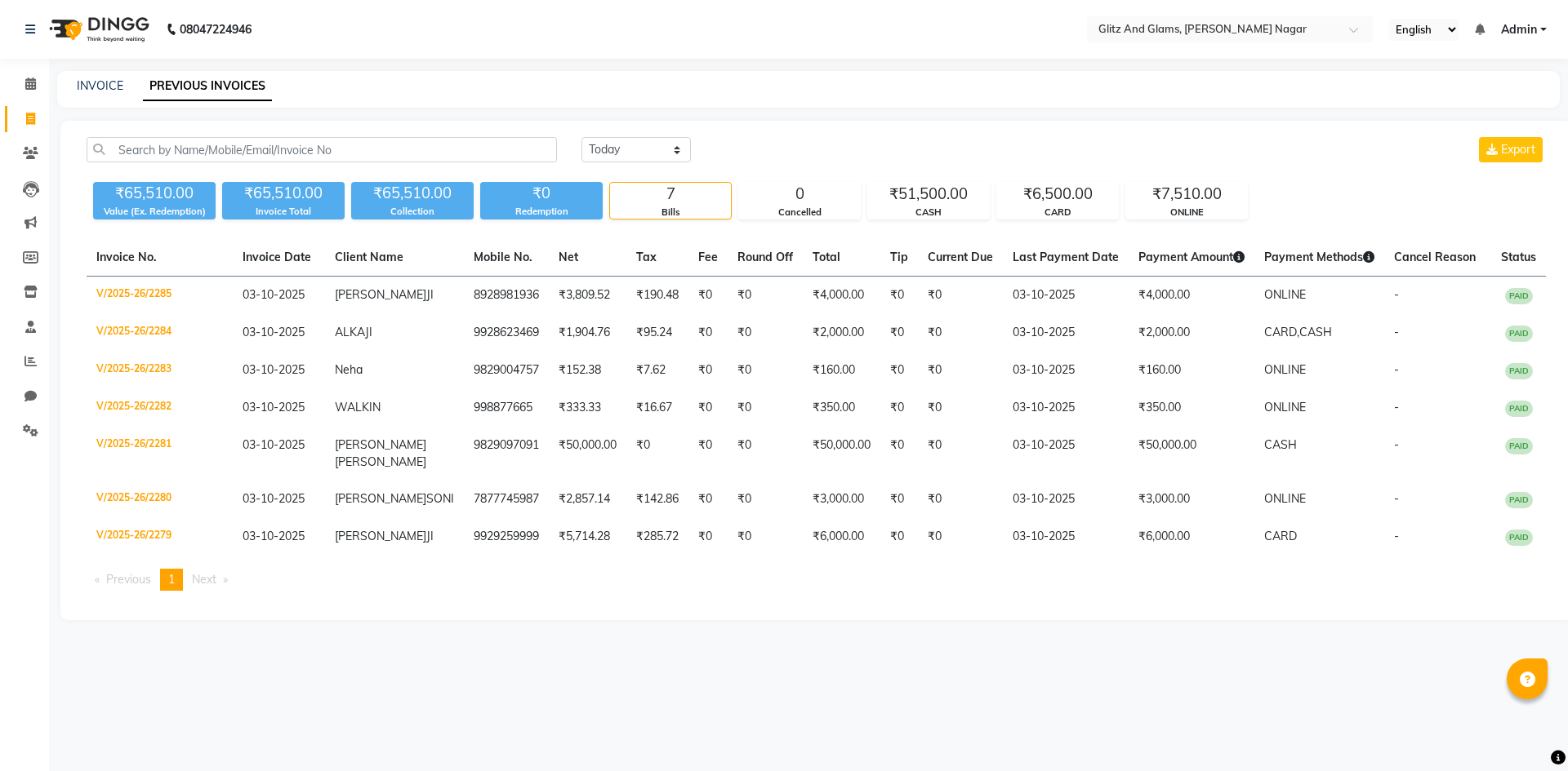
click at [88, 93] on div "INVOICE" at bounding box center [100, 86] width 47 height 18
click at [94, 89] on link "INVOICE" at bounding box center [100, 86] width 47 height 15
select select "service"
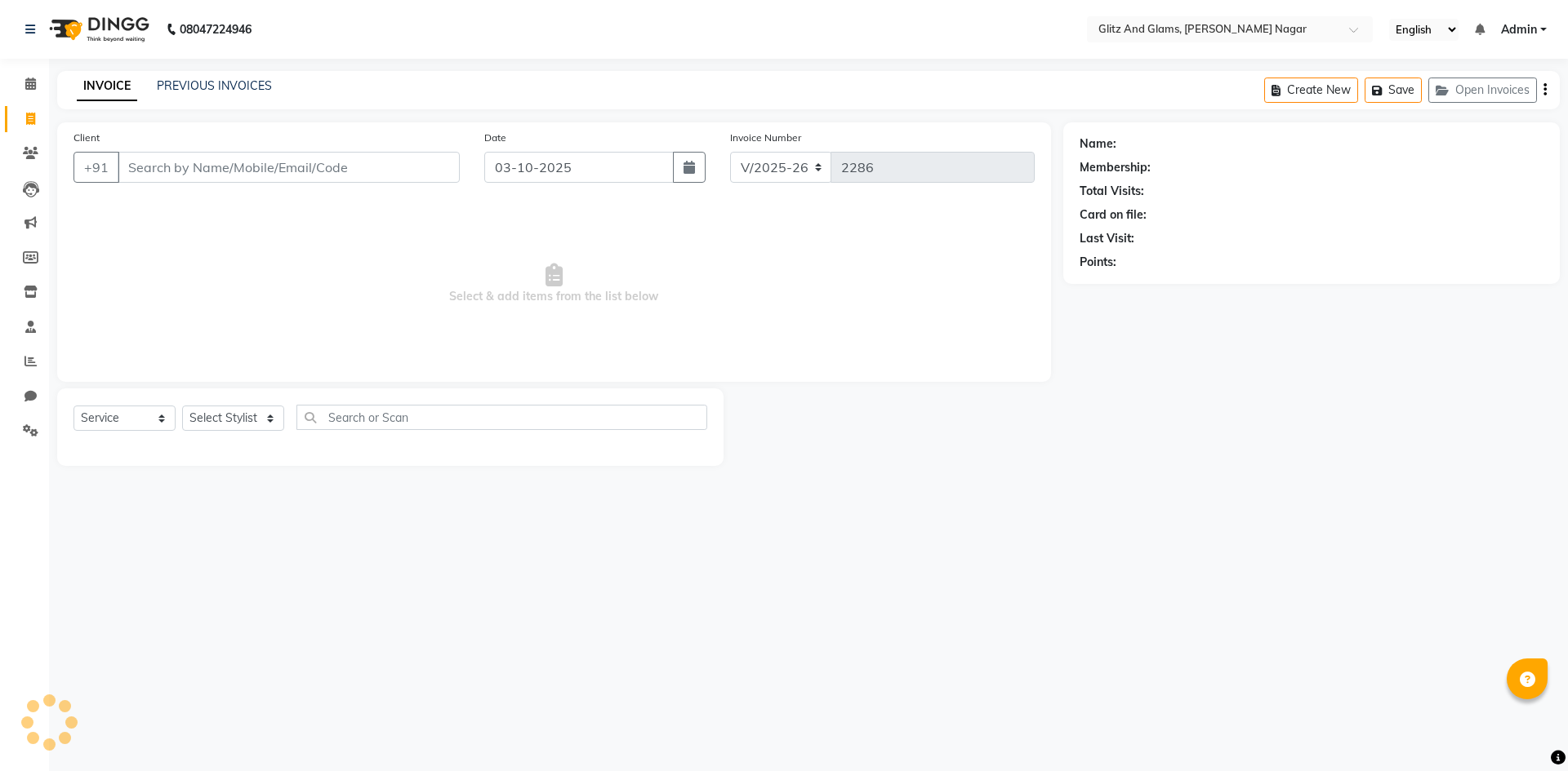
click at [185, 165] on input "Client" at bounding box center [289, 167] width 342 height 31
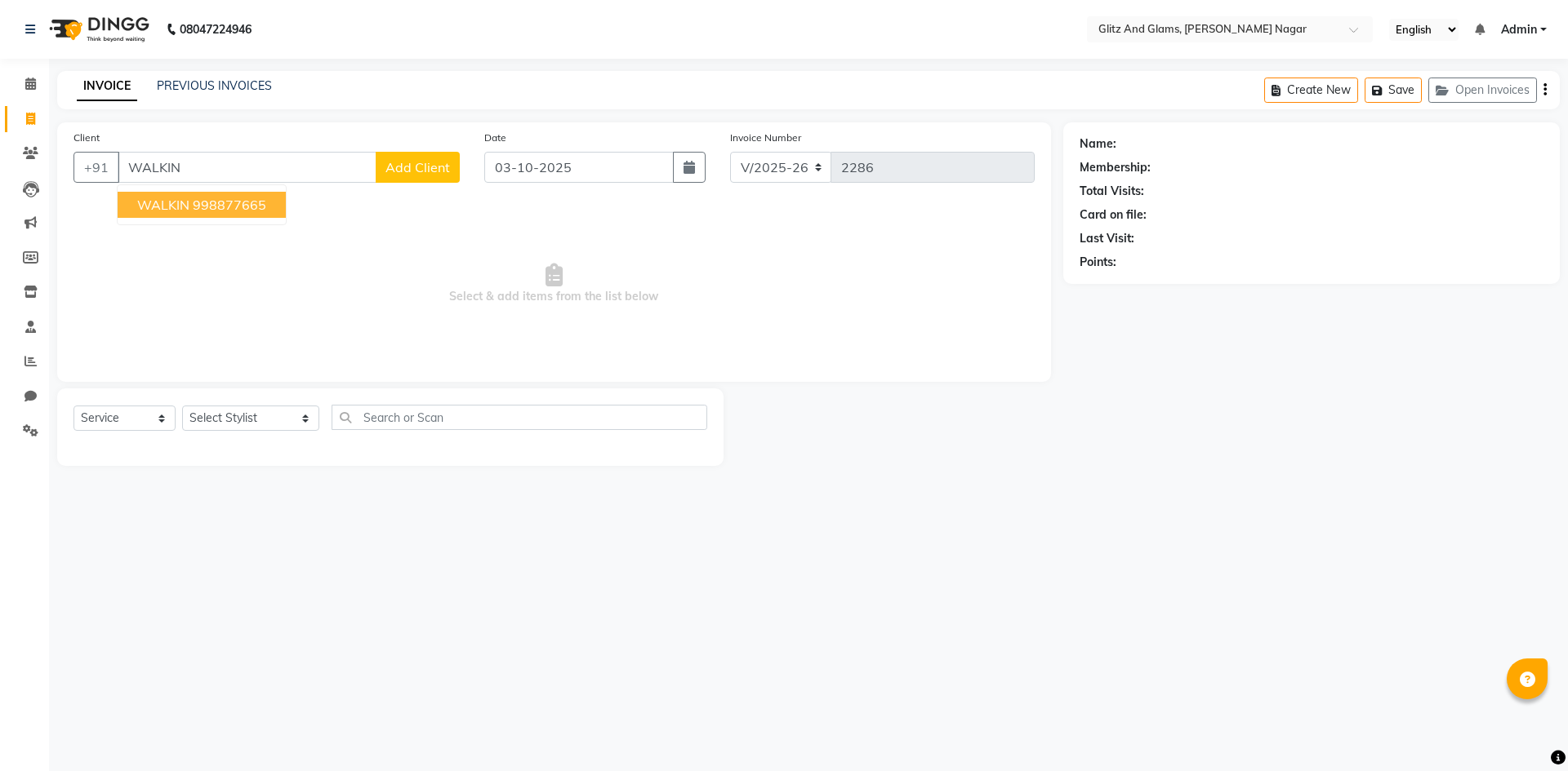
click at [210, 208] on ngb-highlight "998877665" at bounding box center [230, 205] width 73 height 17
type input "998877665"
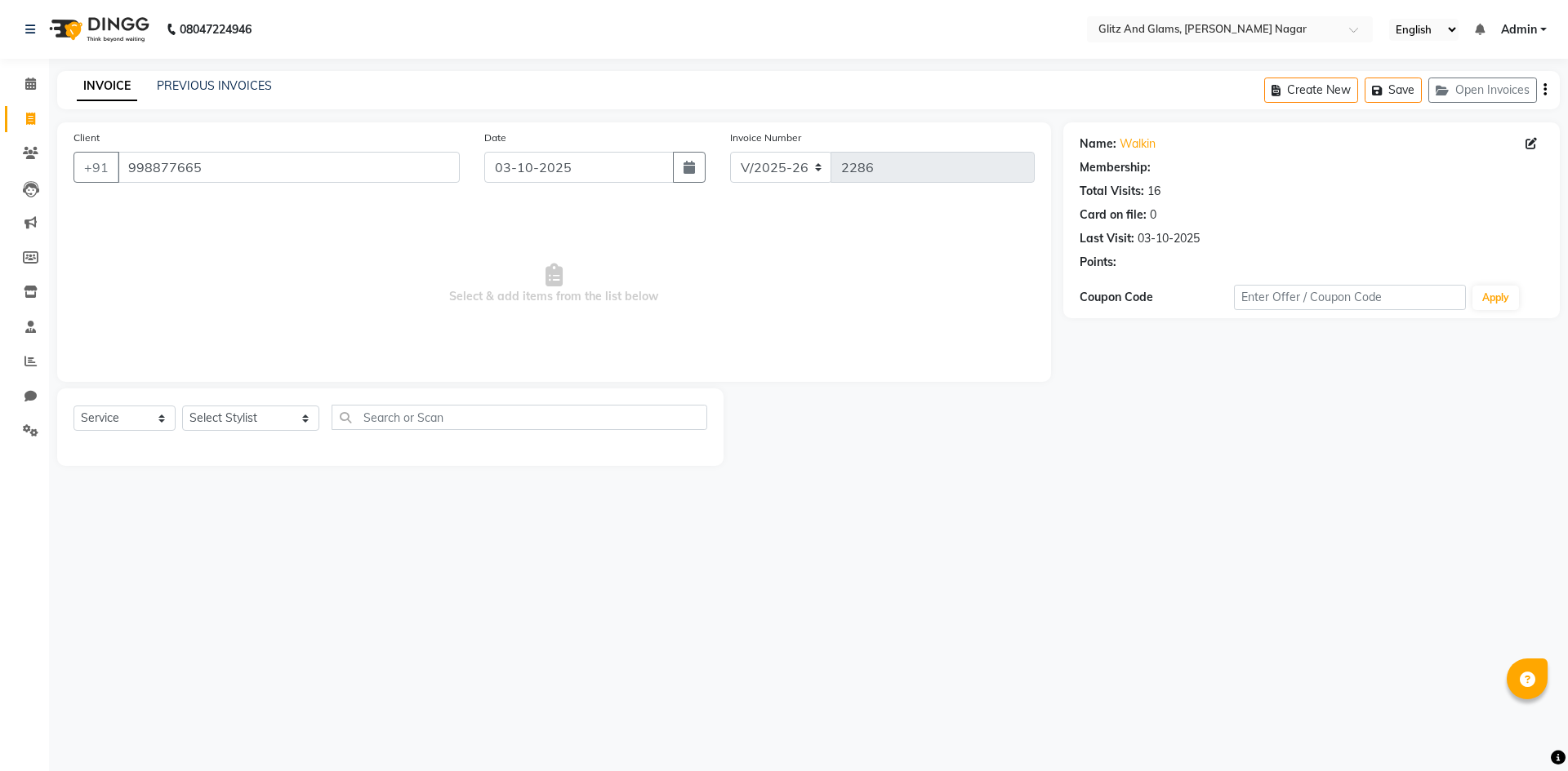
select select "1: Object"
click at [248, 424] on select "Select Stylist [PERSON_NAME] [PERSON_NAME] ANKIT ASHOK ATO [PERSON_NAME] CHETAN…" at bounding box center [250, 418] width 137 height 25
select select "83931"
click at [182, 406] on select "Select Stylist [PERSON_NAME] [PERSON_NAME] ANKIT ASHOK ATO [PERSON_NAME] CHETAN…" at bounding box center [250, 418] width 137 height 25
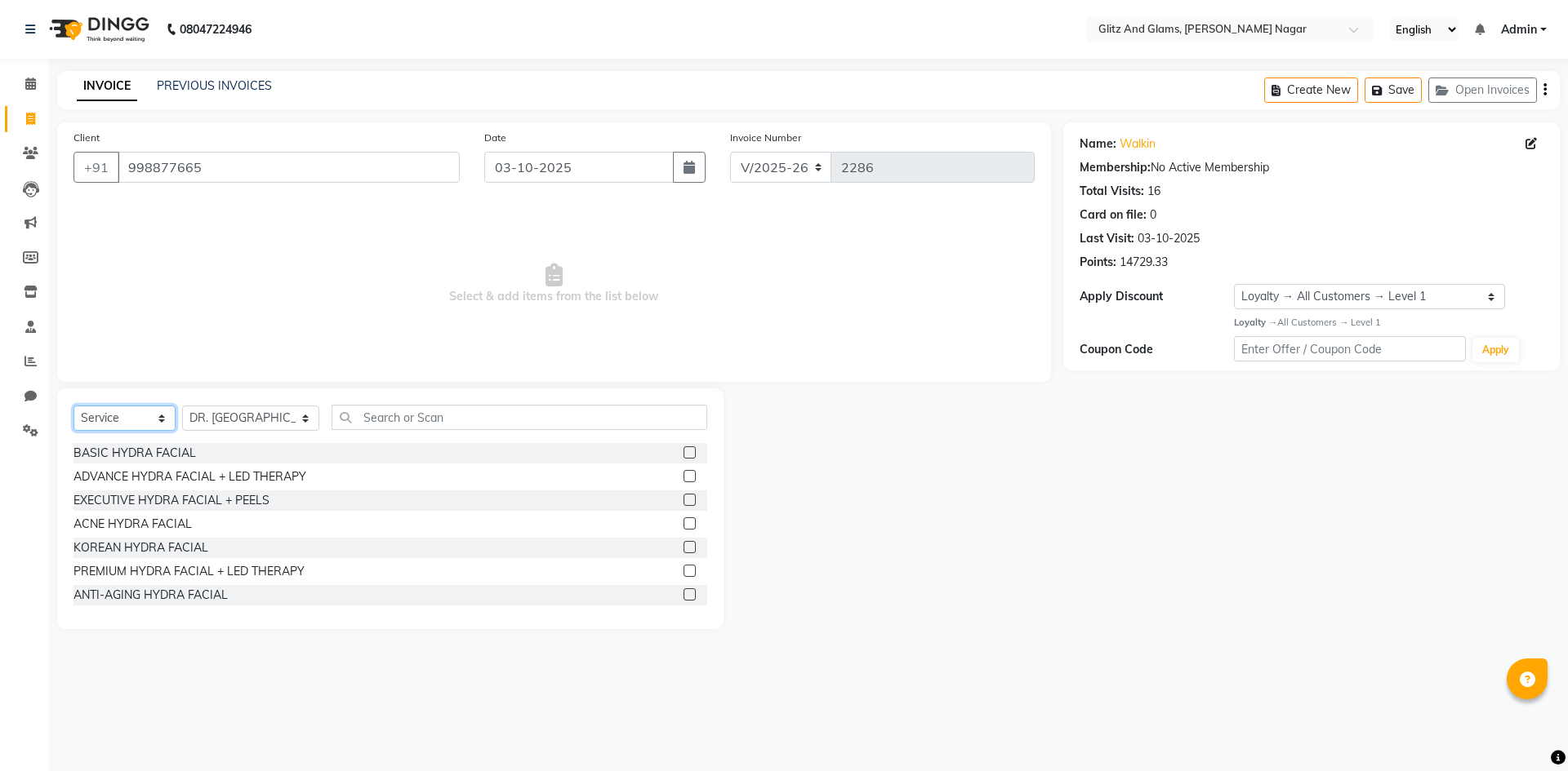
click at [143, 407] on select "Select Service Product Membership Package Voucher Prepaid Gift Card" at bounding box center [124, 418] width 102 height 25
select select "product"
click at [73, 406] on select "Select Service Product Membership Package Voucher Prepaid Gift Card" at bounding box center [124, 418] width 102 height 25
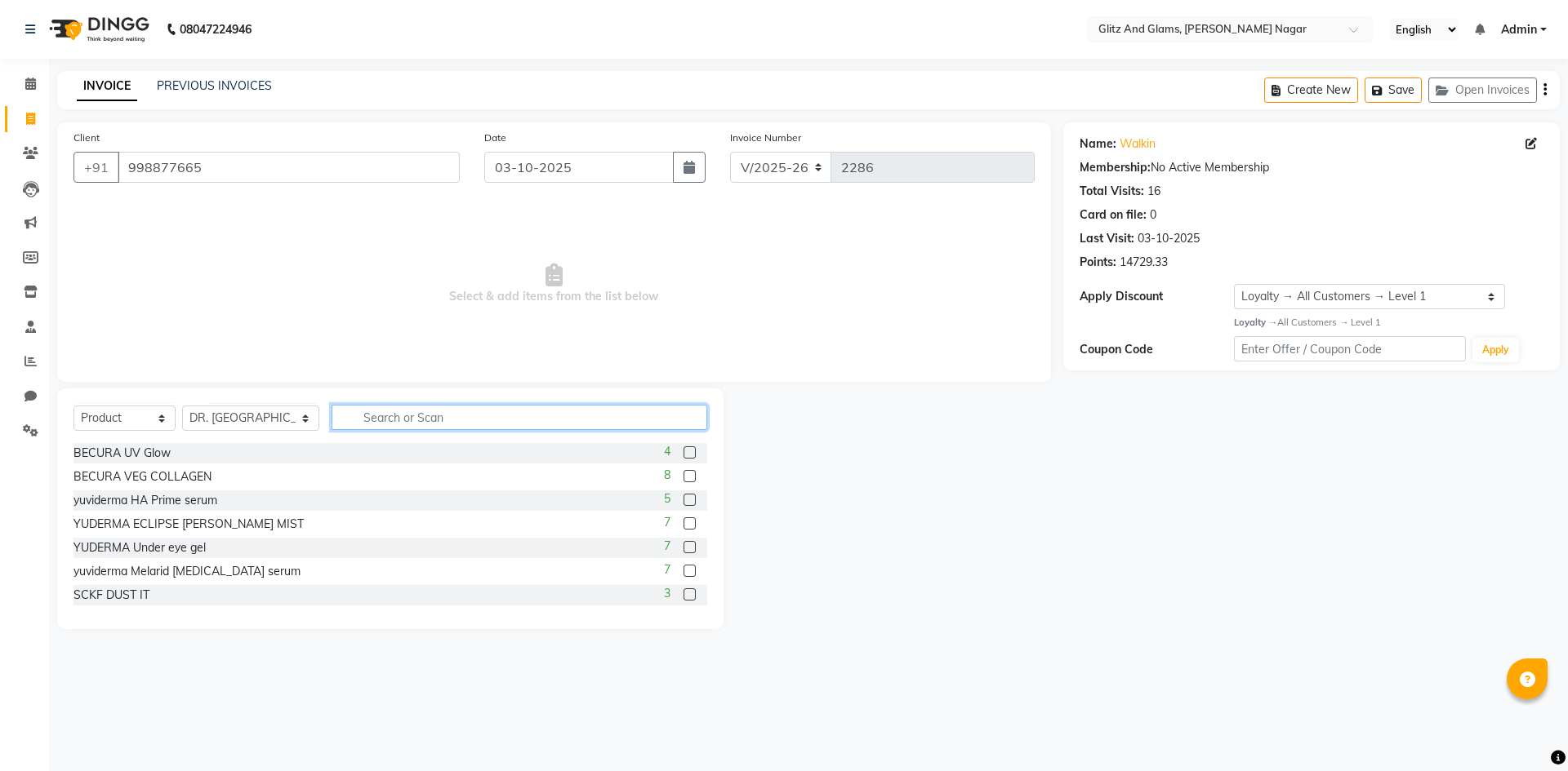
click at [434, 412] on input "text" at bounding box center [519, 417] width 376 height 25
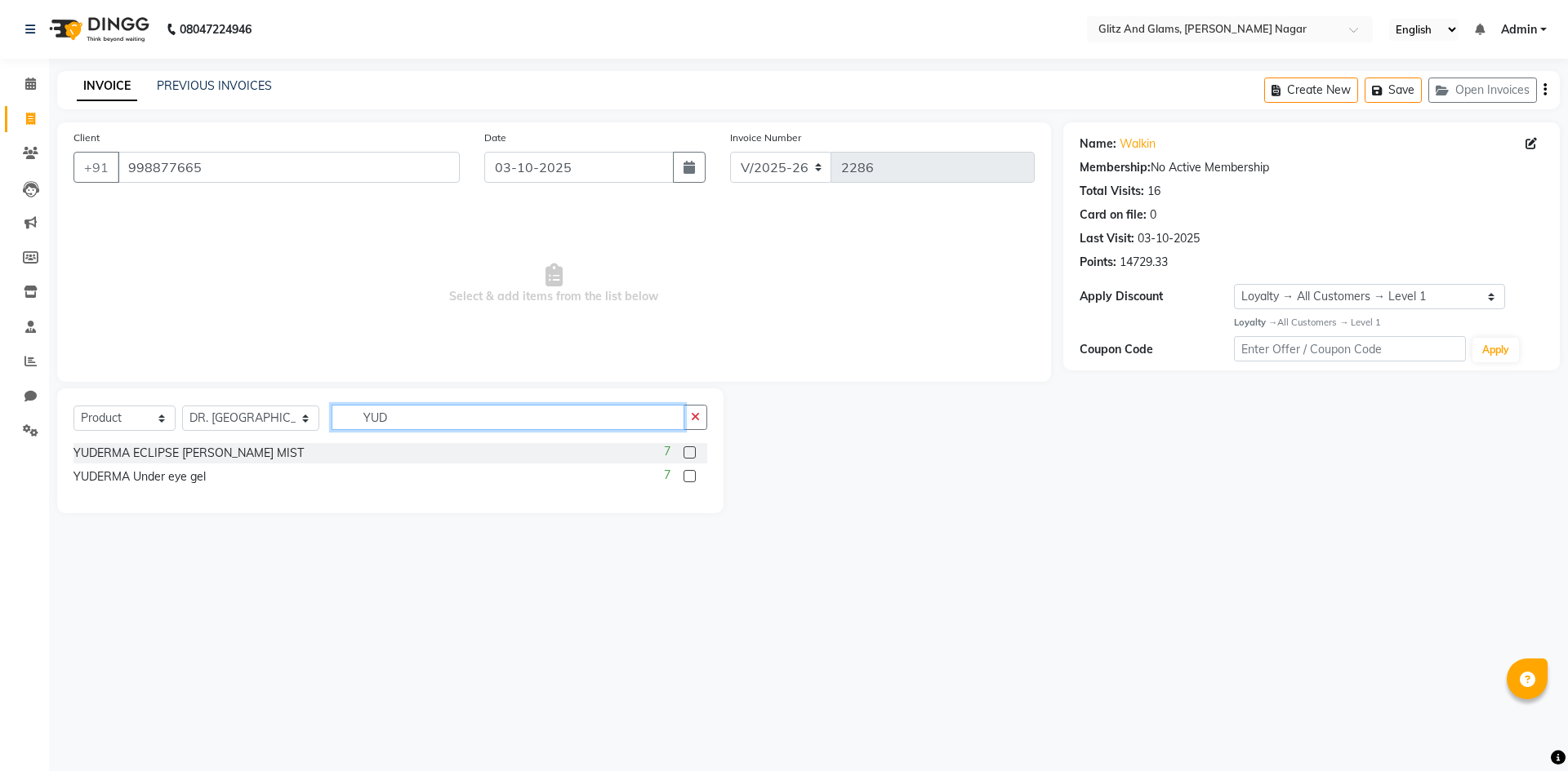
type input "YUD"
click at [691, 475] on label at bounding box center [690, 476] width 13 height 13
click at [691, 475] on input "checkbox" at bounding box center [689, 476] width 11 height 11
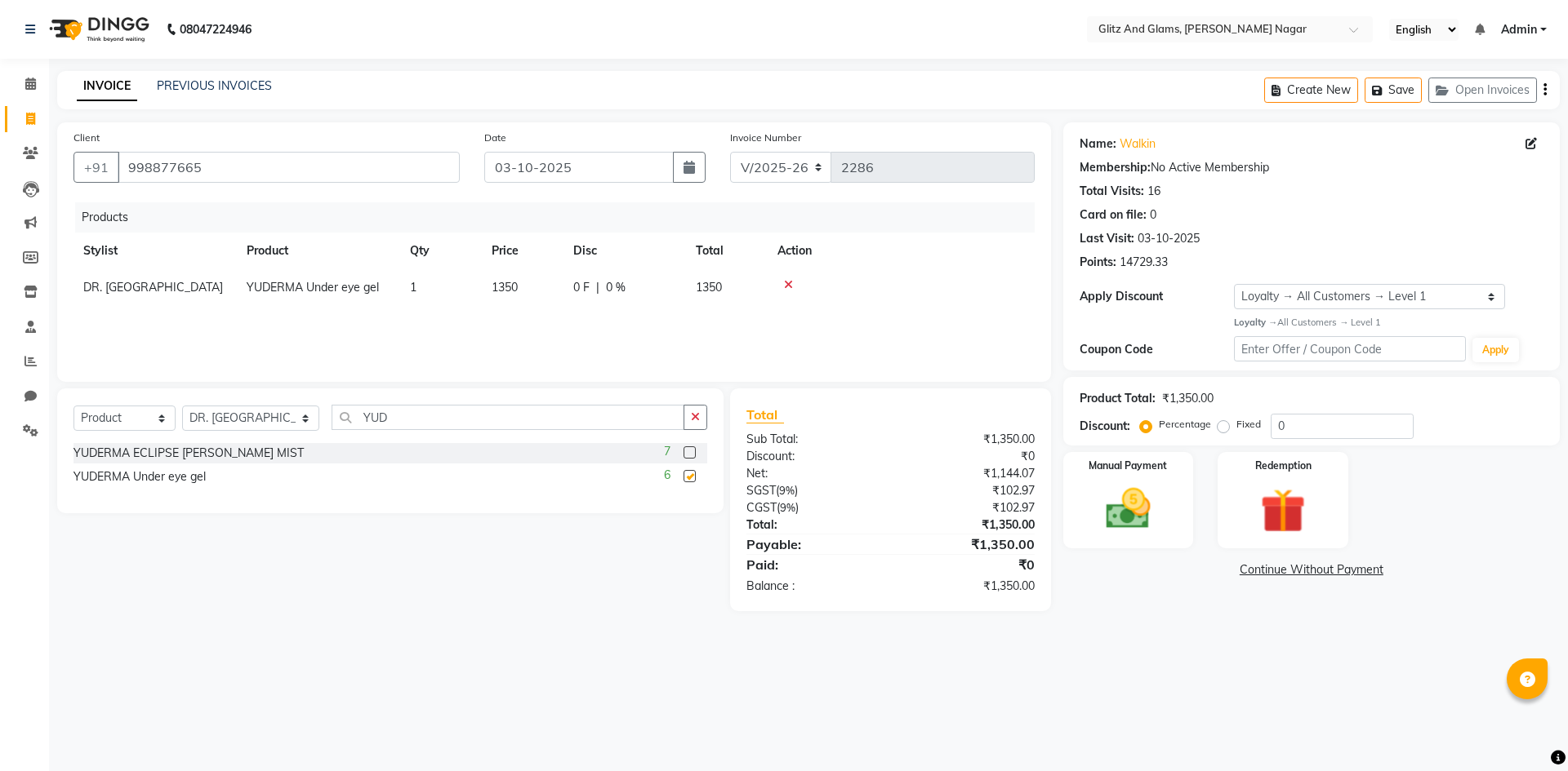
checkbox input "false"
click at [1136, 497] on img at bounding box center [1128, 509] width 76 height 54
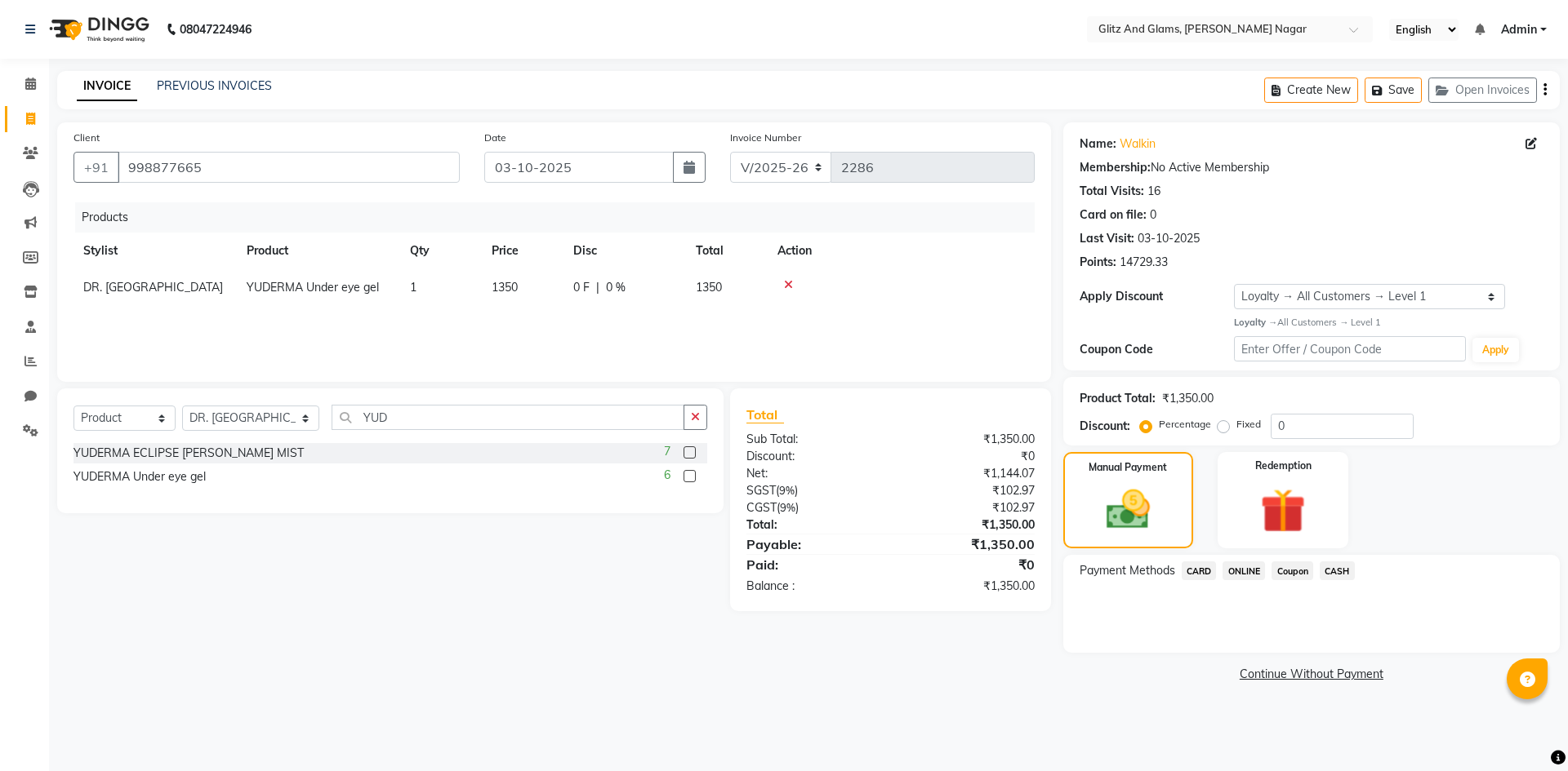
drag, startPoint x: 1232, startPoint y: 572, endPoint x: 1240, endPoint y: 573, distance: 8.1
click at [1233, 572] on span "ONLINE" at bounding box center [1243, 571] width 43 height 18
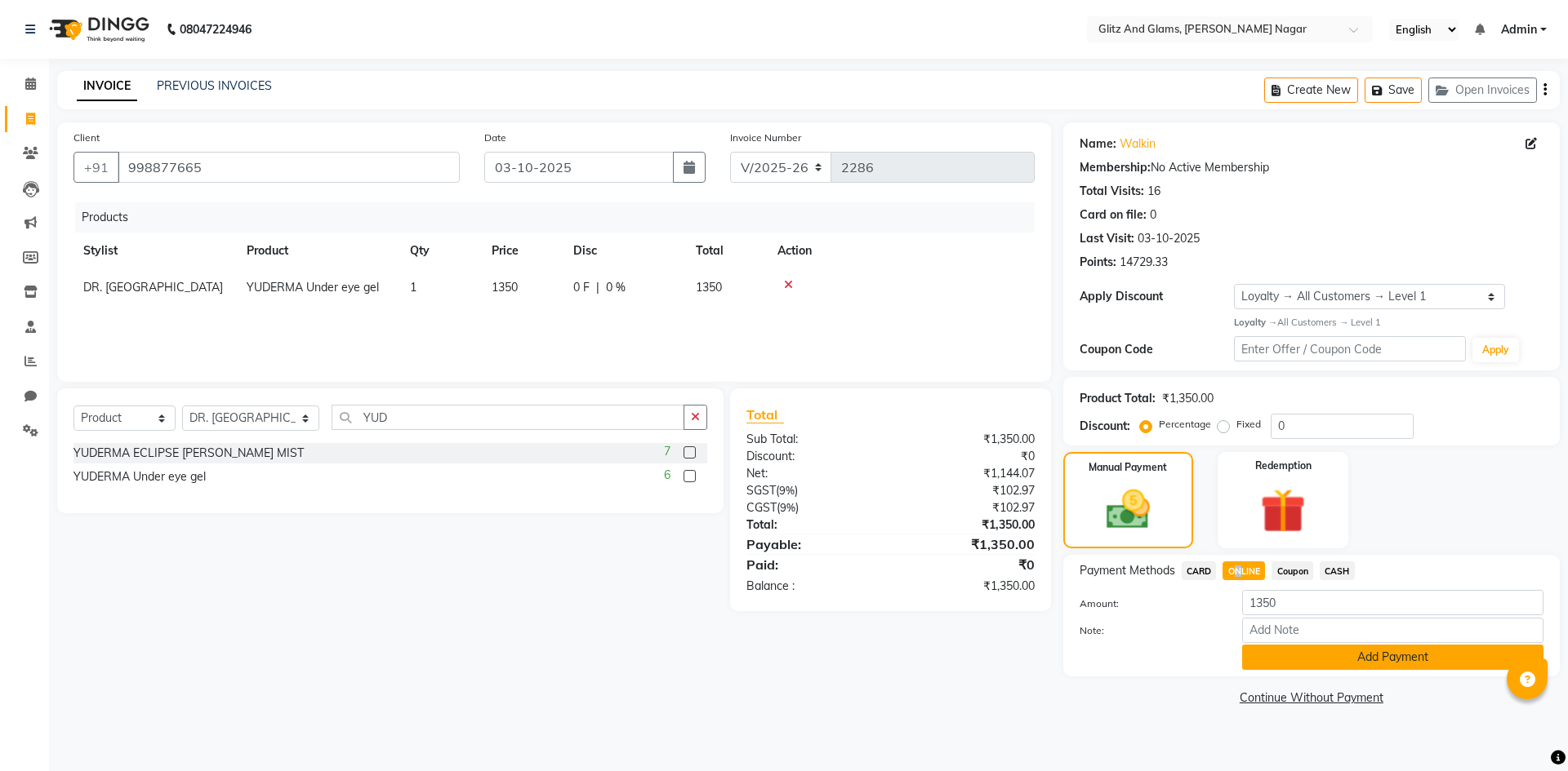
click at [1299, 666] on button "Add Payment" at bounding box center [1393, 658] width 301 height 25
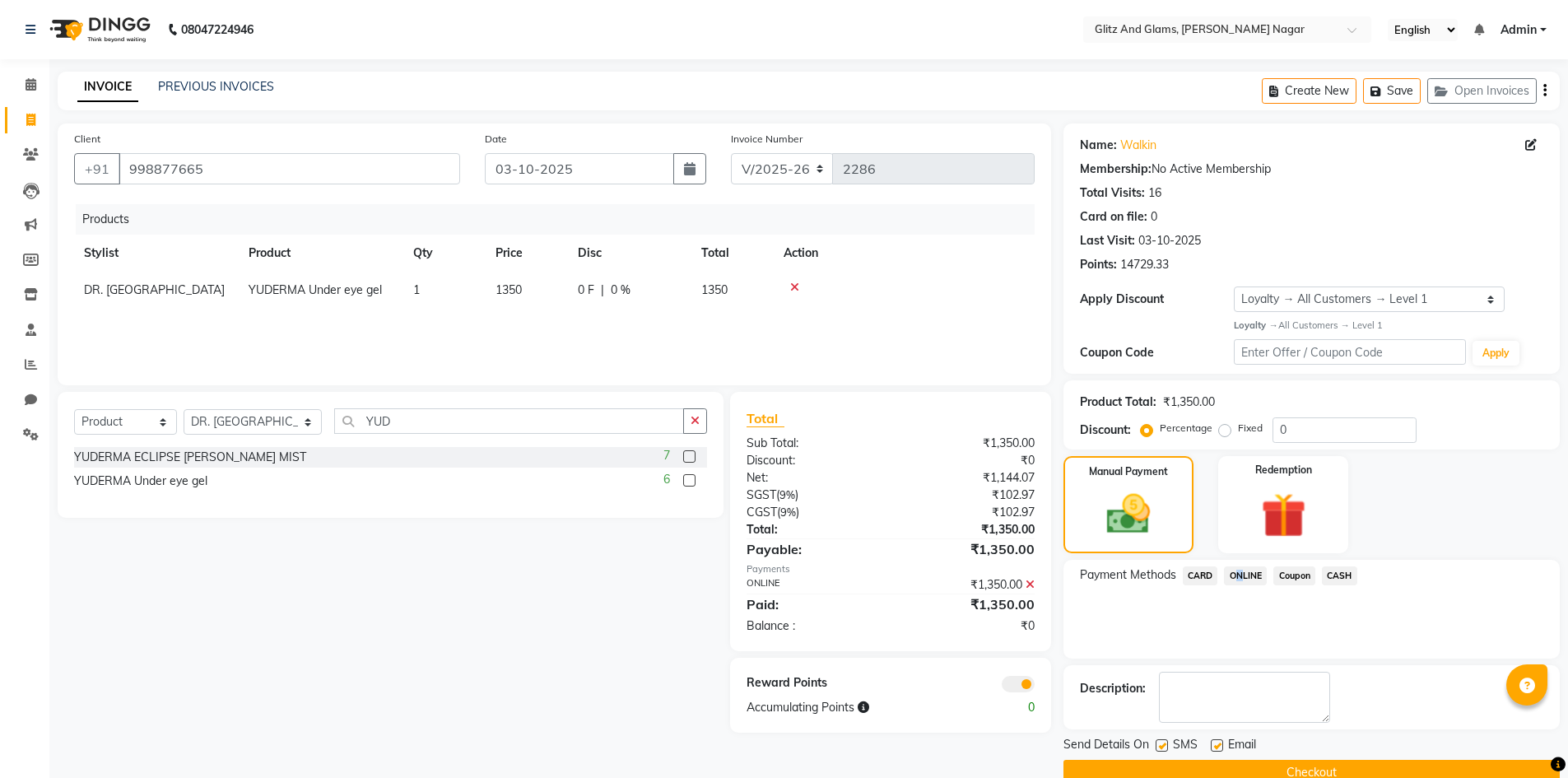
scroll to position [32, 0]
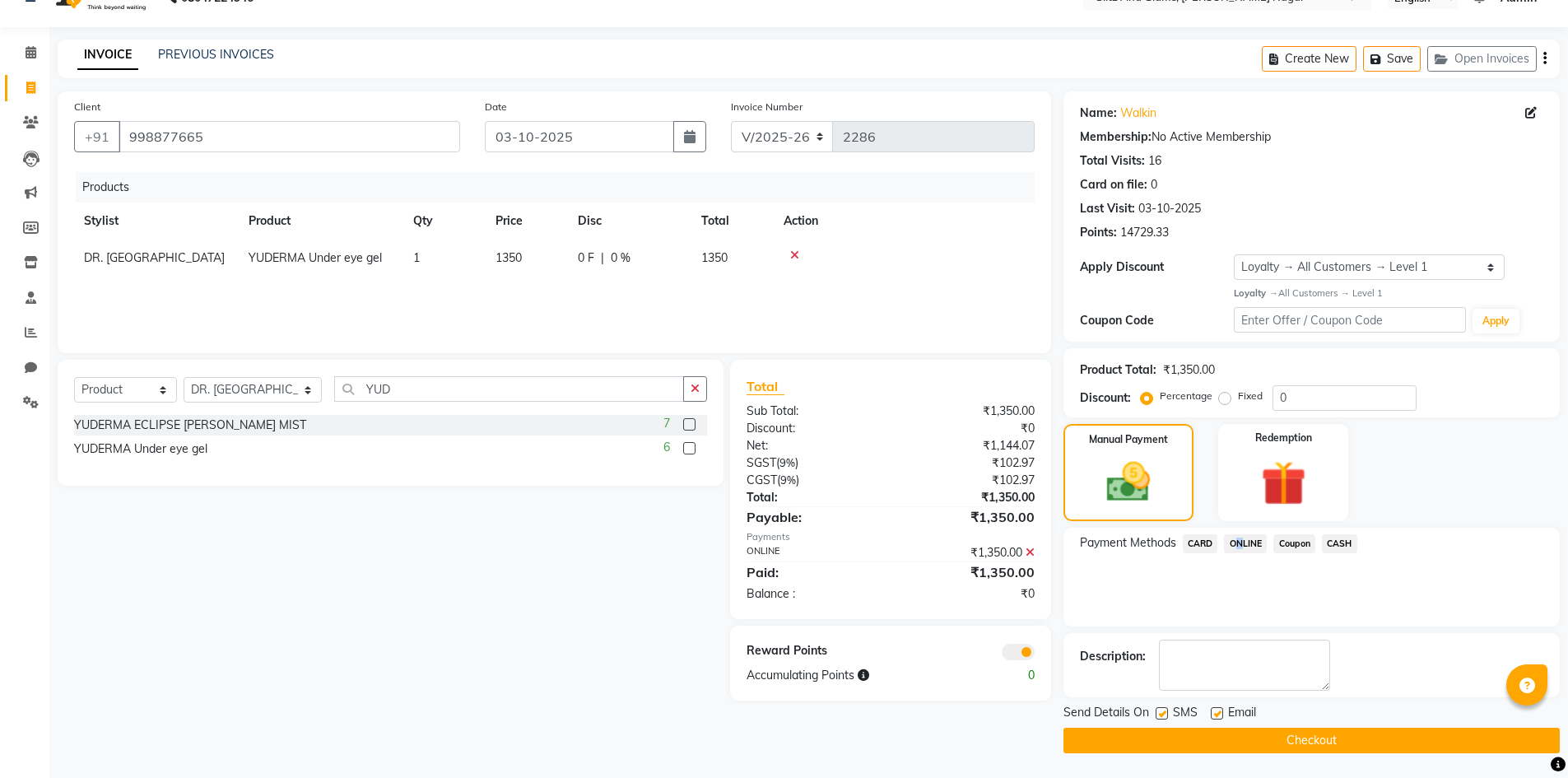
click at [1289, 730] on button "Checkout" at bounding box center [1312, 741] width 497 height 25
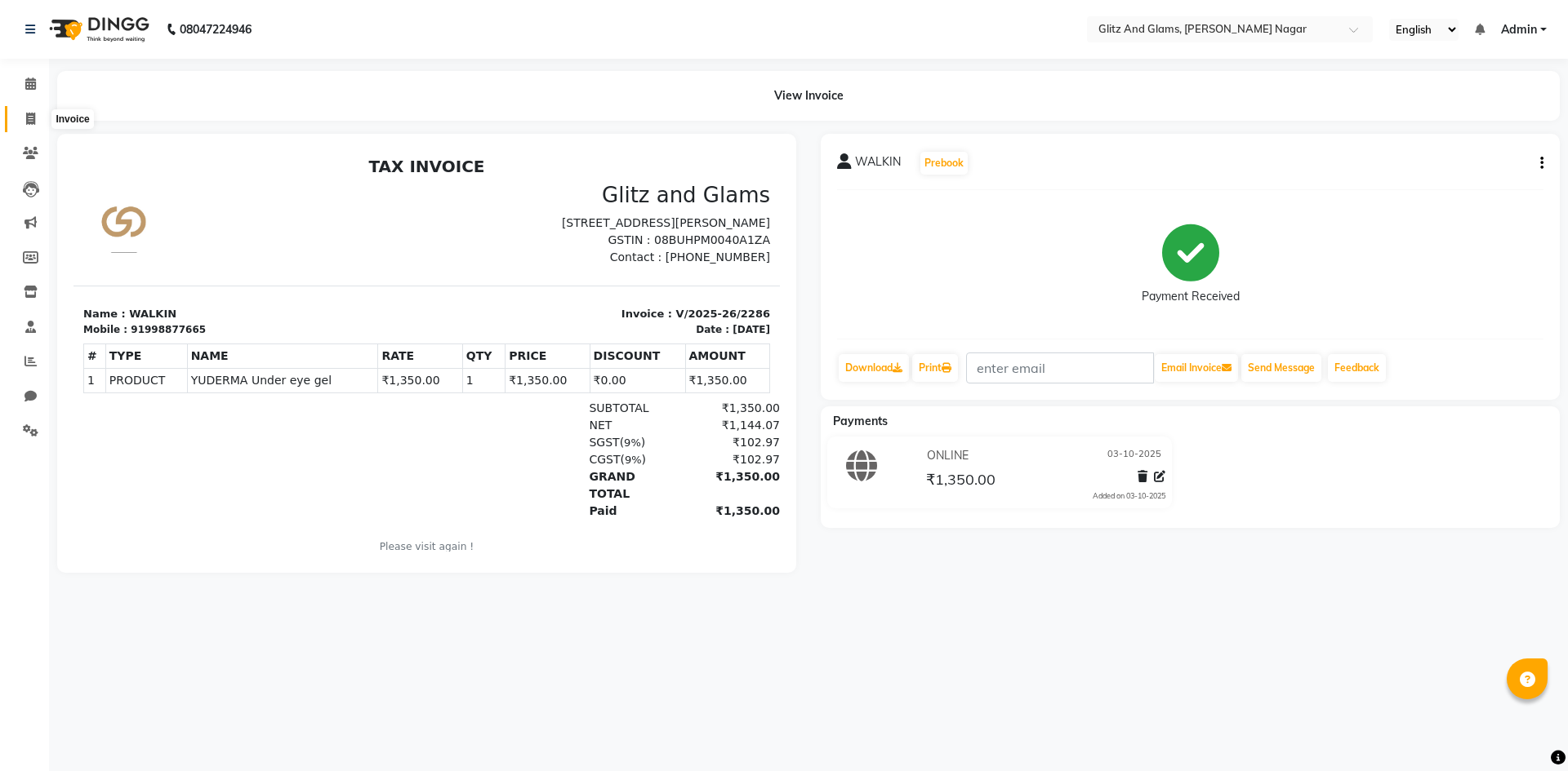
click at [33, 123] on icon at bounding box center [30, 118] width 9 height 13
select select "service"
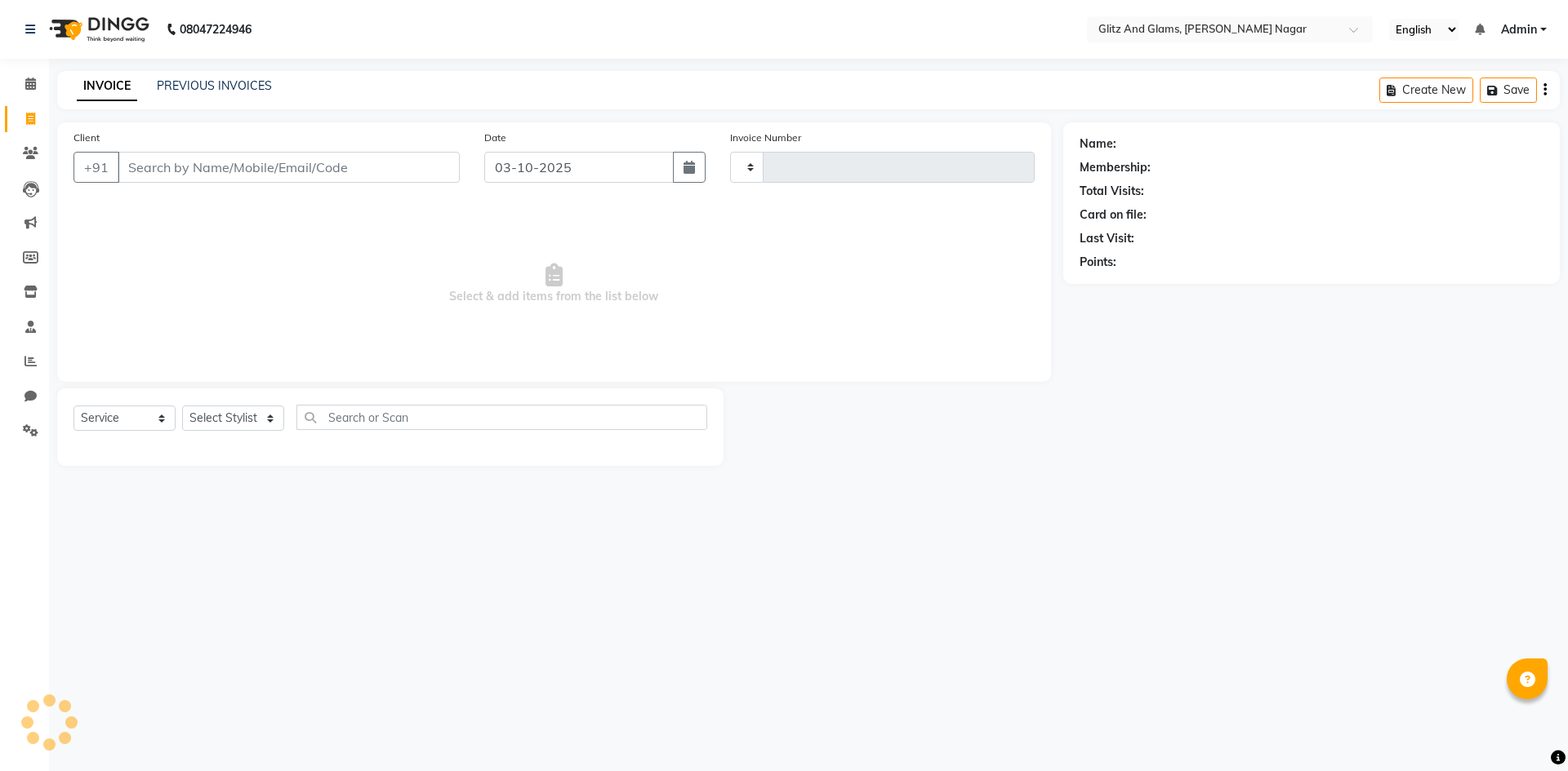
type input "2287"
select select "8316"
click at [24, 367] on span at bounding box center [31, 362] width 28 height 18
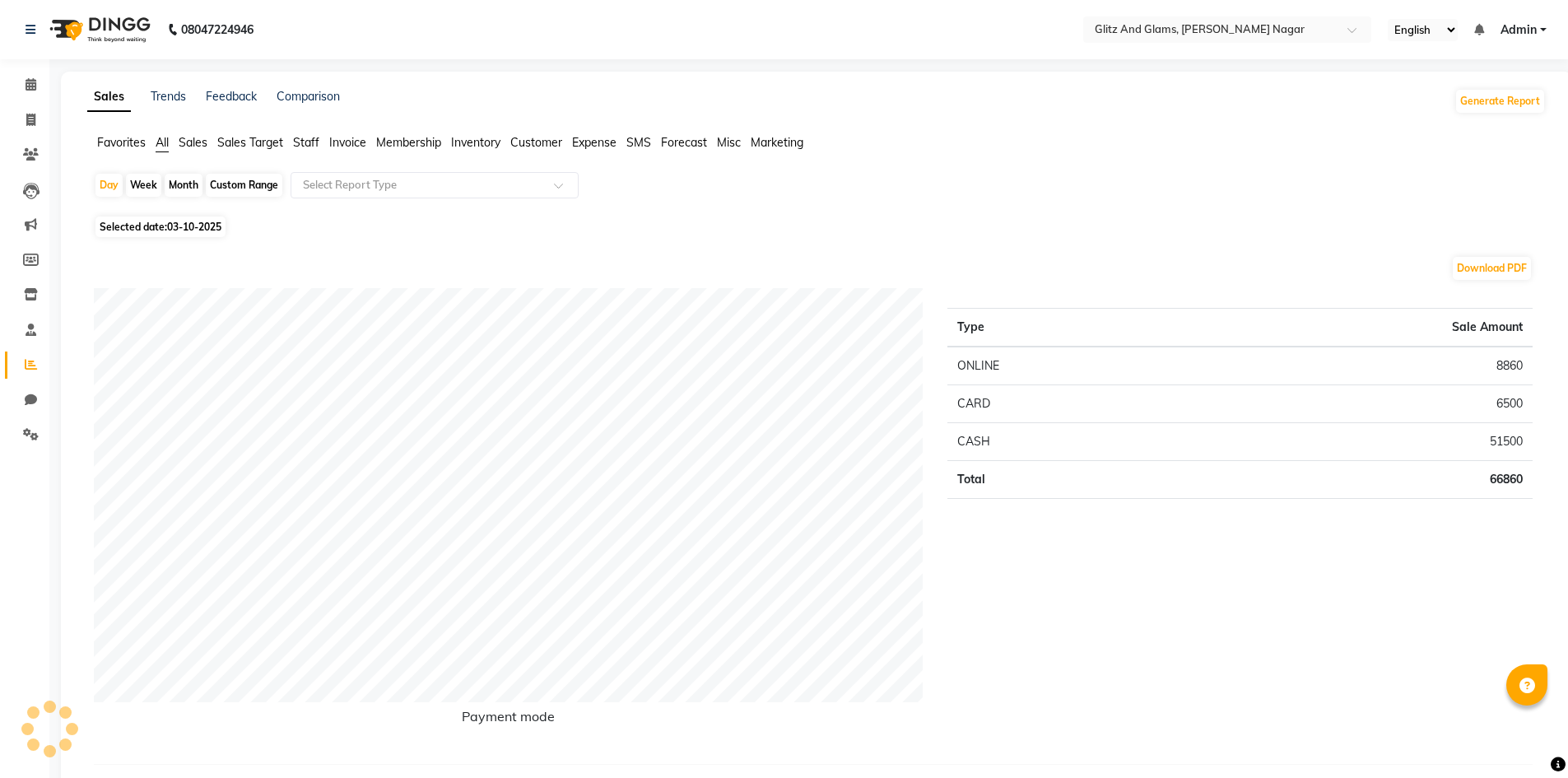
click at [307, 142] on span "Staff" at bounding box center [306, 142] width 26 height 15
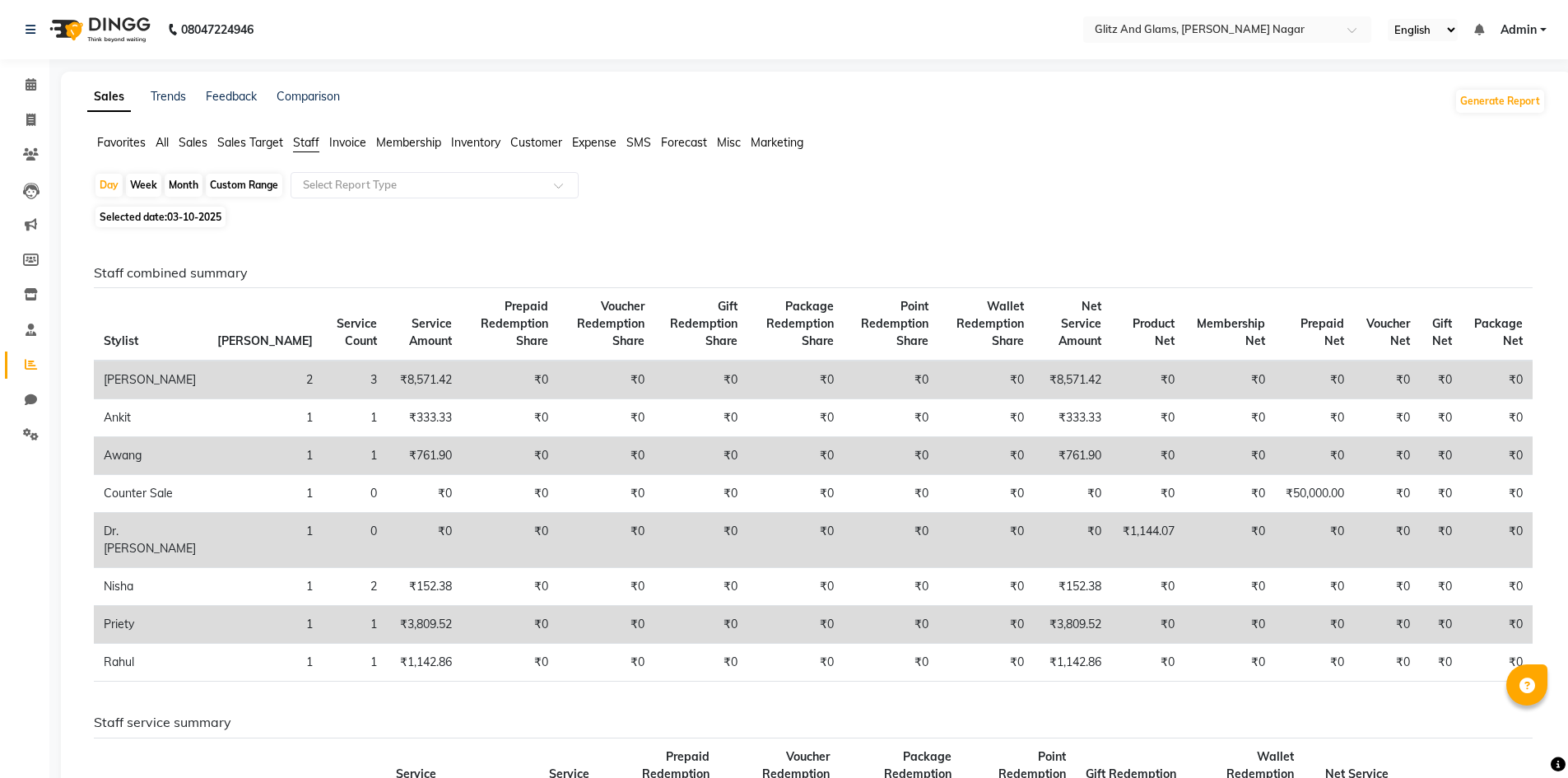
click at [241, 179] on div "Custom Range" at bounding box center [244, 184] width 77 height 23
select select "10"
select select "2025"
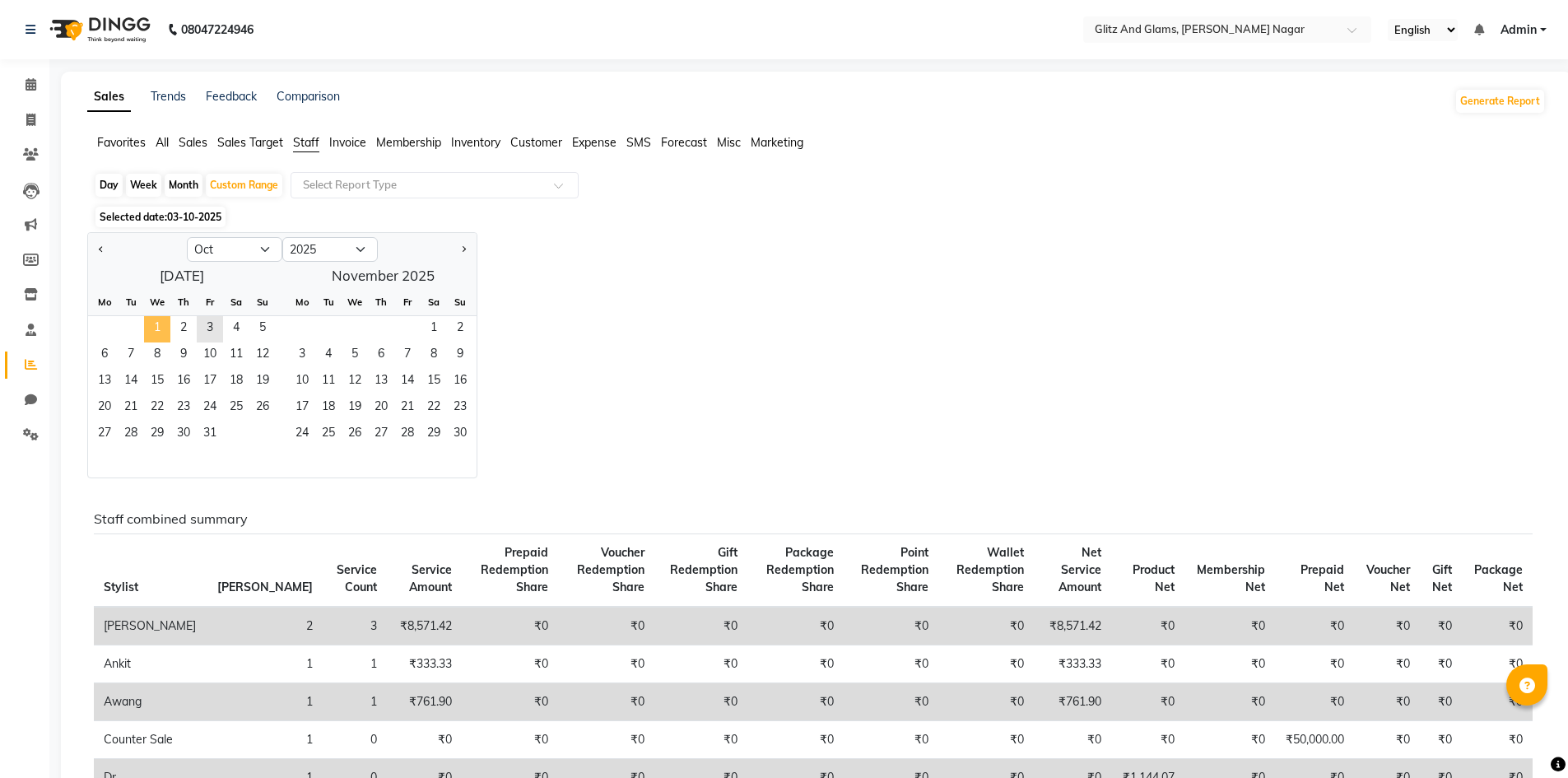
click at [158, 330] on span "1" at bounding box center [157, 329] width 26 height 26
click at [209, 327] on span "3" at bounding box center [210, 329] width 26 height 26
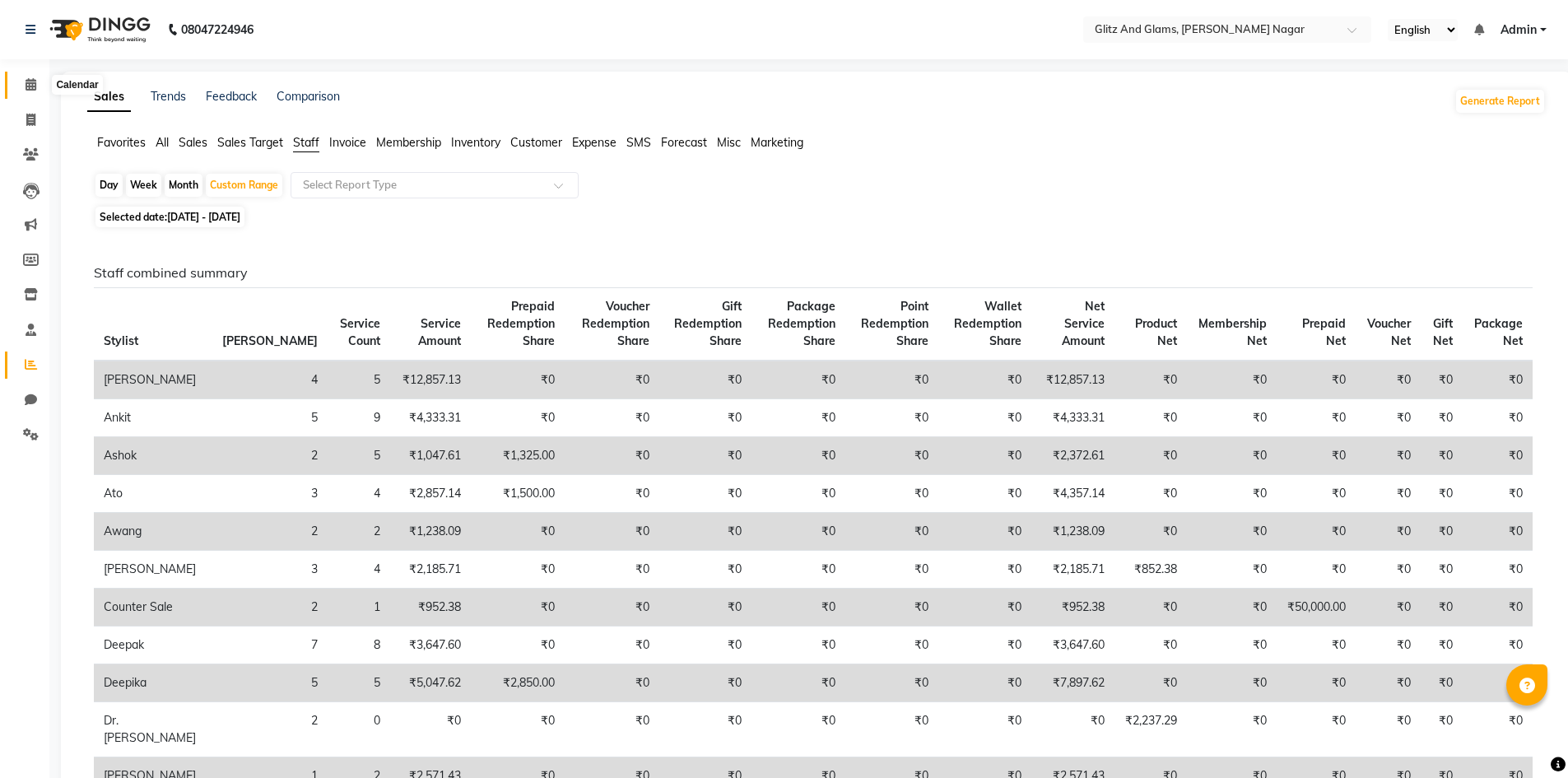
click at [28, 93] on span at bounding box center [31, 85] width 29 height 19
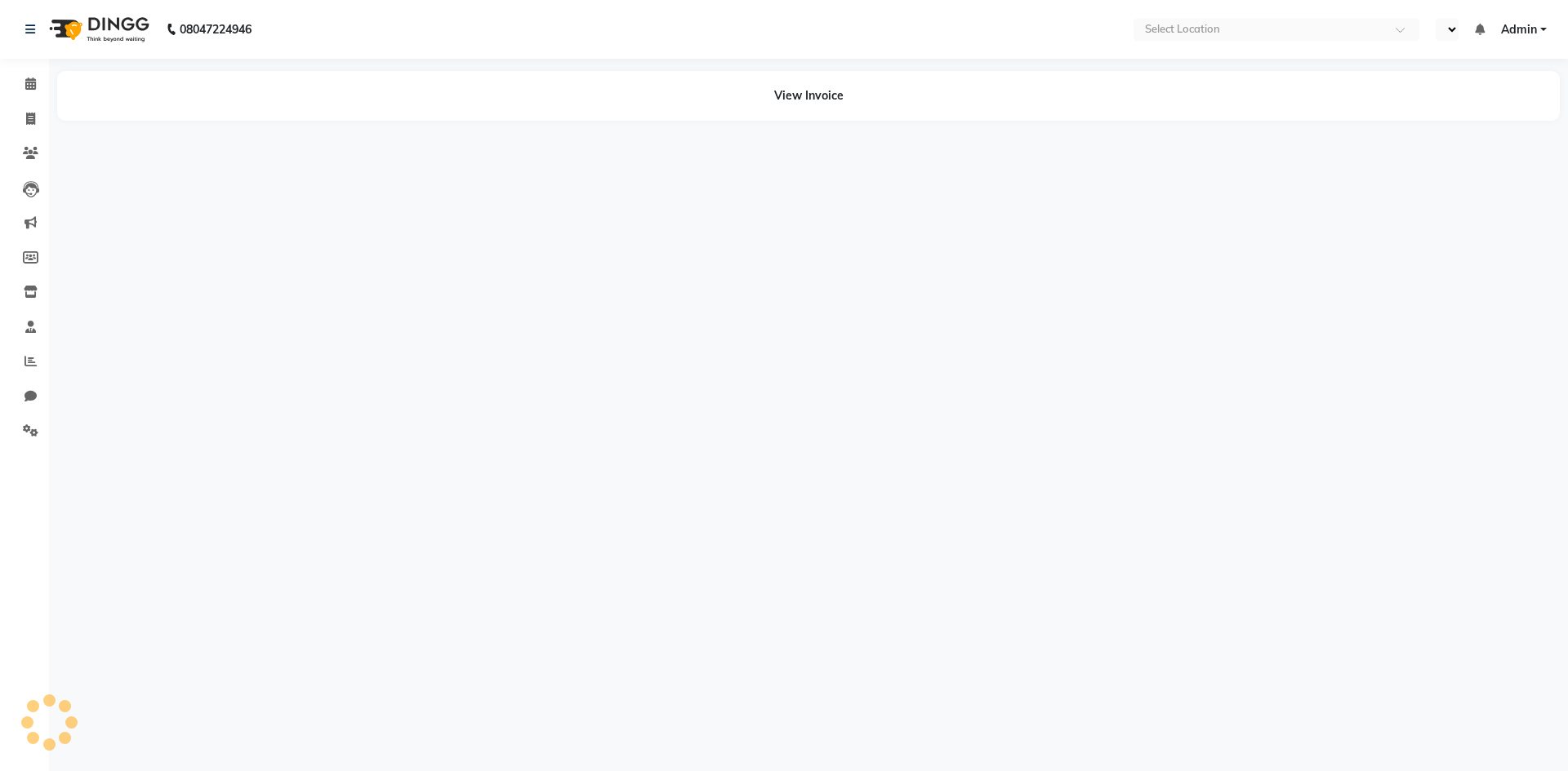
select select "en"
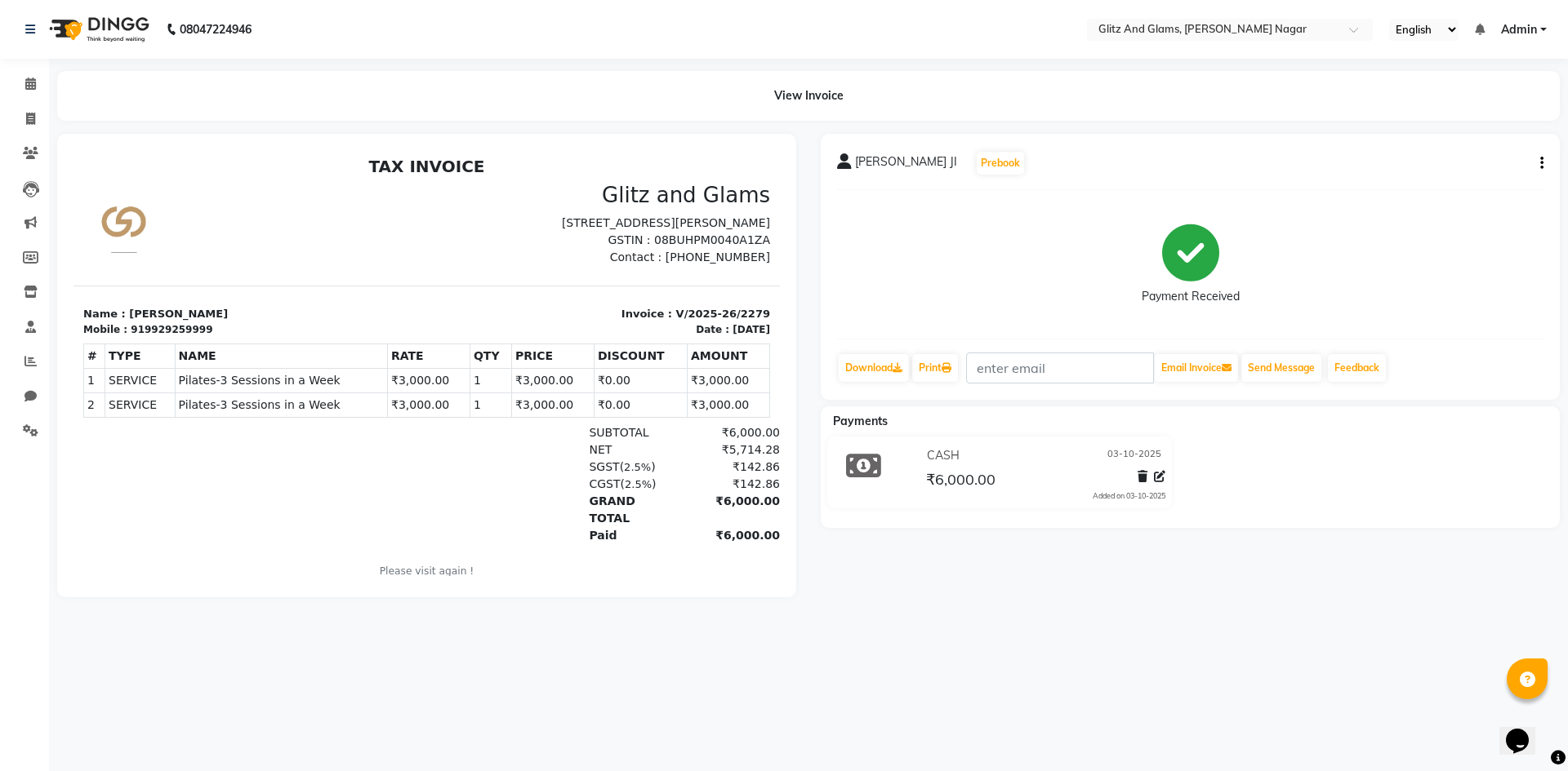
click at [1544, 163] on div "PRAGATI JI Prebook Payment Received Download Print Email Invoice Send Message F…" at bounding box center [1190, 266] width 739 height 266
click at [1541, 164] on icon "button" at bounding box center [1542, 164] width 3 height 1
click at [1405, 183] on div "Edit Invoice" at bounding box center [1433, 184] width 168 height 20
select select "service"
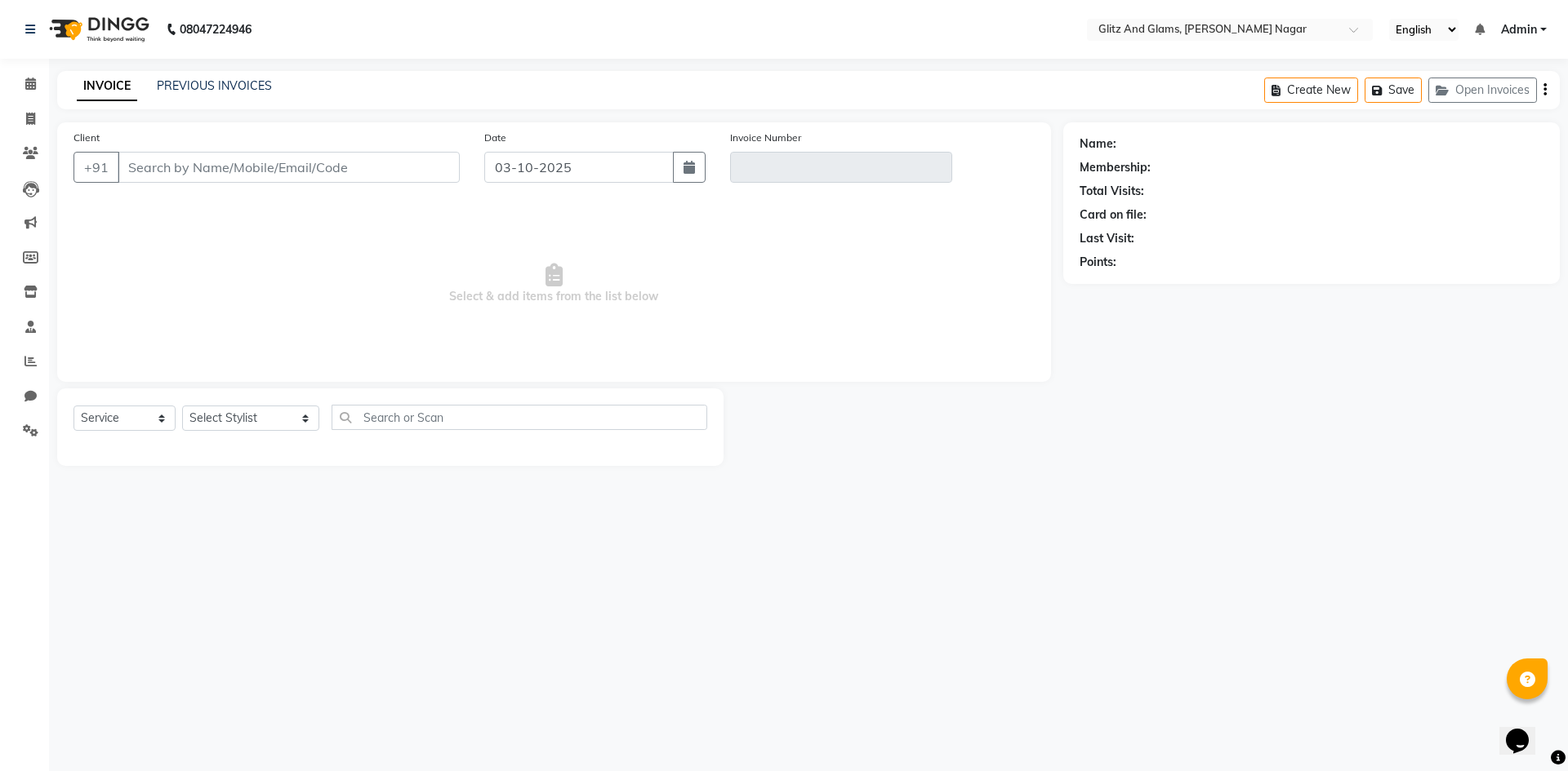
type input "9929259999"
type input "V/2025-26/2279"
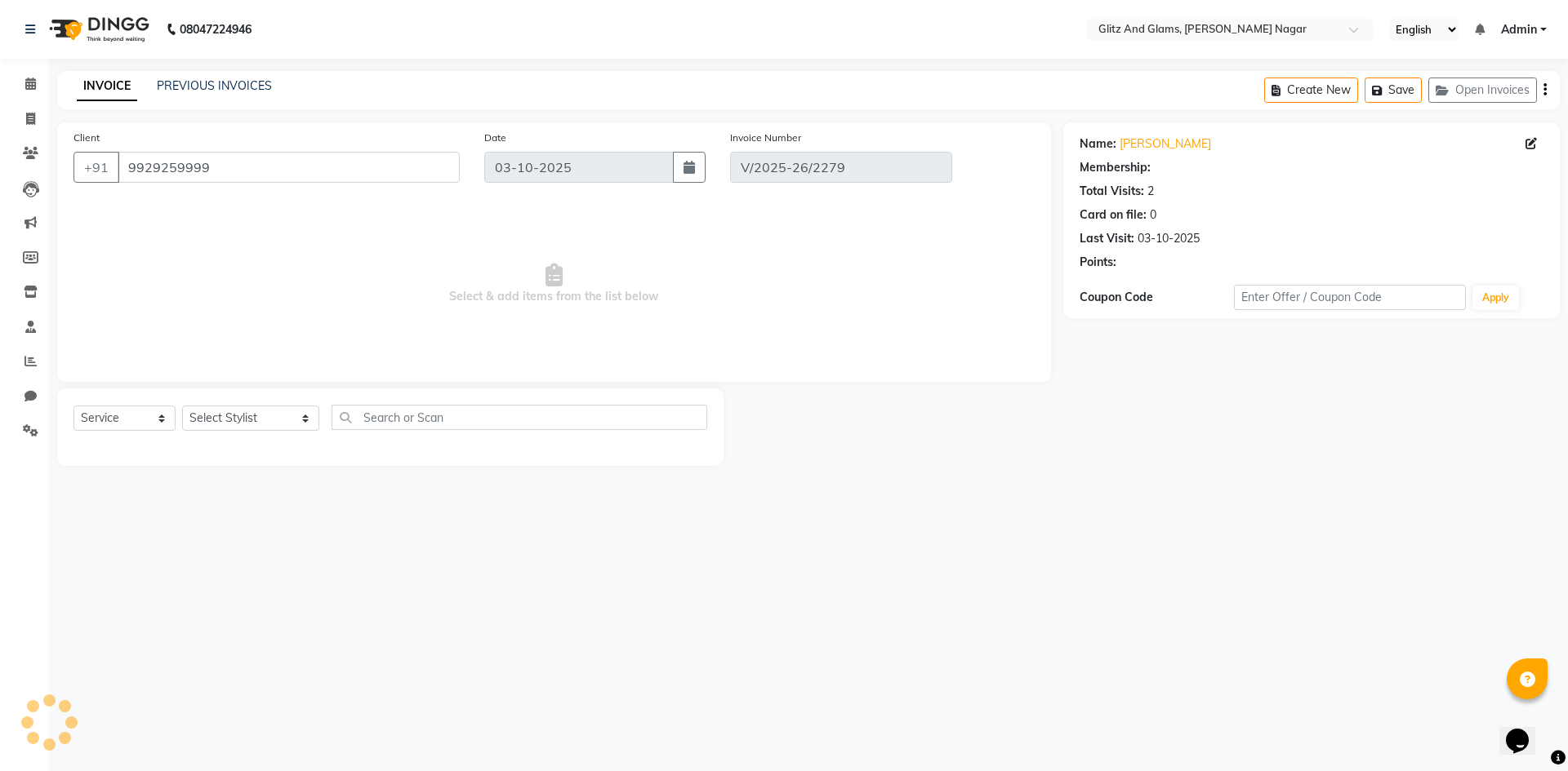
select select "select"
select select "1: Object"
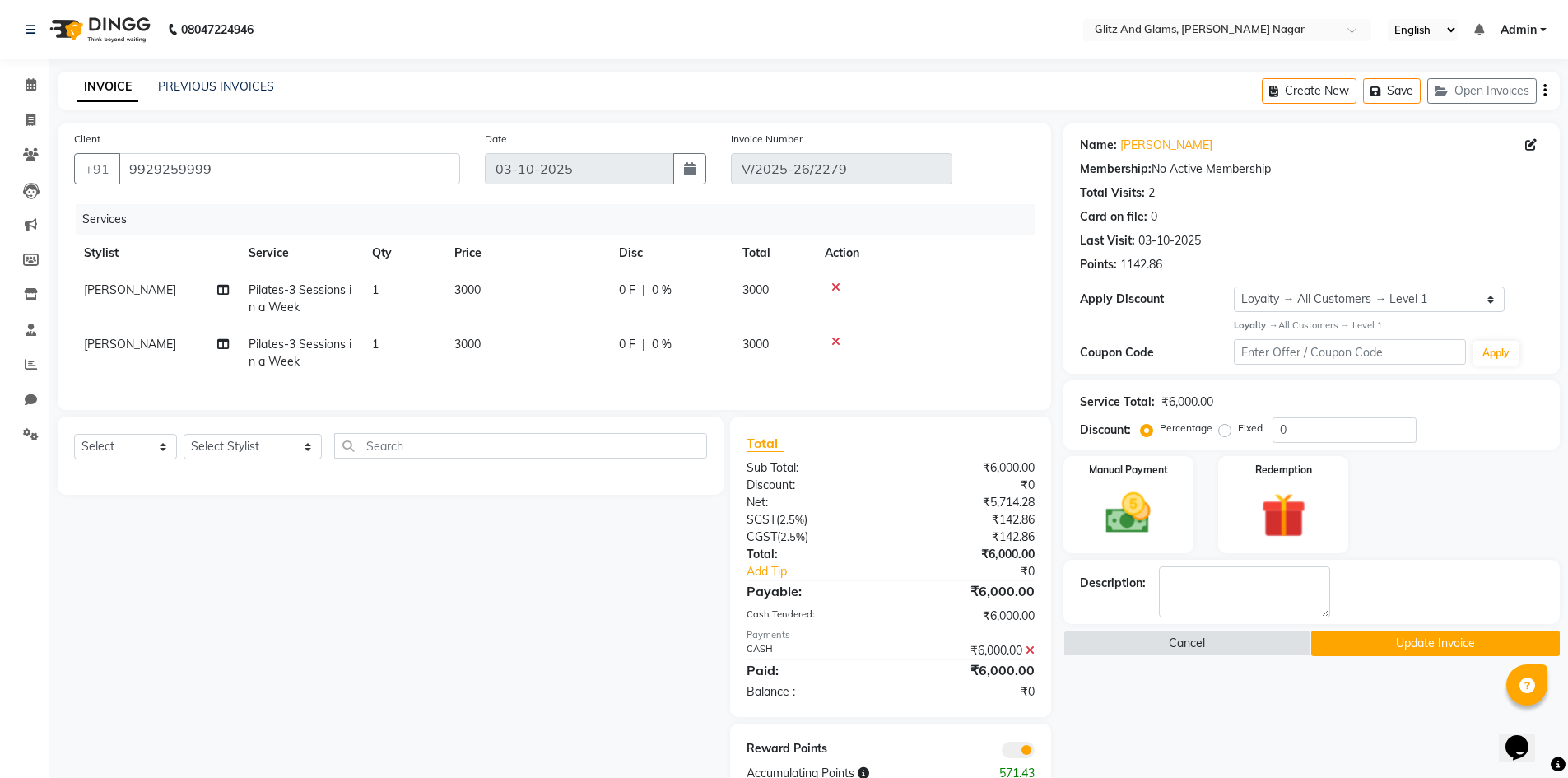
click at [1030, 657] on icon at bounding box center [1030, 651] width 9 height 12
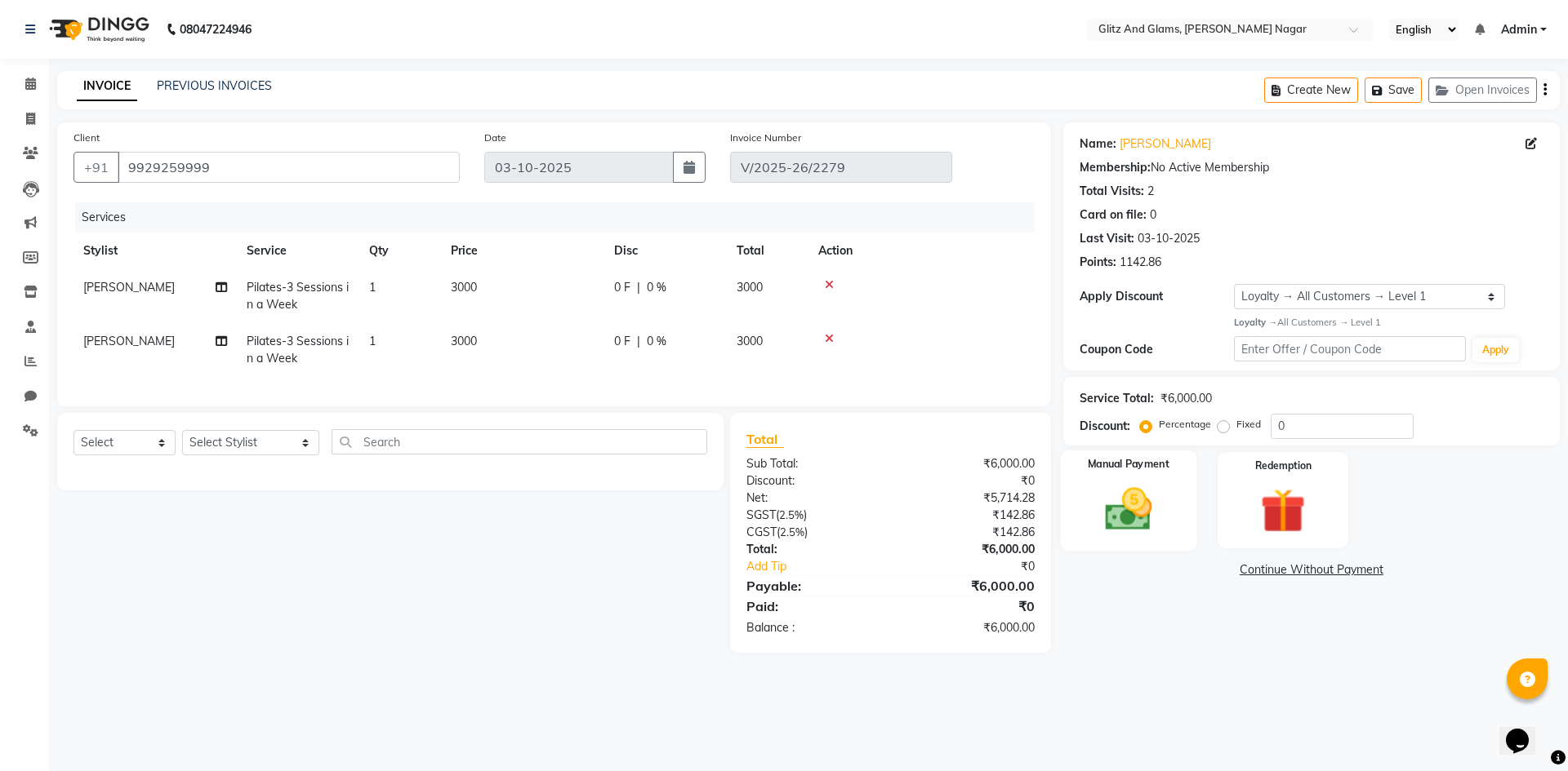
click at [1116, 539] on div "Manual Payment" at bounding box center [1128, 500] width 135 height 100
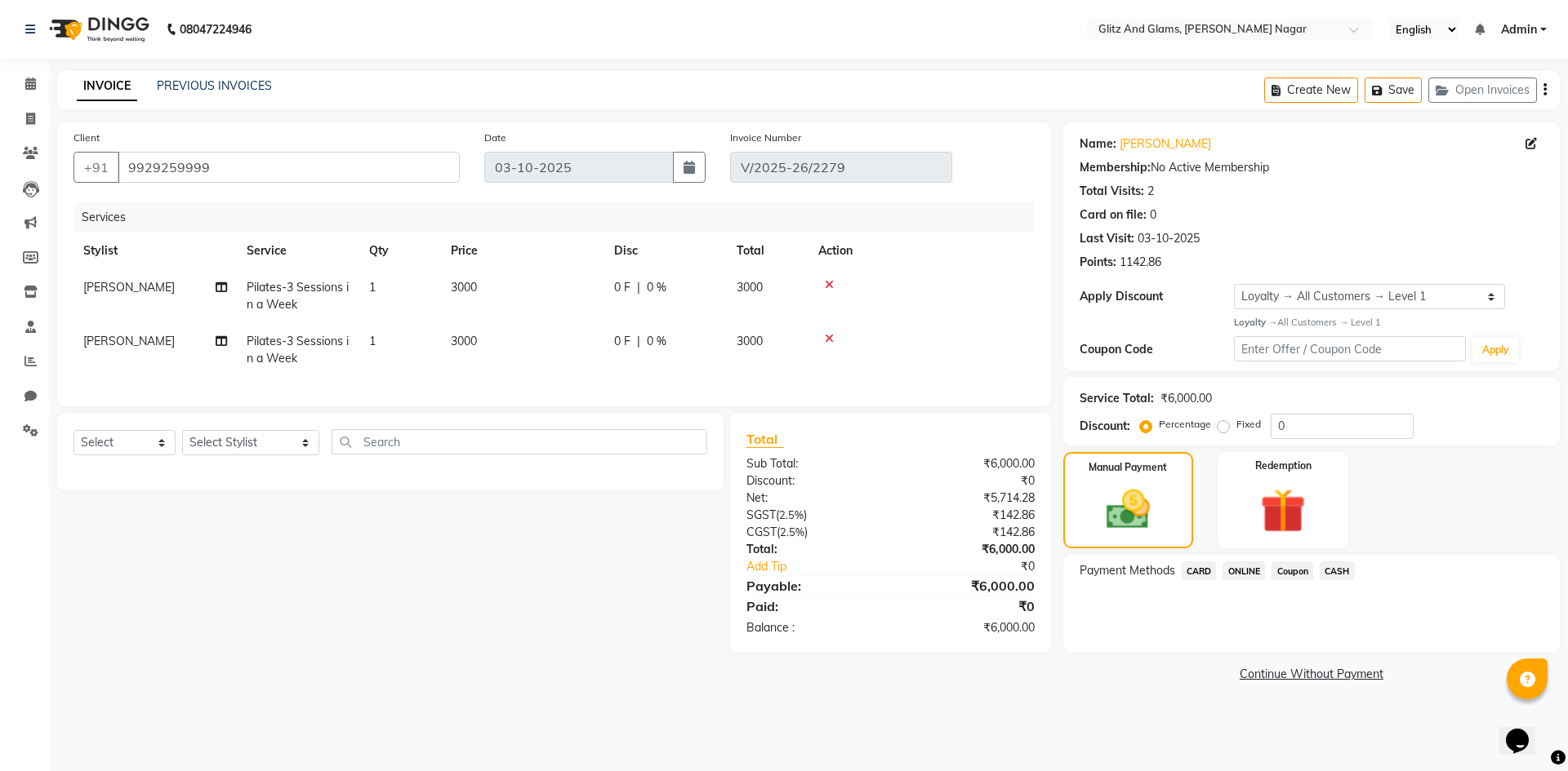
click at [1201, 575] on span "CARD" at bounding box center [1199, 571] width 35 height 18
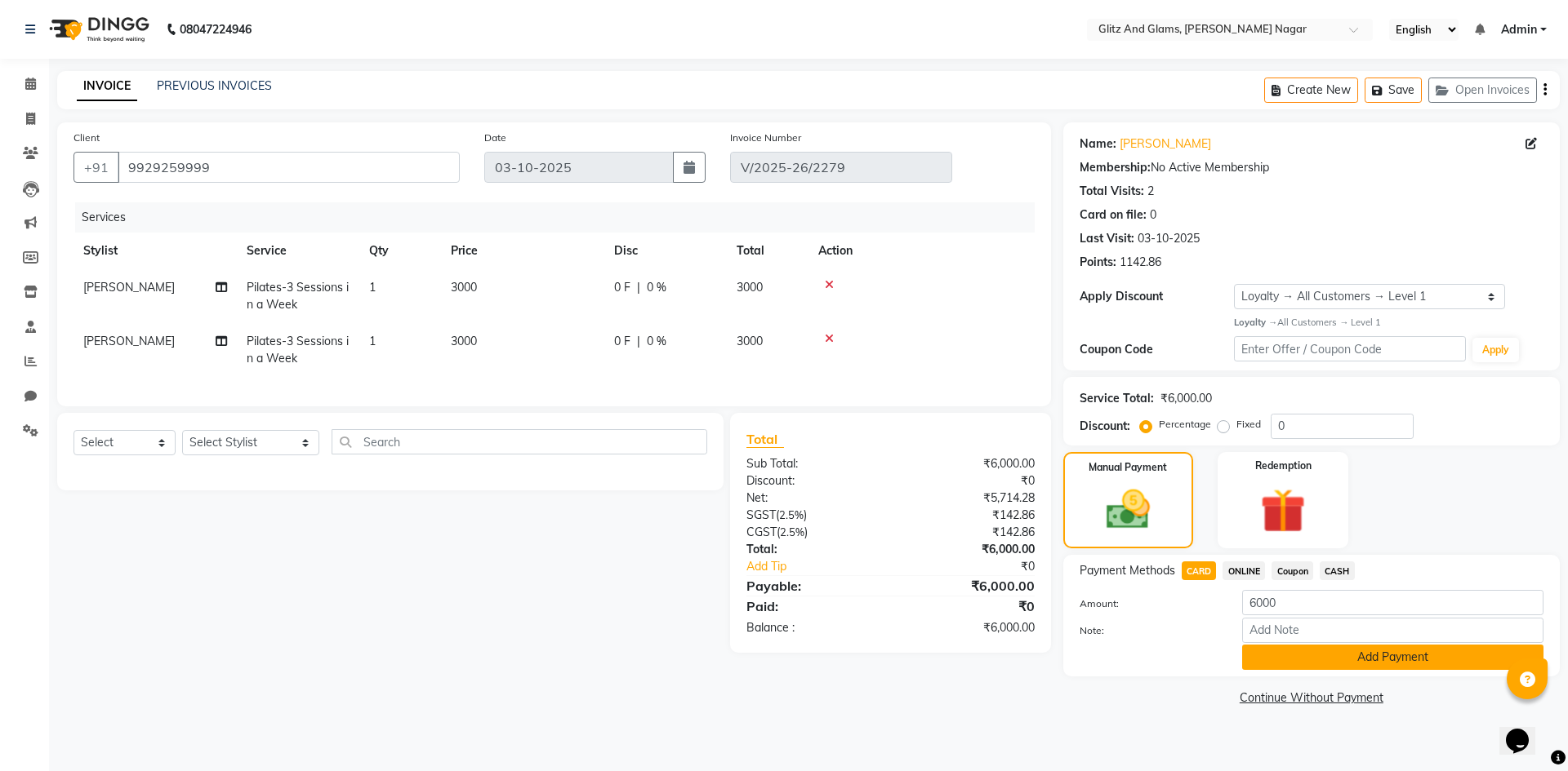
click at [1261, 653] on button "Add Payment" at bounding box center [1393, 658] width 301 height 25
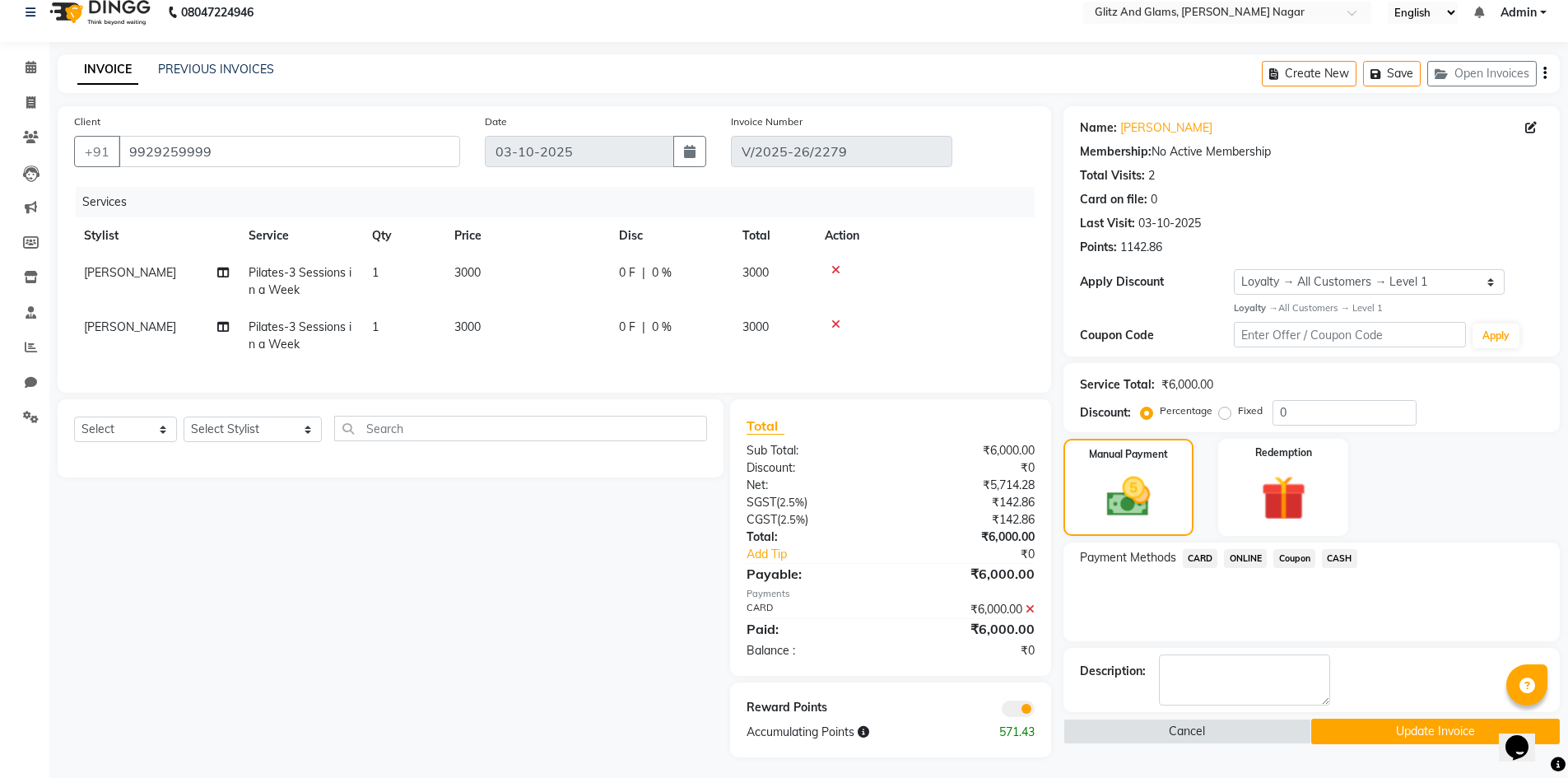
scroll to position [34, 0]
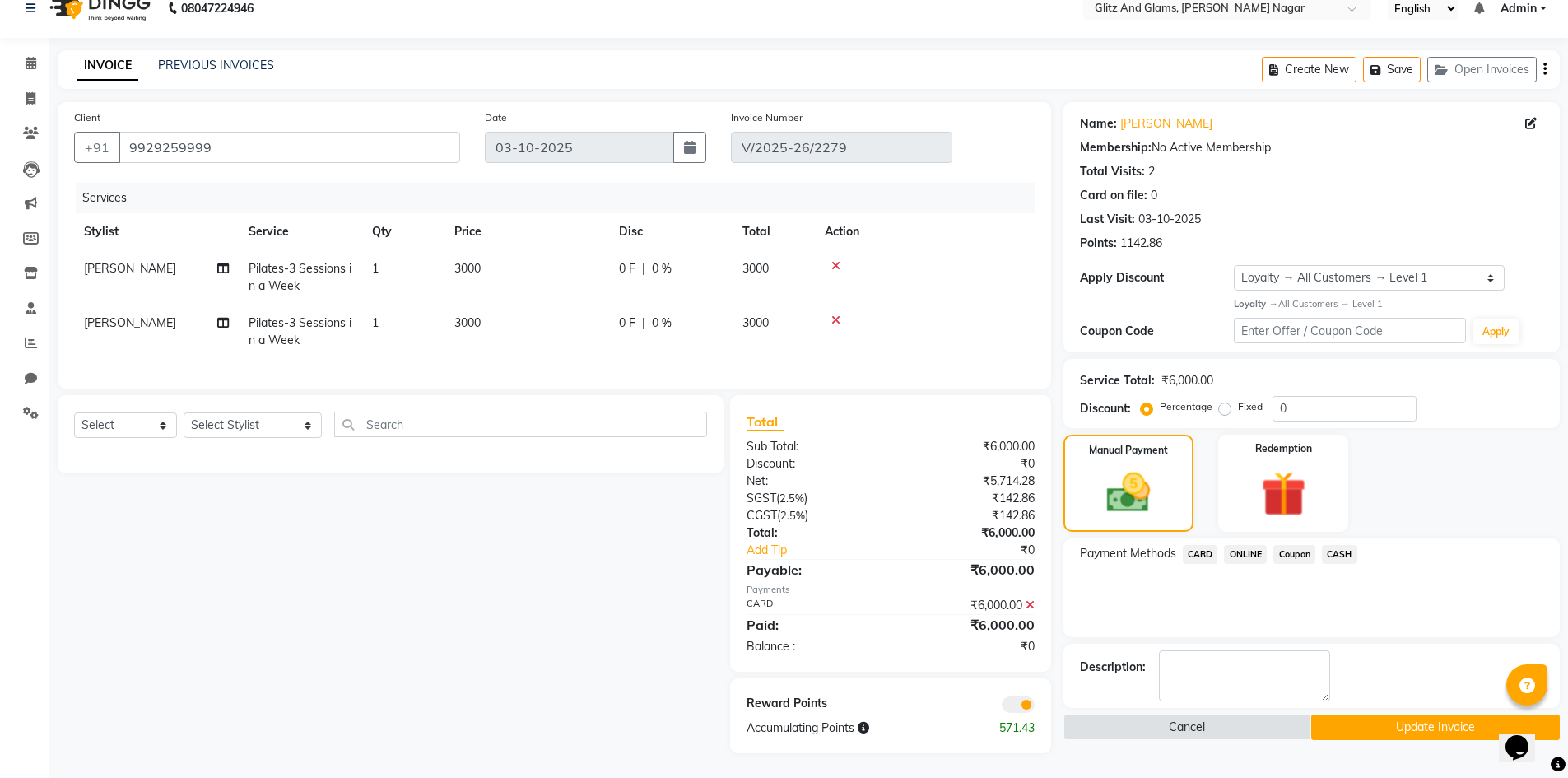
click at [1346, 715] on button "Update Invoice" at bounding box center [1435, 727] width 248 height 25
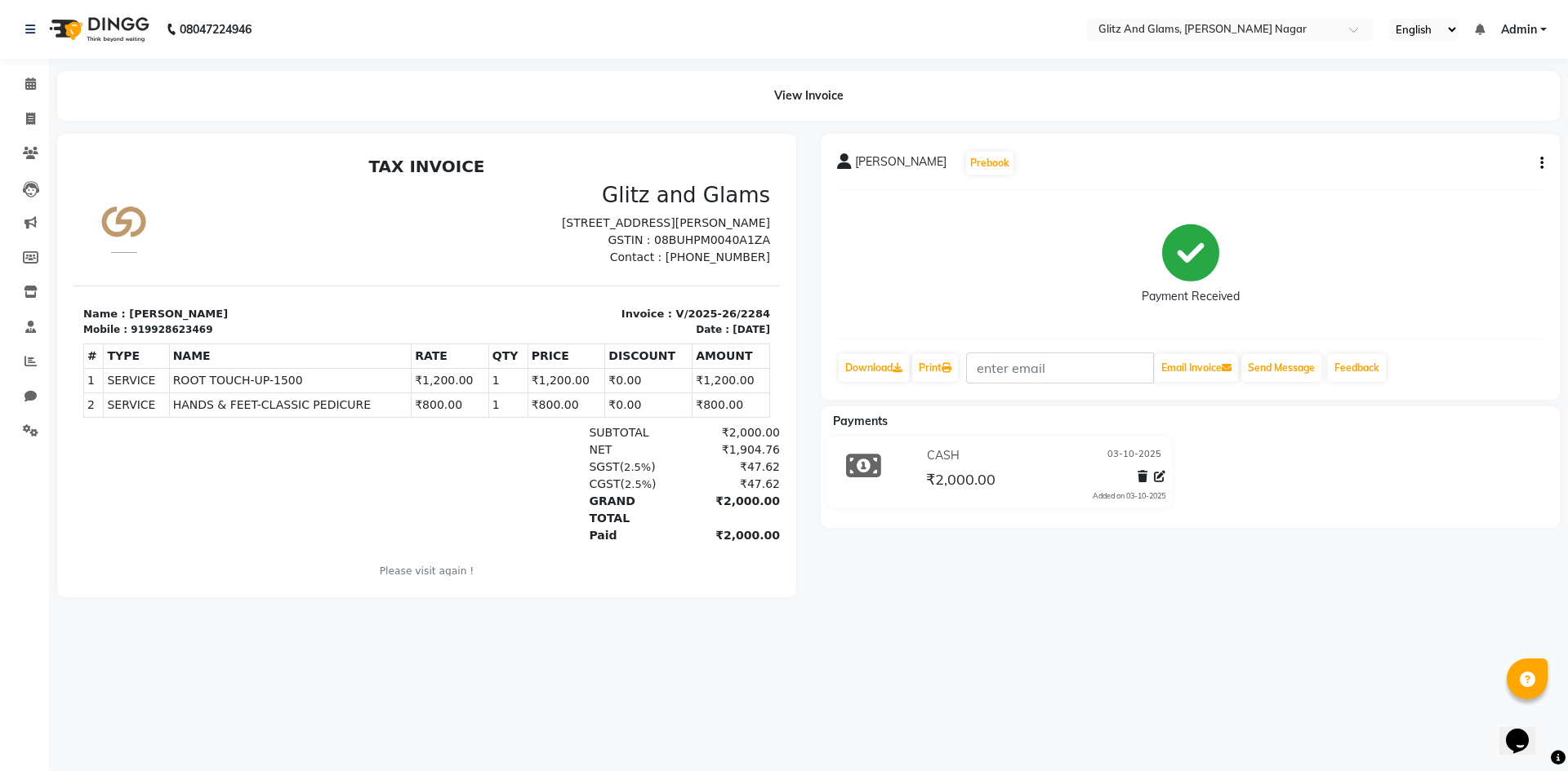
click at [1540, 164] on icon "button" at bounding box center [1542, 164] width 3 height 1
click at [1404, 185] on div "Edit Invoice" at bounding box center [1433, 184] width 168 height 20
select select "service"
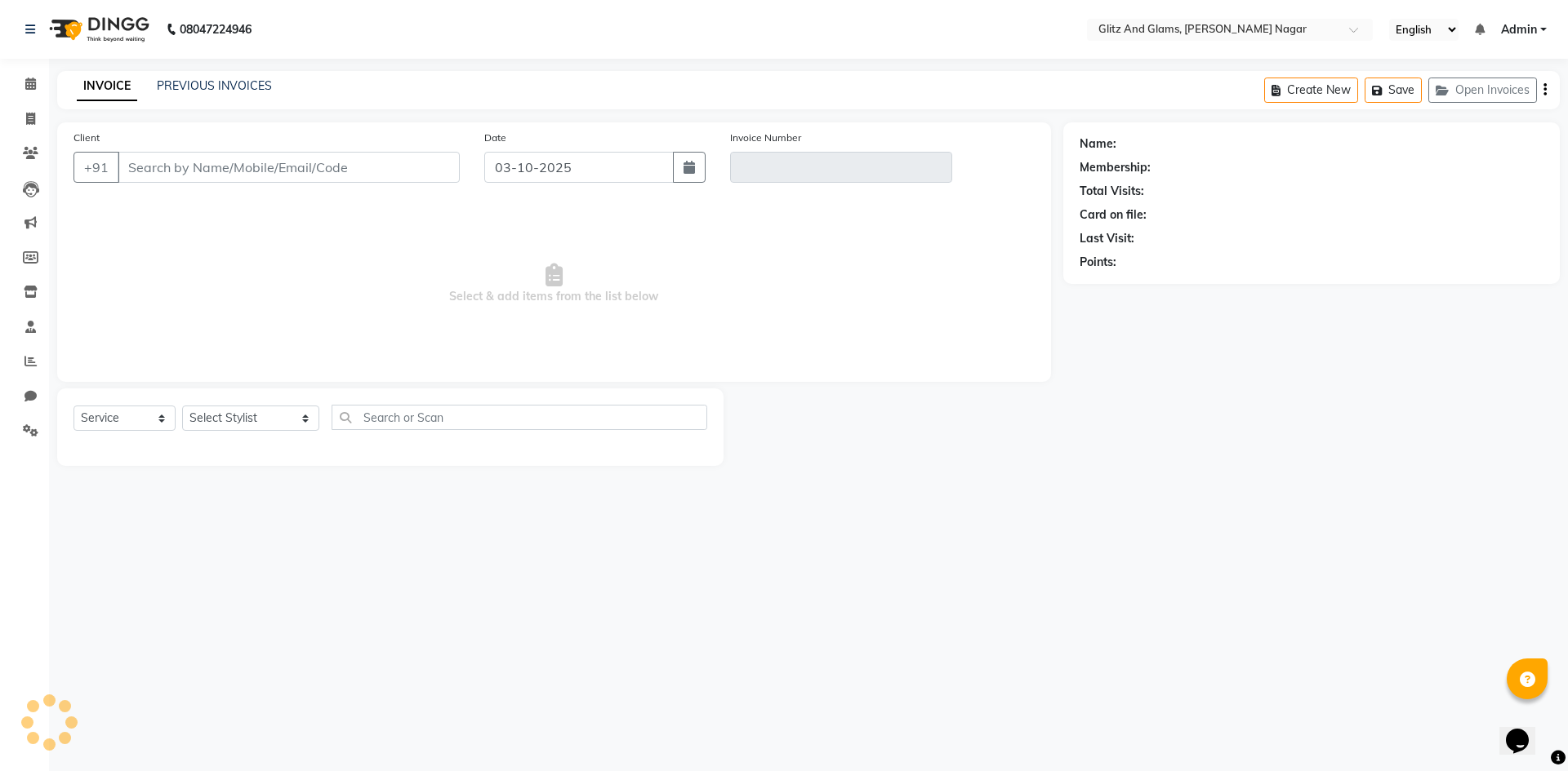
type input "9928623469"
type input "V/2025-26/2284"
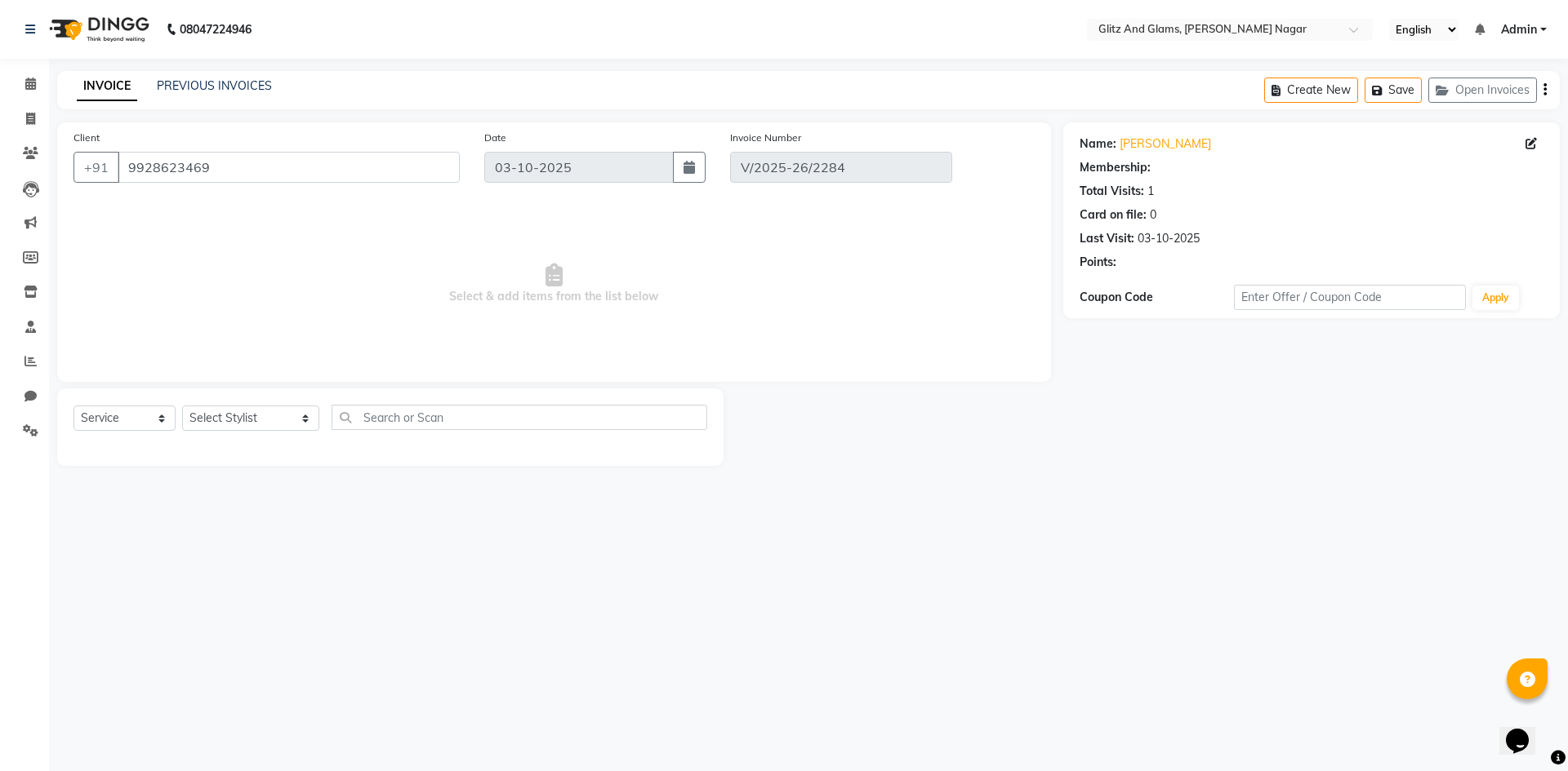
select select "1: Object"
select select "select"
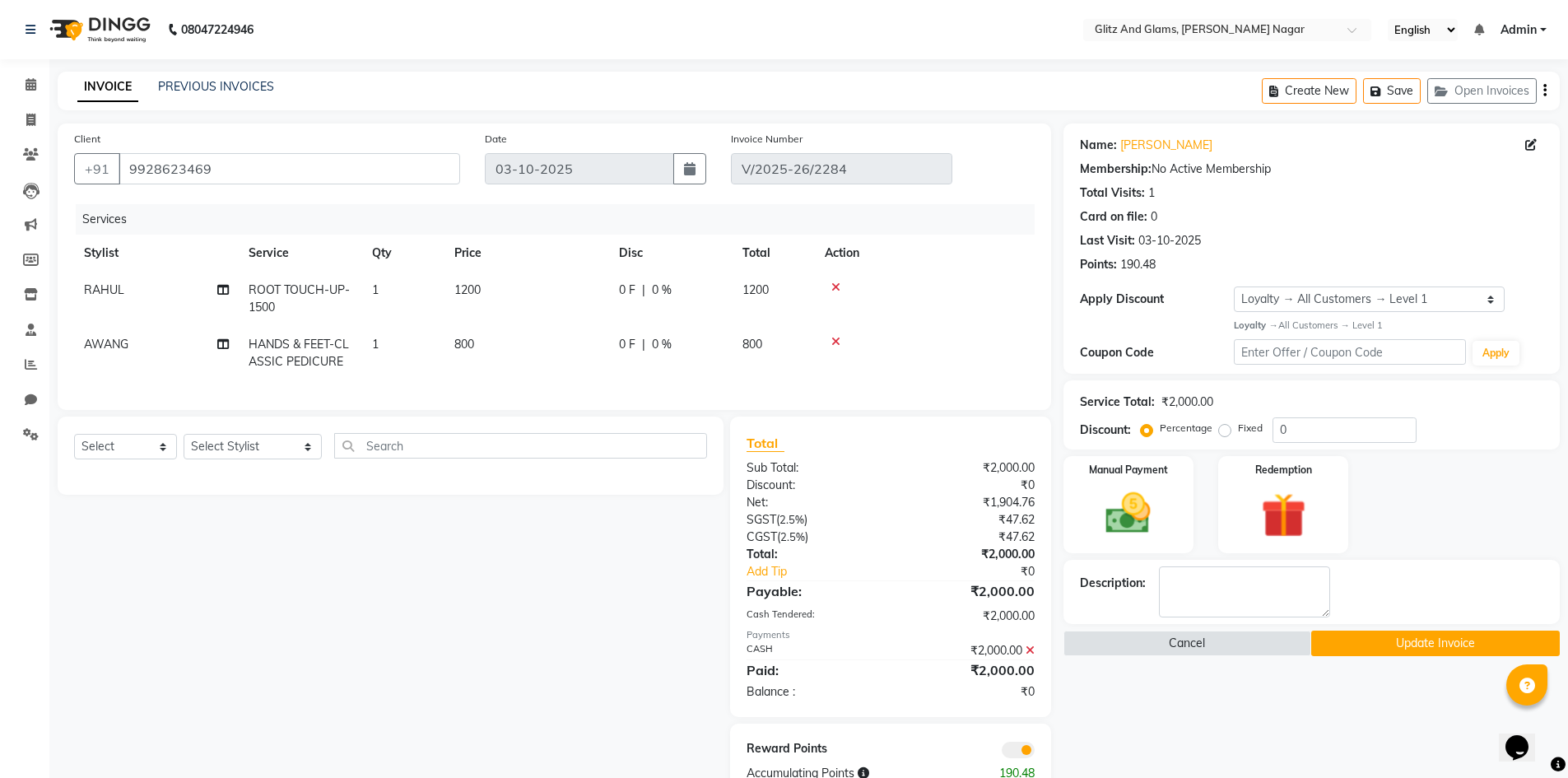
click at [1033, 657] on icon at bounding box center [1030, 651] width 9 height 12
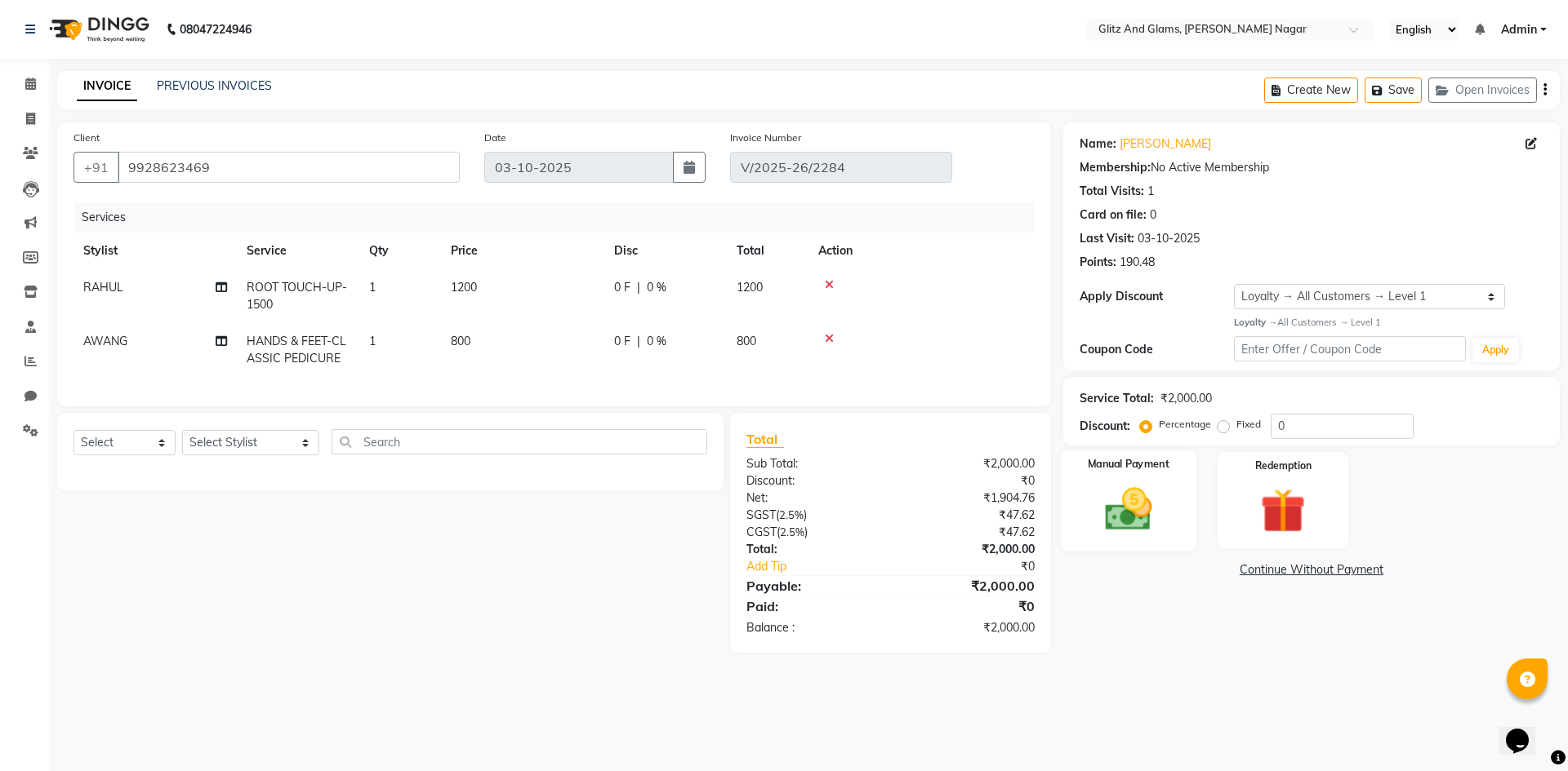
click at [1137, 502] on img at bounding box center [1128, 509] width 76 height 54
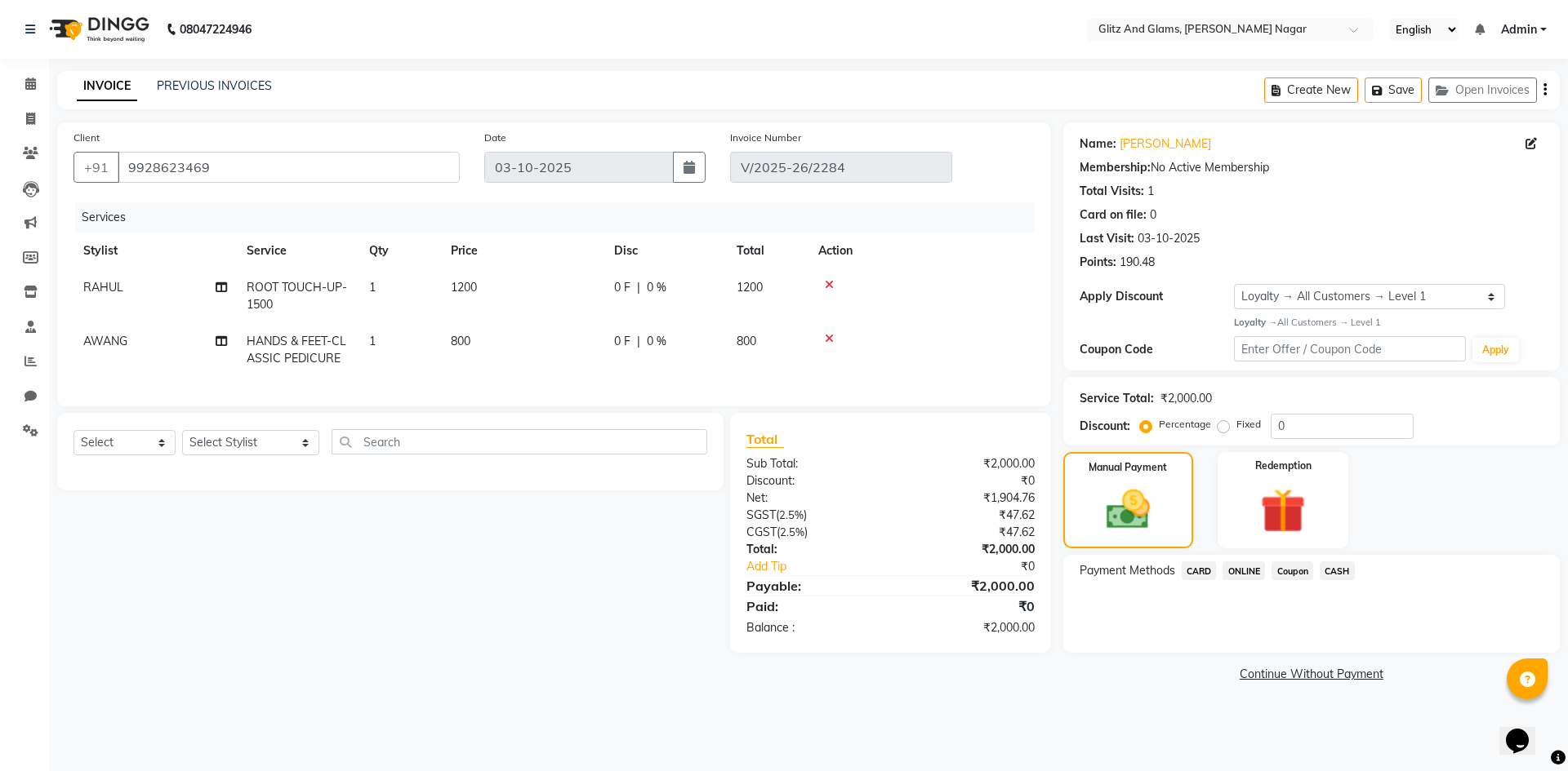
click at [1207, 570] on span "CARD" at bounding box center [1199, 571] width 35 height 18
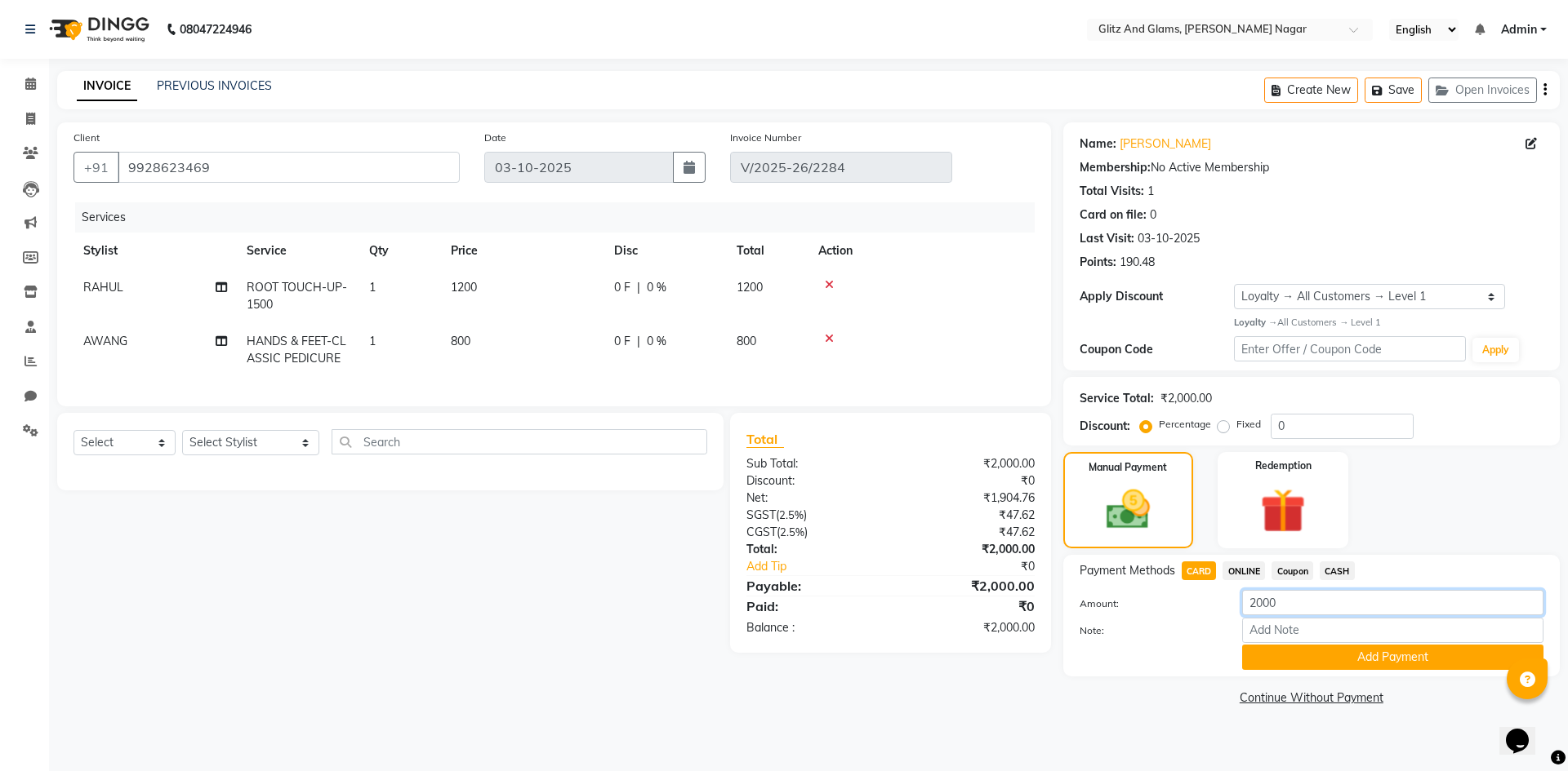
click at [1261, 600] on input "2000" at bounding box center [1393, 602] width 301 height 25
type input "500"
click at [1302, 657] on button "Add Payment" at bounding box center [1393, 658] width 301 height 25
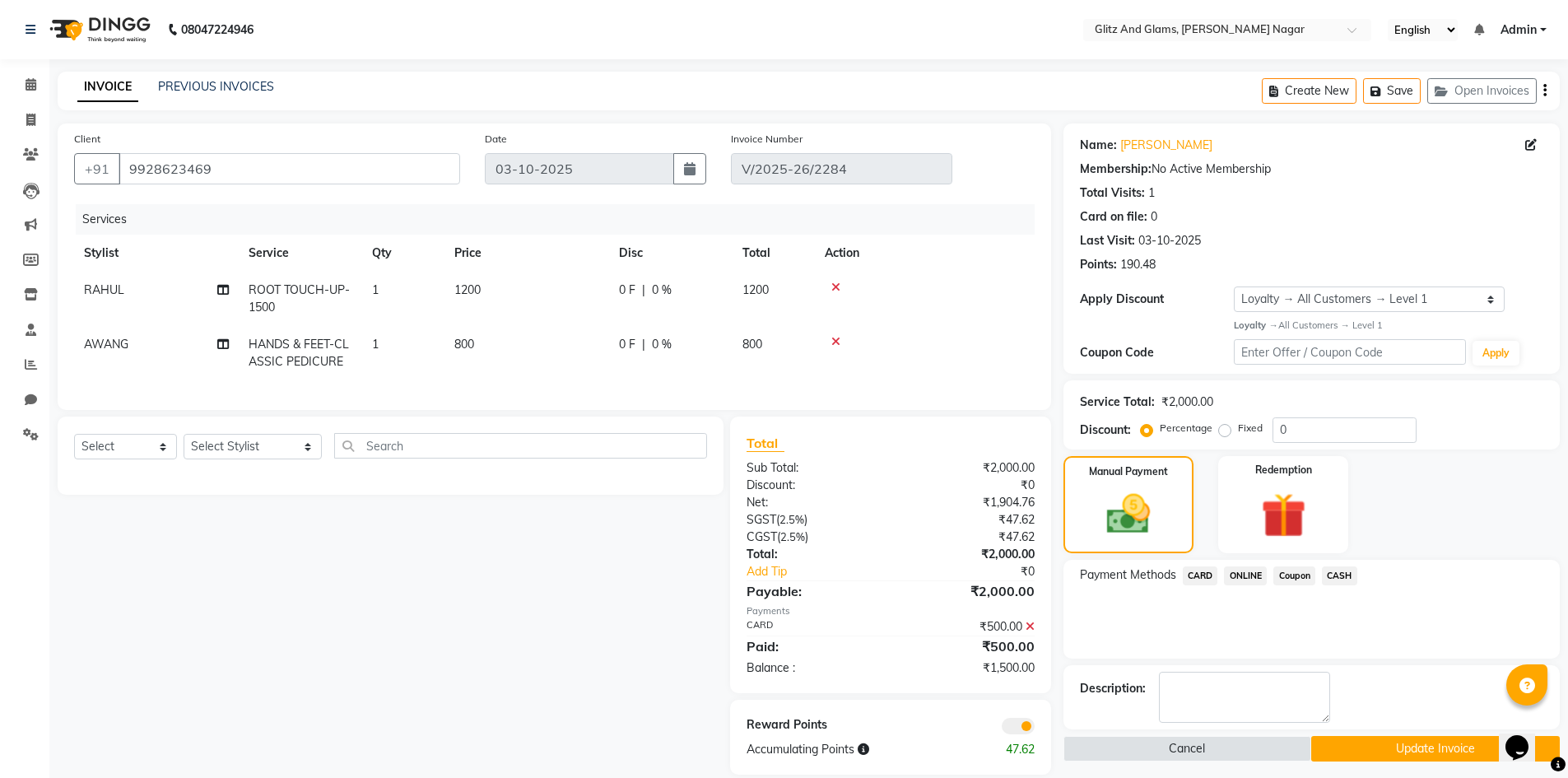
click at [1333, 577] on span "CASH" at bounding box center [1340, 576] width 35 height 19
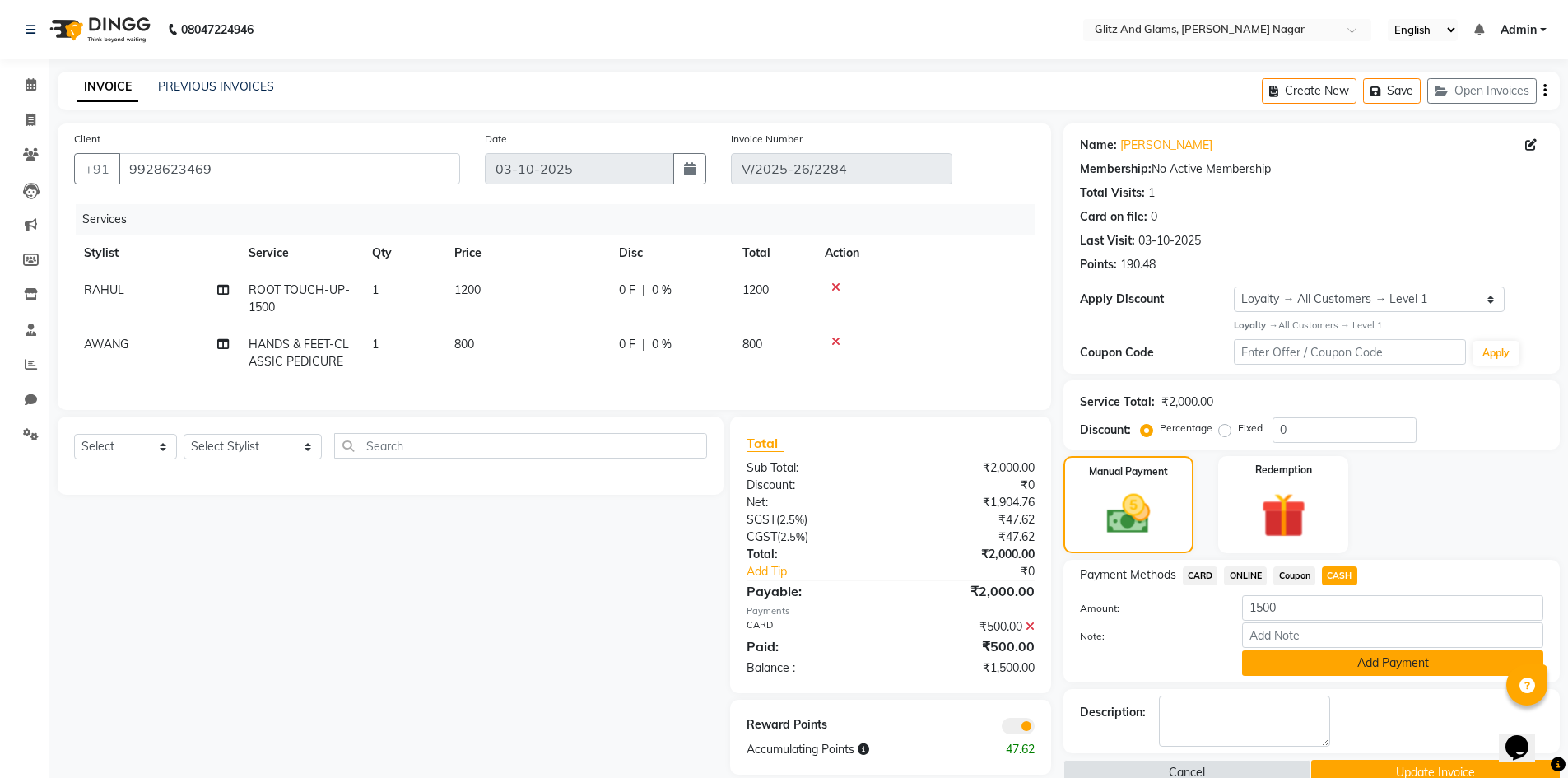
click at [1281, 661] on button "Add Payment" at bounding box center [1393, 663] width 301 height 25
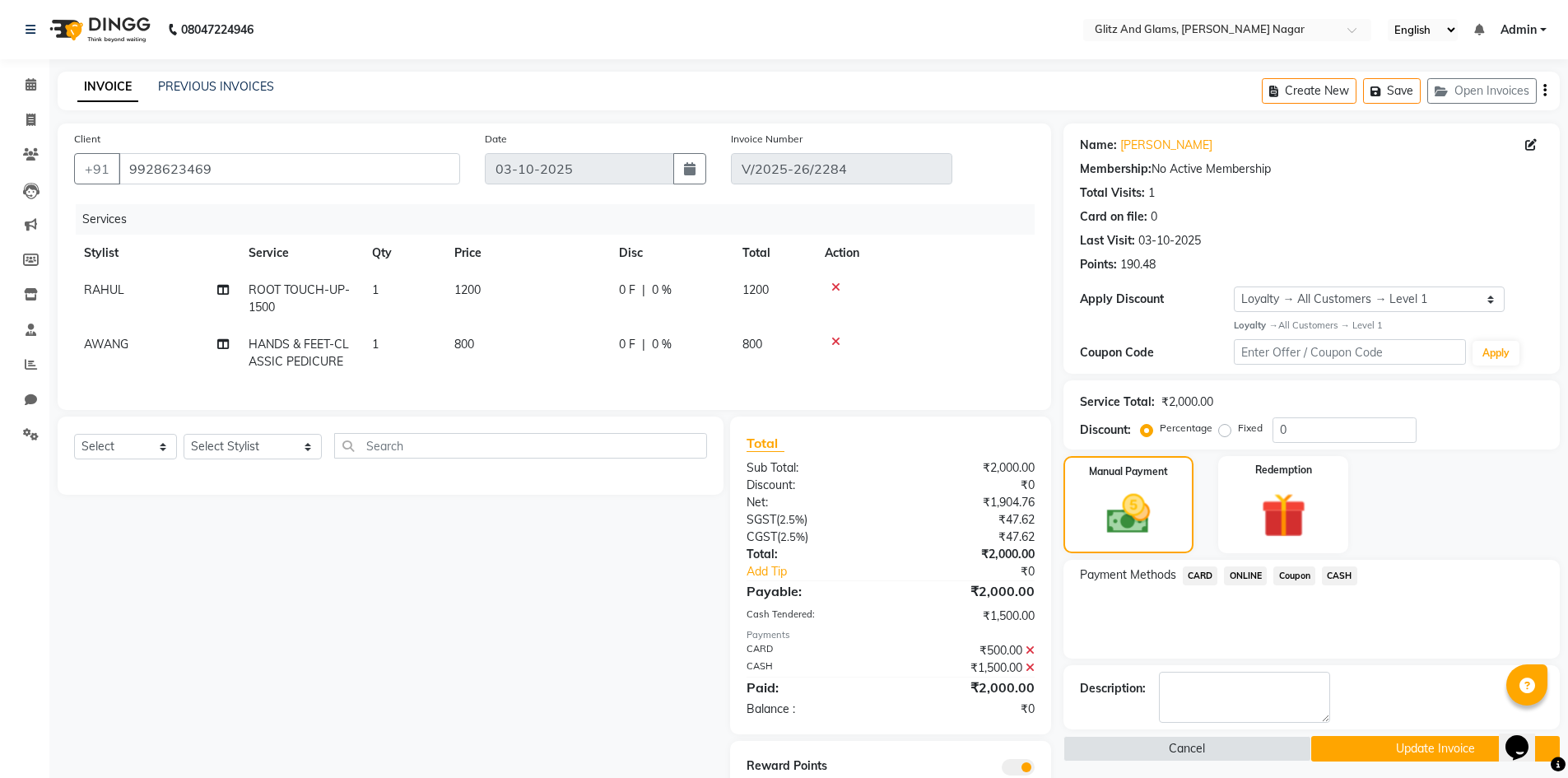
scroll to position [75, 0]
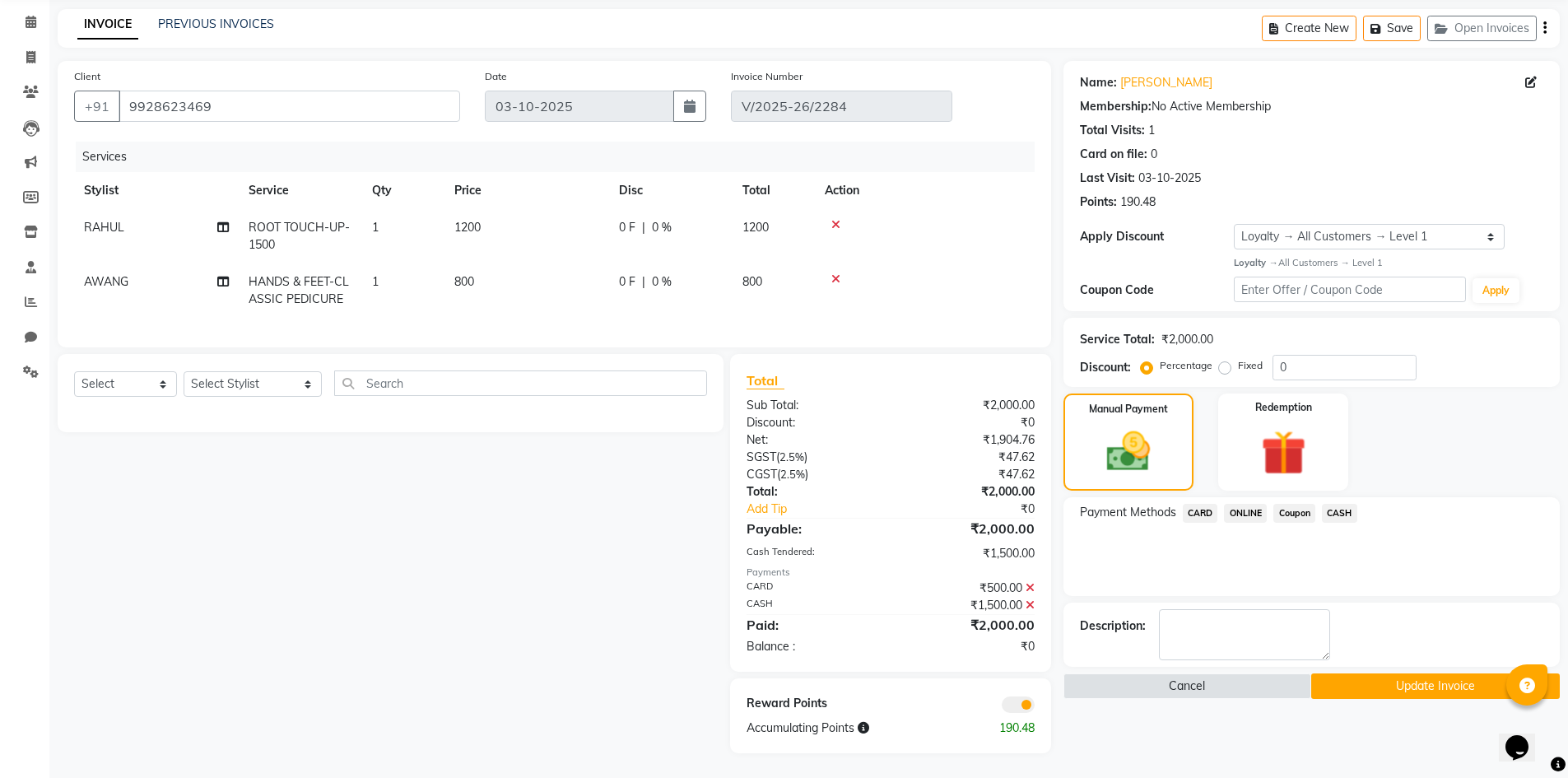
click at [1343, 674] on button "Update Invoice" at bounding box center [1435, 686] width 248 height 25
